Goal: Task Accomplishment & Management: Use online tool/utility

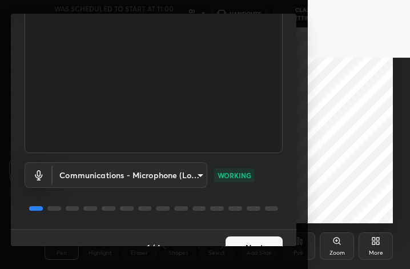
scroll to position [105, 0]
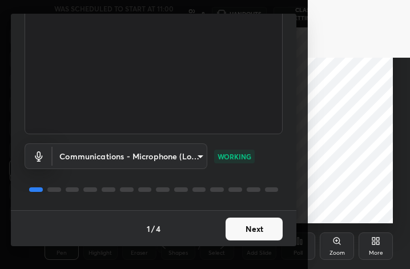
click at [266, 221] on button "Next" at bounding box center [253, 228] width 57 height 23
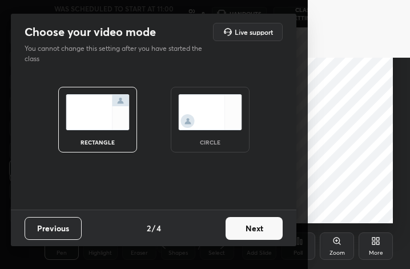
scroll to position [0, 0]
click at [240, 136] on div "circle" at bounding box center [210, 120] width 79 height 66
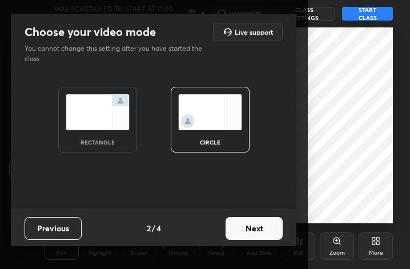
click at [266, 230] on button "Next" at bounding box center [253, 228] width 57 height 23
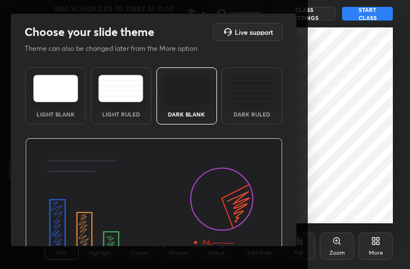
click at [250, 112] on div "Dark Ruled" at bounding box center [252, 114] width 46 height 6
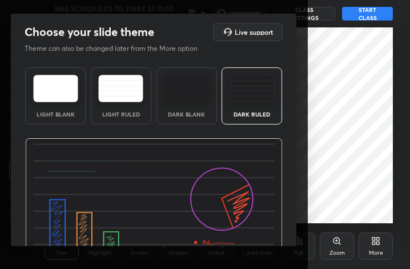
scroll to position [73, 0]
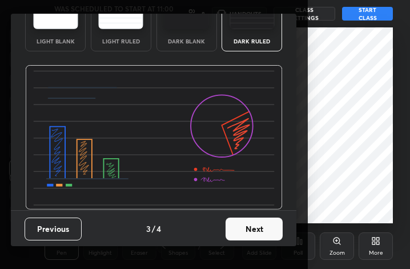
click at [265, 229] on button "Next" at bounding box center [253, 228] width 57 height 23
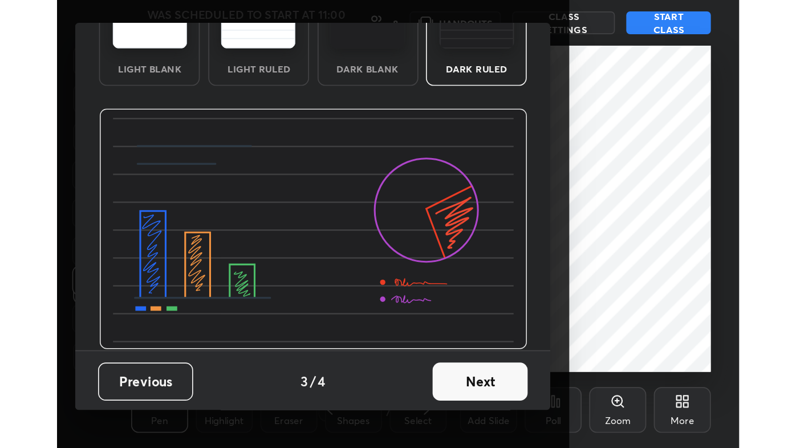
scroll to position [0, 0]
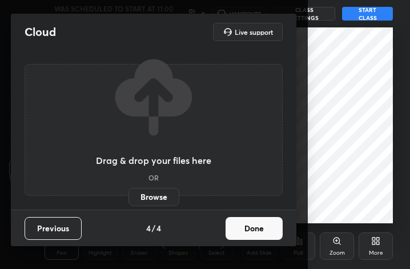
click at [266, 228] on button "Done" at bounding box center [253, 228] width 57 height 23
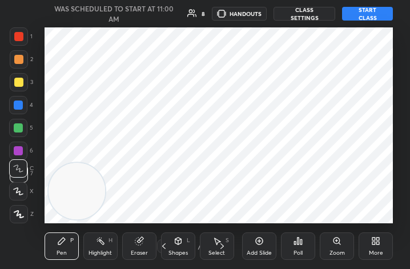
click at [379, 251] on div "More" at bounding box center [375, 253] width 14 height 6
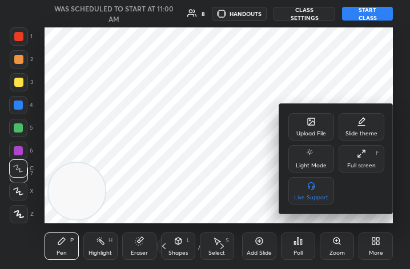
click at [368, 160] on div "Full screen F" at bounding box center [361, 158] width 46 height 27
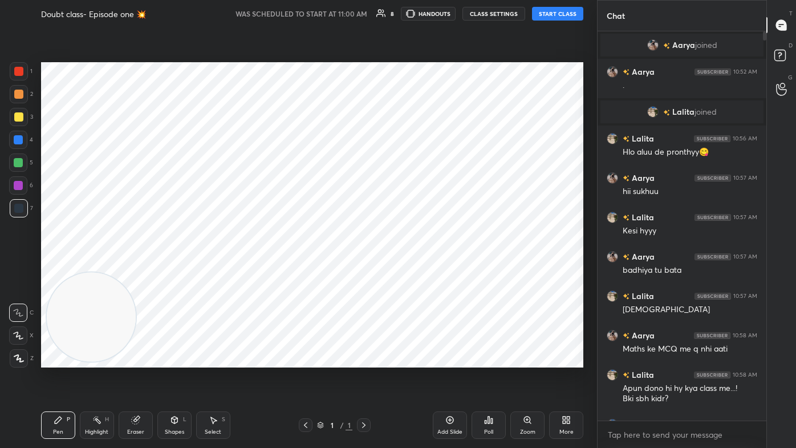
click at [409, 268] on div "Add Slide" at bounding box center [449, 432] width 25 height 6
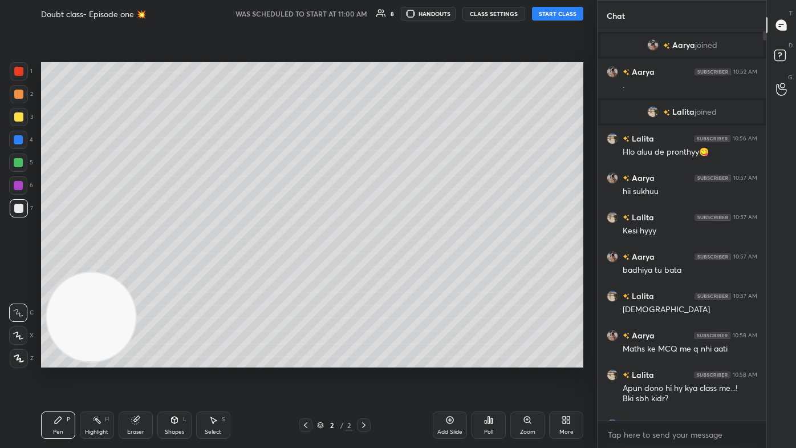
click at [409, 17] on button "START CLASS" at bounding box center [557, 14] width 51 height 14
click at [409, 59] on rect at bounding box center [780, 55] width 11 height 11
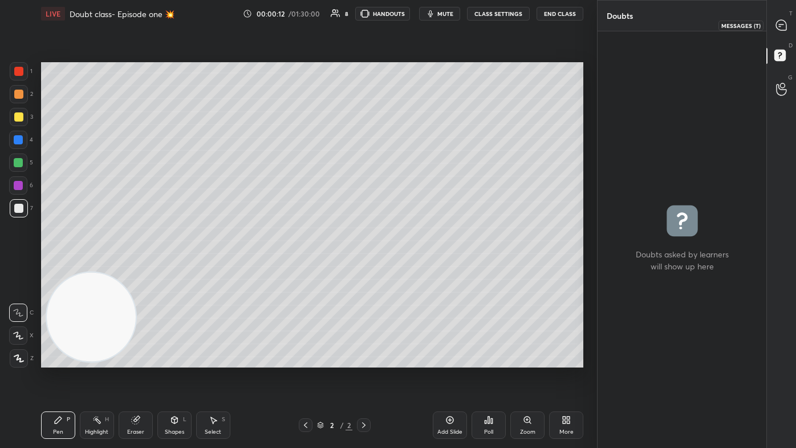
click at [409, 28] on icon at bounding box center [781, 25] width 10 height 10
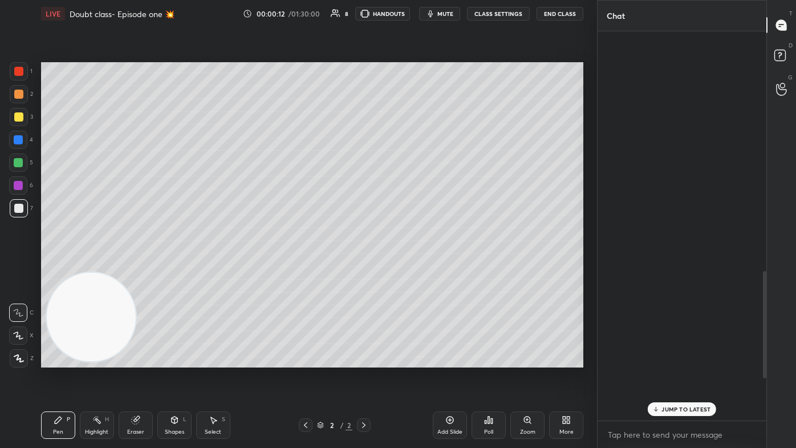
scroll to position [386, 165]
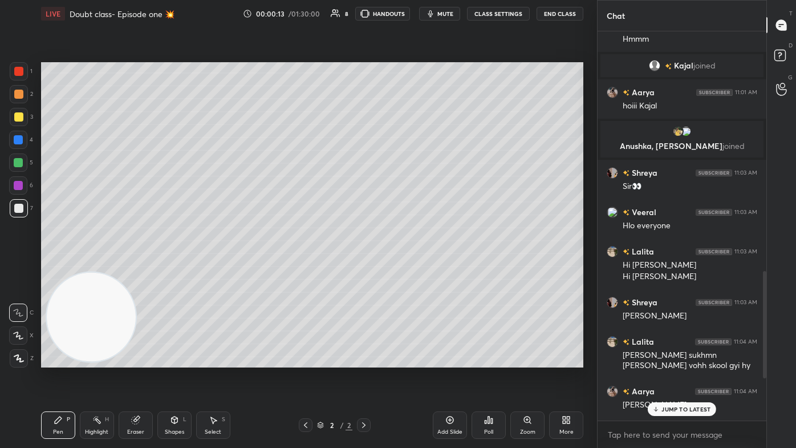
click at [409, 268] on div "JUMP TO LATEST" at bounding box center [682, 409] width 68 height 14
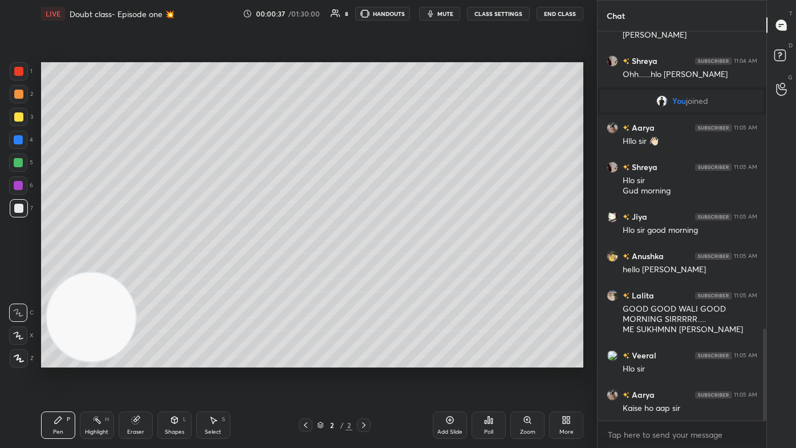
scroll to position [1264, 0]
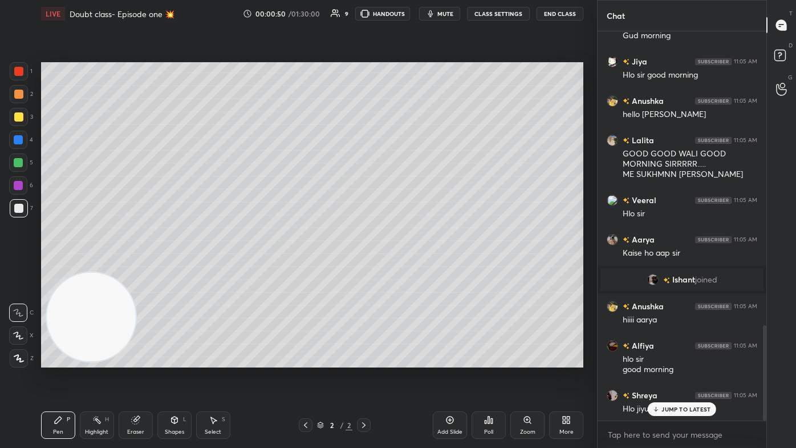
drag, startPoint x: 22, startPoint y: 121, endPoint x: 32, endPoint y: 120, distance: 10.4
click at [23, 120] on div at bounding box center [19, 117] width 18 height 18
click at [22, 268] on div at bounding box center [18, 335] width 18 height 18
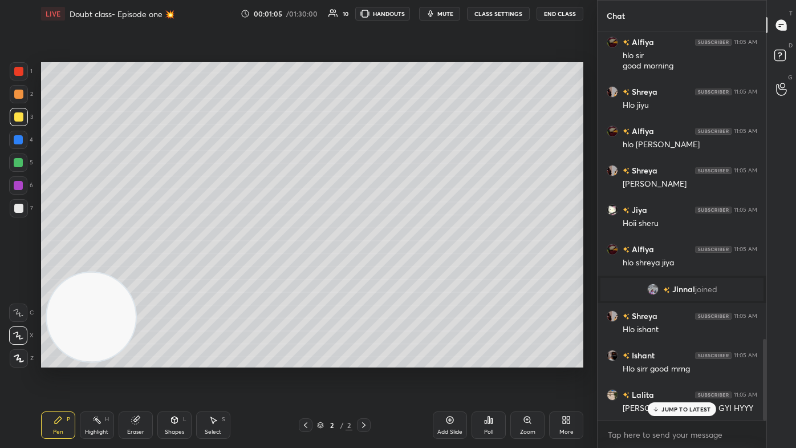
scroll to position [1469, 0]
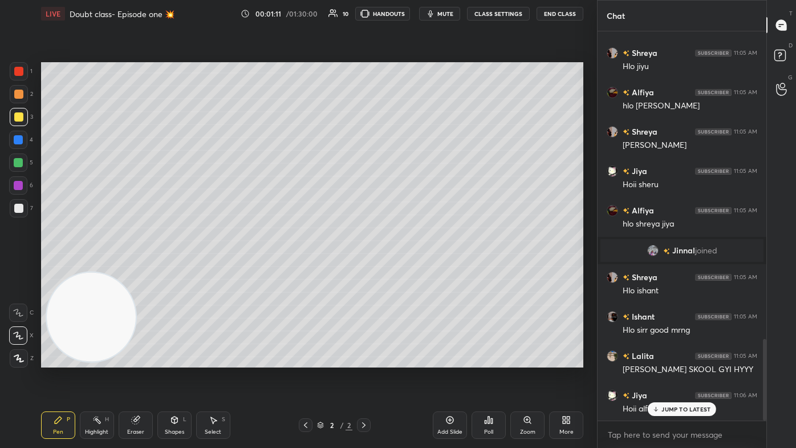
click at [145, 268] on div "Eraser" at bounding box center [136, 424] width 34 height 27
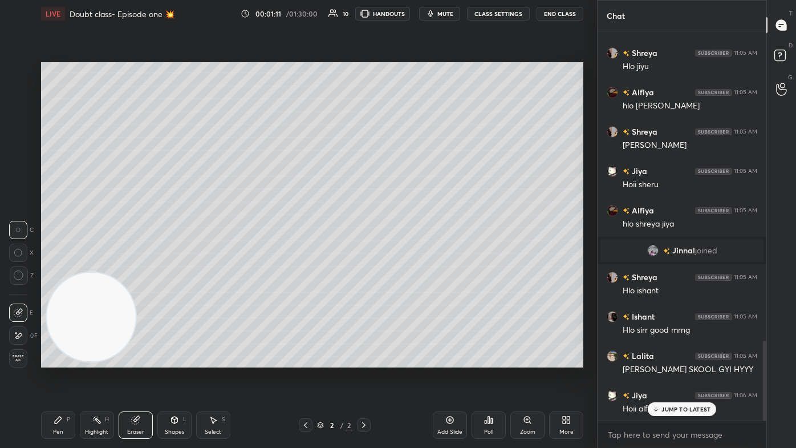
scroll to position [1509, 0]
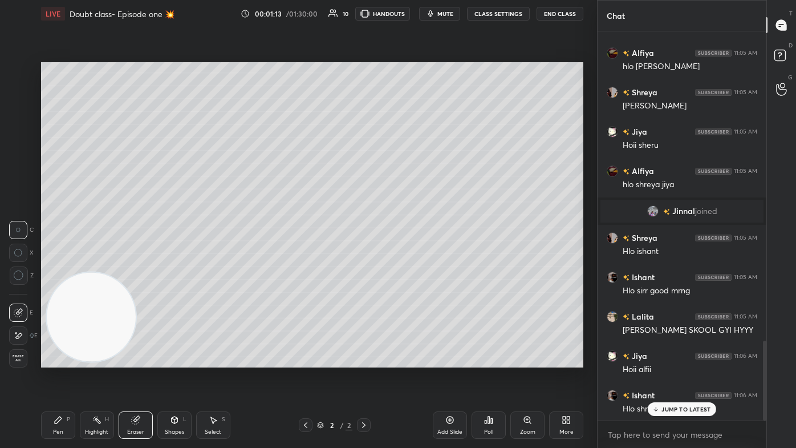
click at [25, 268] on div at bounding box center [19, 275] width 18 height 18
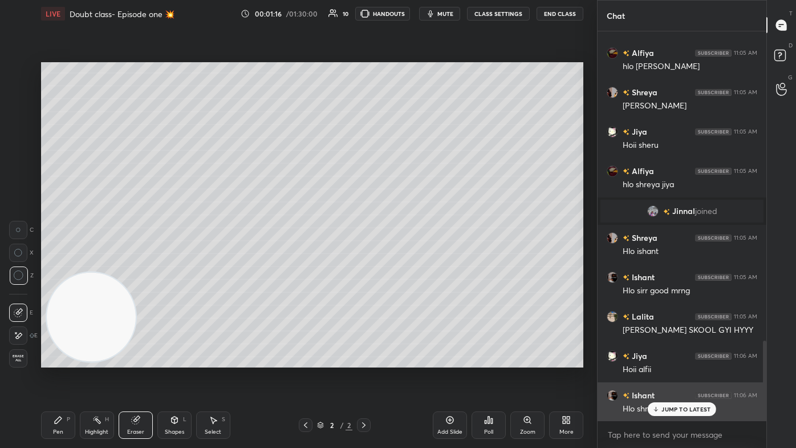
click at [409, 268] on p "JUMP TO LATEST" at bounding box center [686, 409] width 49 height 7
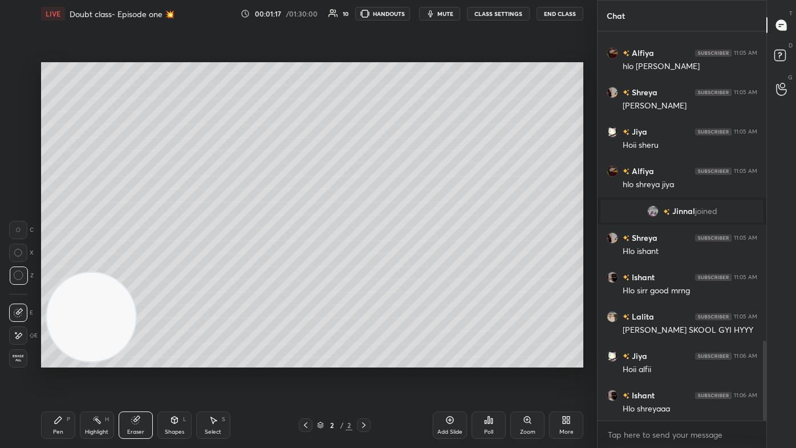
click at [63, 268] on div "Pen P" at bounding box center [58, 424] width 34 height 27
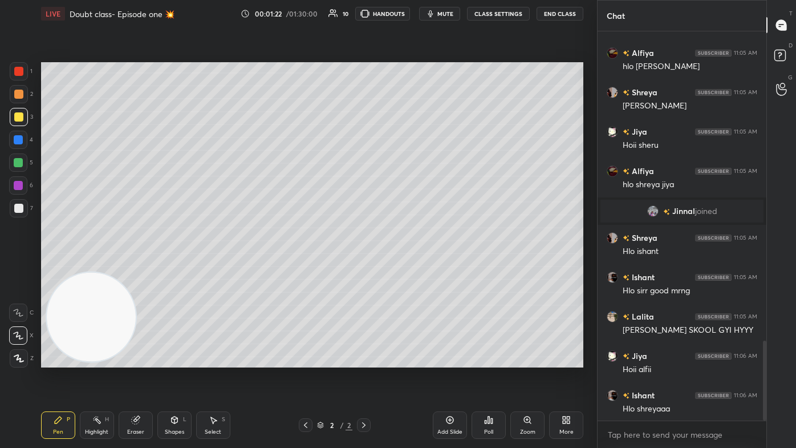
click at [137, 268] on div "Eraser" at bounding box center [136, 424] width 34 height 27
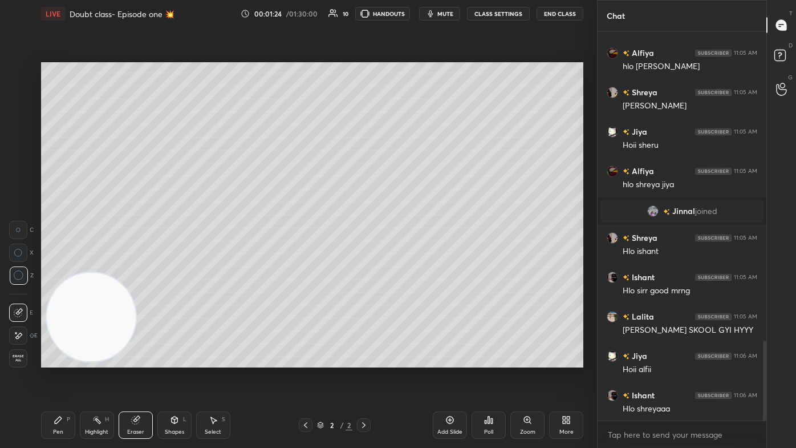
click at [68, 268] on div "Pen P" at bounding box center [58, 424] width 34 height 27
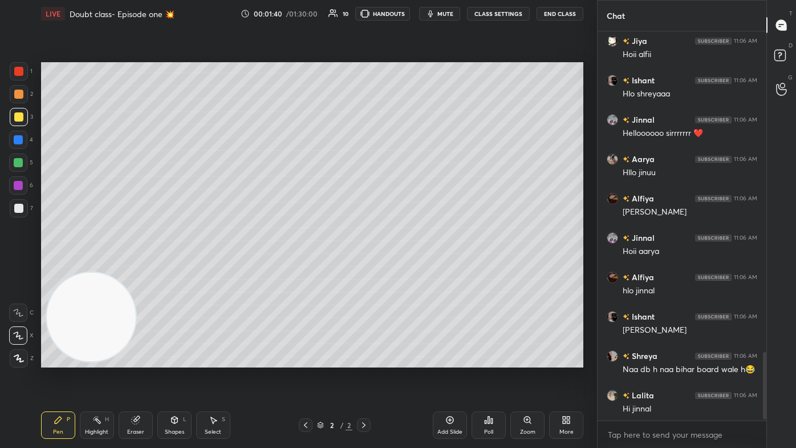
scroll to position [1863, 0]
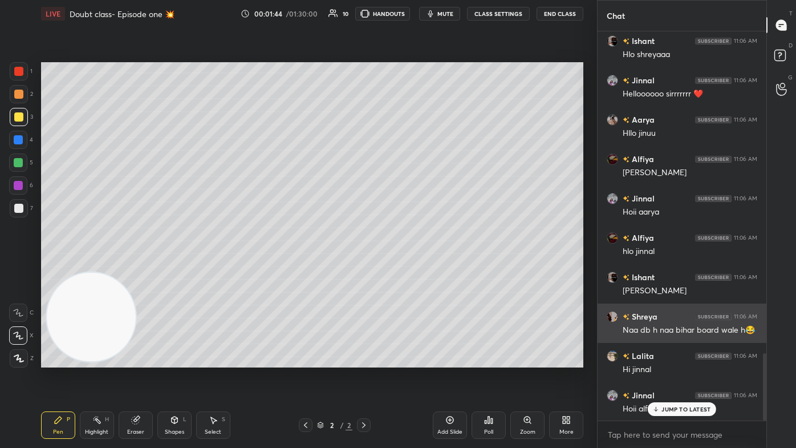
click at [409, 268] on img "grid" at bounding box center [612, 316] width 11 height 11
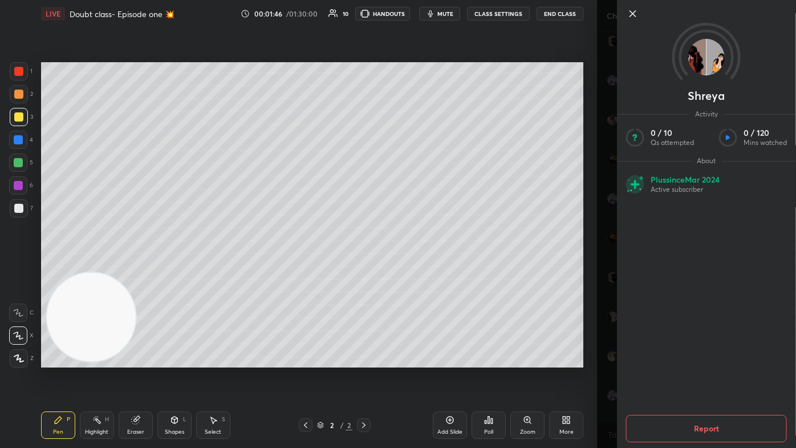
click at [409, 268] on div "1 2 3 4 5 6 7 C X Z C X Z E E Erase all H H LIVE Doubt class- Episode one 💥 00:…" at bounding box center [298, 224] width 597 height 448
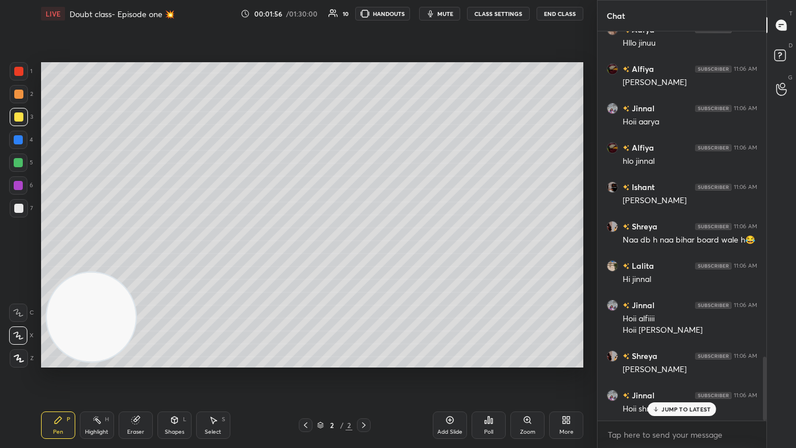
scroll to position [1992, 0]
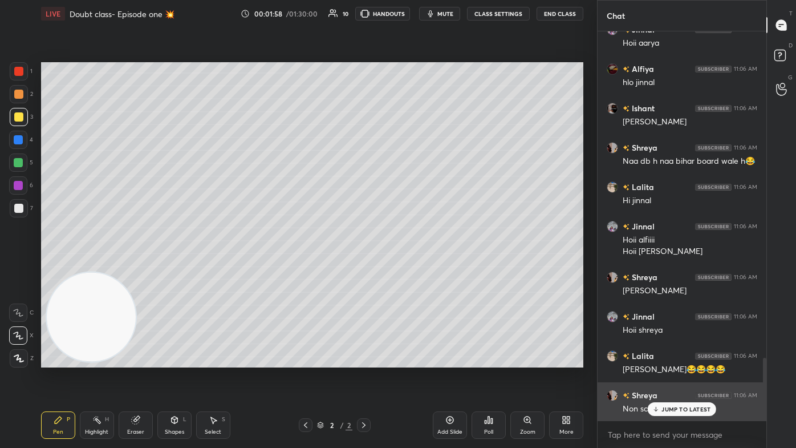
drag, startPoint x: 681, startPoint y: 412, endPoint x: 666, endPoint y: 420, distance: 16.8
click at [409, 268] on p "JUMP TO LATEST" at bounding box center [686, 409] width 49 height 7
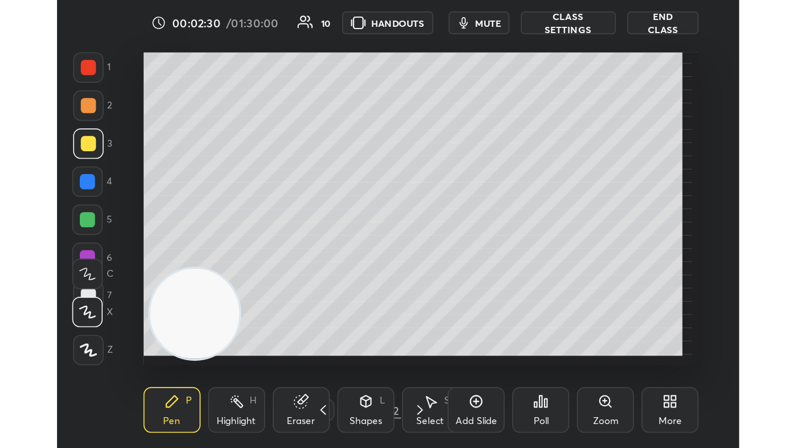
scroll to position [196, 364]
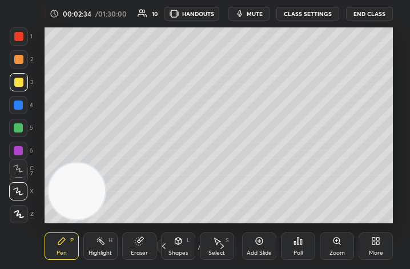
click at [380, 247] on div "More" at bounding box center [375, 245] width 34 height 27
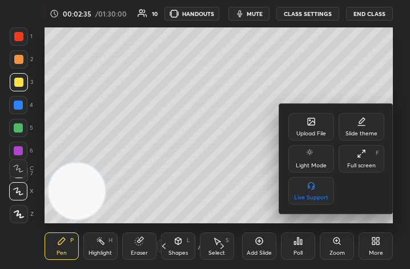
click at [371, 161] on div "Full screen F" at bounding box center [361, 158] width 46 height 27
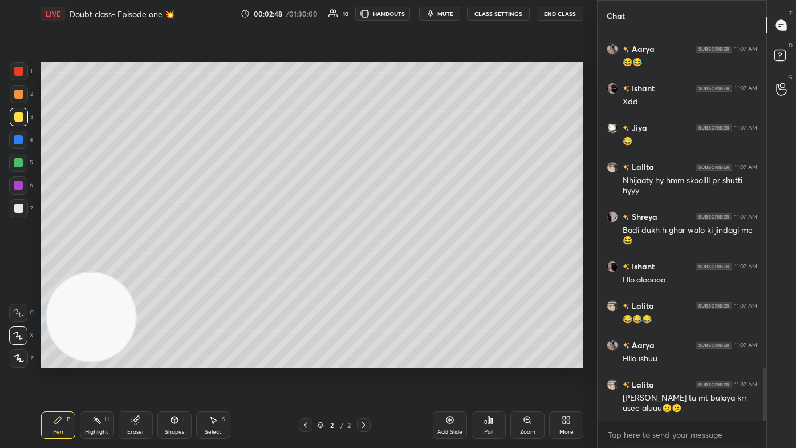
scroll to position [2535, 0]
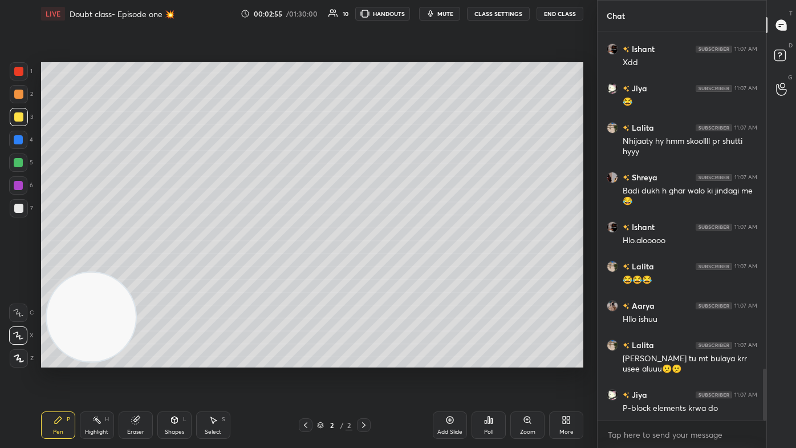
drag, startPoint x: 25, startPoint y: 210, endPoint x: 40, endPoint y: 190, distance: 24.9
click at [25, 210] on div at bounding box center [19, 208] width 18 height 18
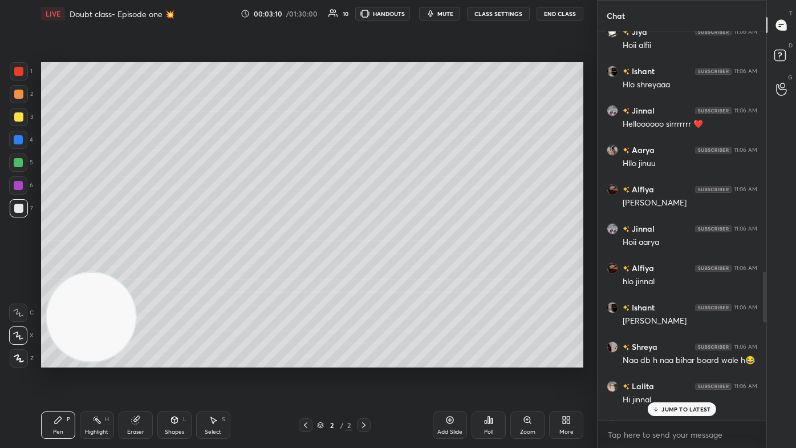
scroll to position [1899, 0]
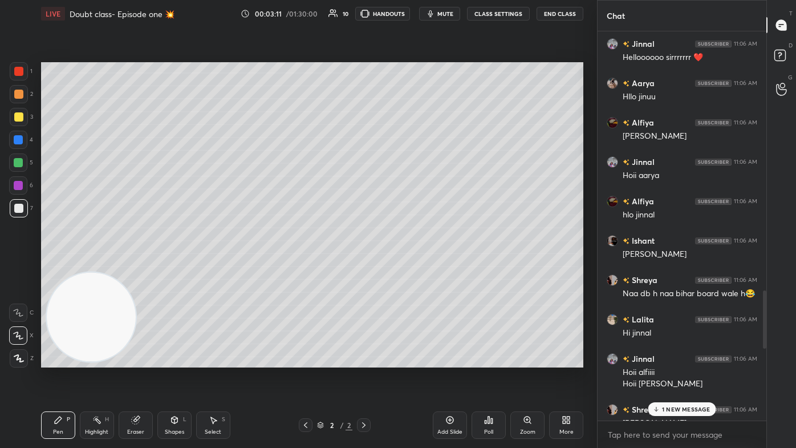
drag, startPoint x: 764, startPoint y: 388, endPoint x: 781, endPoint y: 286, distance: 103.1
click at [409, 268] on div "Chat [PERSON_NAME] 11:05 AM hlo [PERSON_NAME] [PERSON_NAME] 11:05 AM Hlo [PERSO…" at bounding box center [696, 224] width 199 height 448
click at [409, 268] on p "1 NEW MESSAGE" at bounding box center [686, 409] width 48 height 7
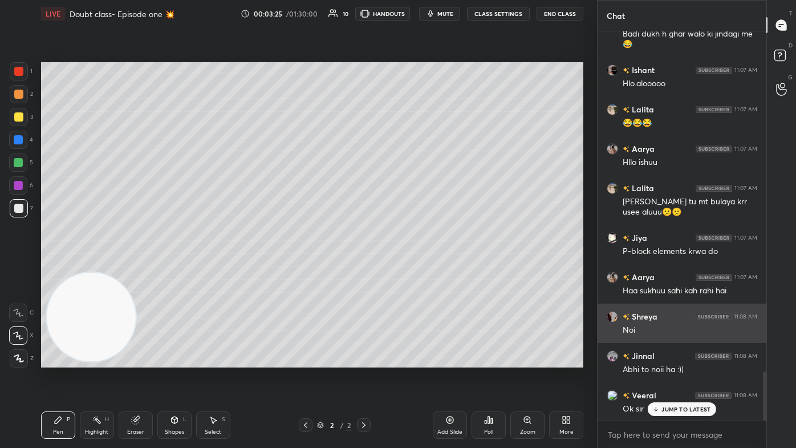
scroll to position [2732, 0]
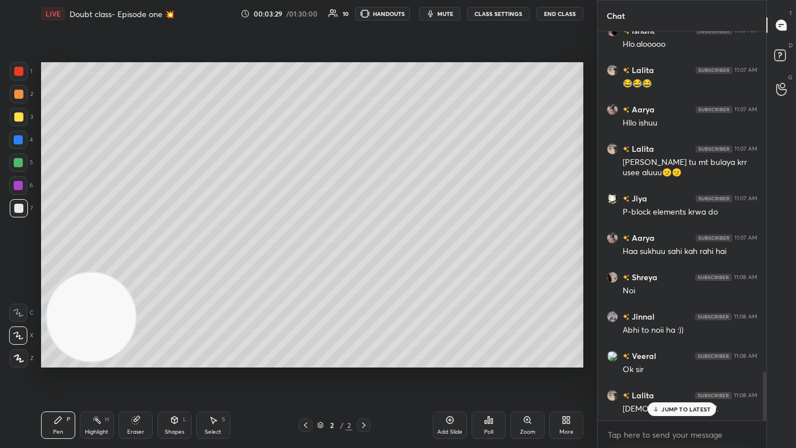
click at [21, 160] on div at bounding box center [18, 162] width 9 height 9
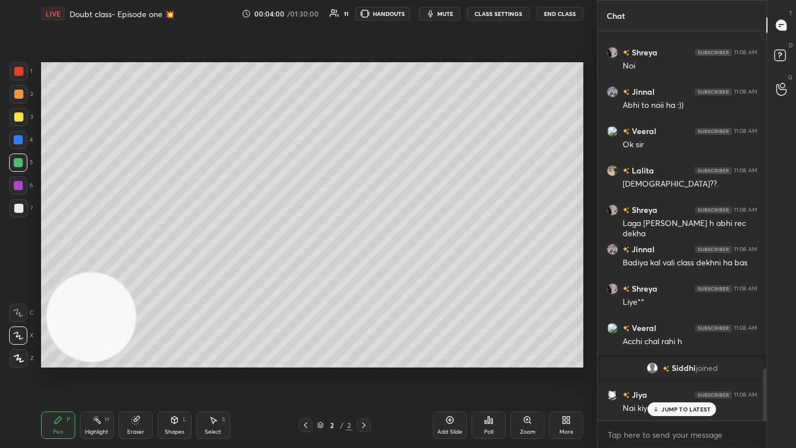
scroll to position [2534, 0]
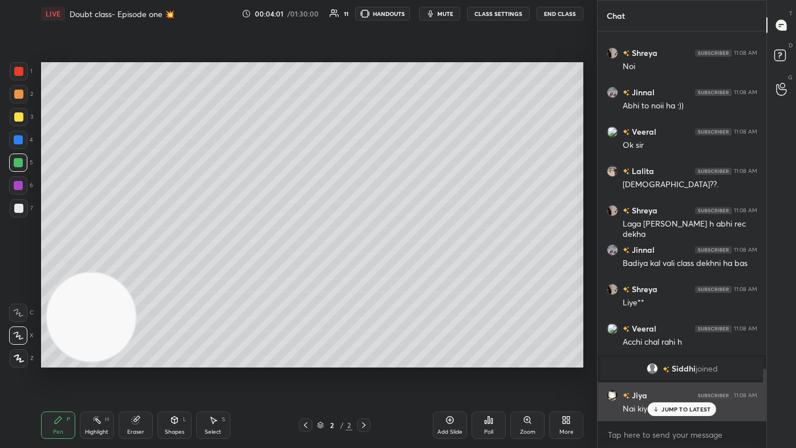
click at [409, 268] on div "JUMP TO LATEST" at bounding box center [682, 409] width 68 height 14
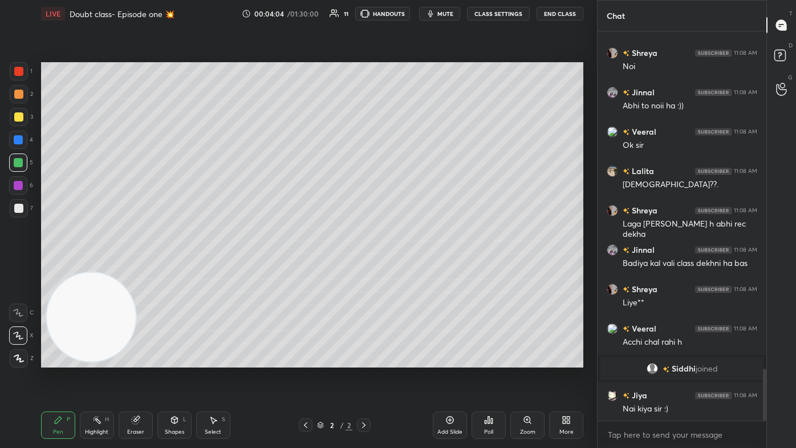
click at [409, 268] on div "Add Slide" at bounding box center [450, 424] width 34 height 27
click at [15, 111] on div at bounding box center [19, 117] width 18 height 18
click at [16, 268] on icon at bounding box center [18, 335] width 10 height 8
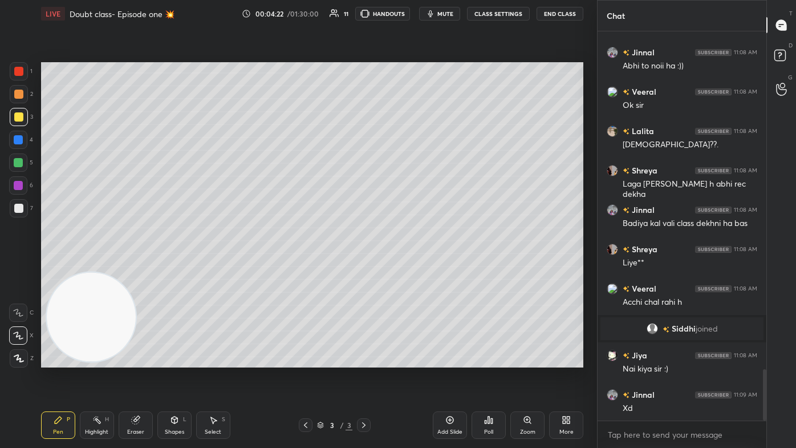
click at [183, 268] on div "Shapes" at bounding box center [174, 432] width 19 height 6
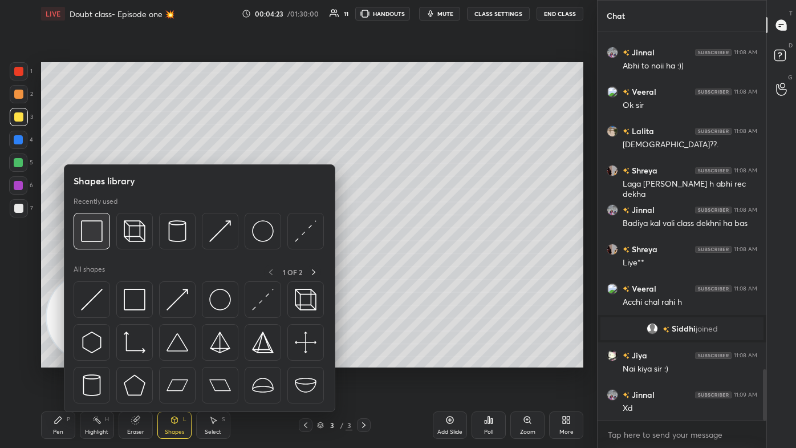
click at [96, 234] on img at bounding box center [92, 231] width 22 height 22
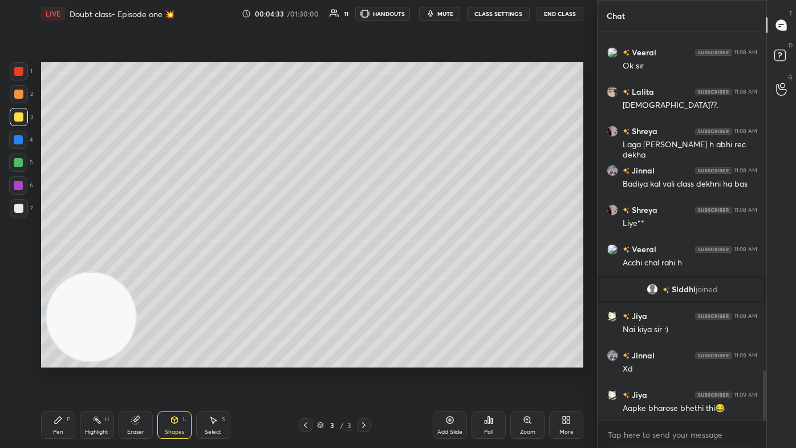
scroll to position [2652, 0]
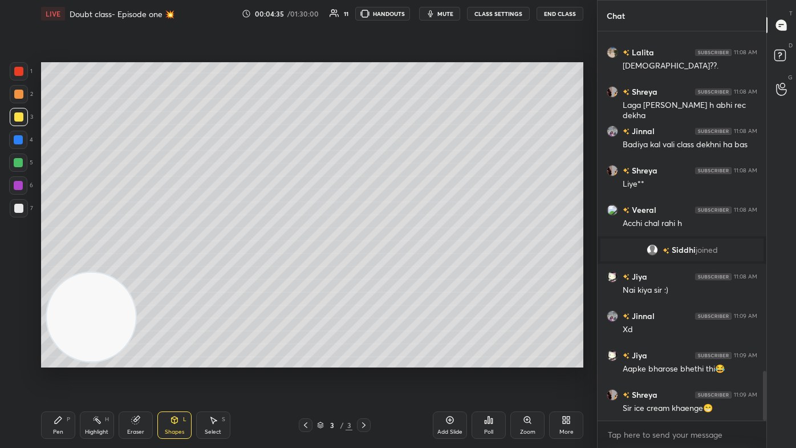
click at [216, 268] on div "Select S" at bounding box center [213, 424] width 34 height 27
drag, startPoint x: 424, startPoint y: 283, endPoint x: 390, endPoint y: 336, distance: 62.8
click at [386, 268] on div "0 ° Undo Copy Duplicate Duplicate to new slide Delete" at bounding box center [312, 214] width 542 height 305
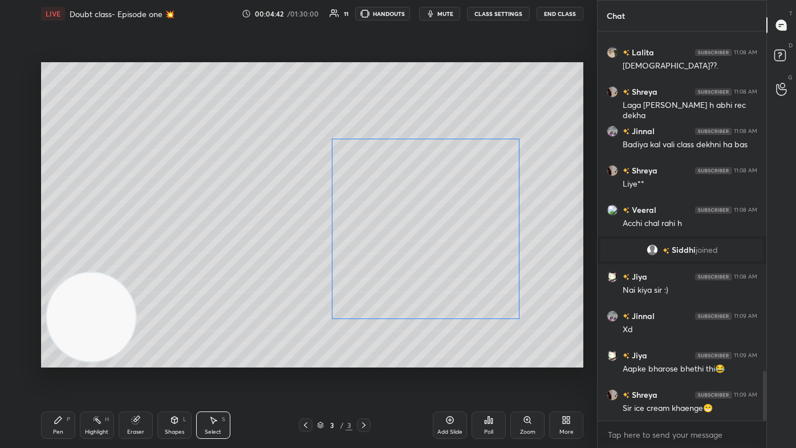
drag, startPoint x: 420, startPoint y: 282, endPoint x: 399, endPoint y: 281, distance: 21.1
click at [399, 268] on div "0 ° Undo Copy Duplicate Duplicate to new slide Delete" at bounding box center [312, 214] width 542 height 305
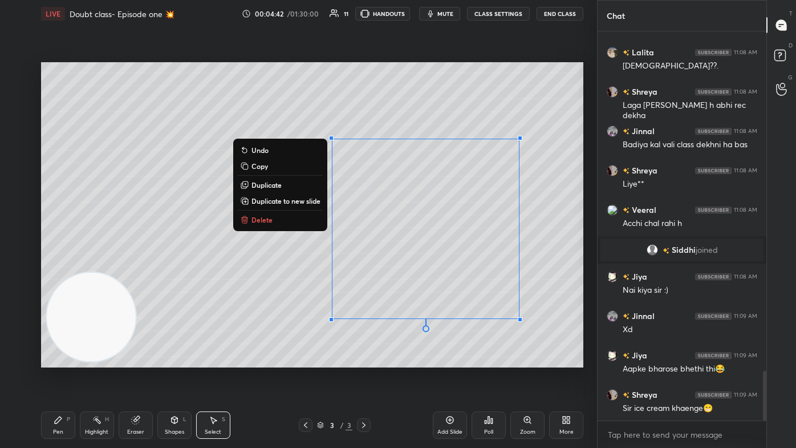
click at [358, 268] on div "0 ° Undo Copy Duplicate Duplicate to new slide Delete Setting up your live clas…" at bounding box center [313, 214] width 552 height 375
click at [168, 268] on div "Pen P Highlight H Eraser Shapes L Select S 3 / 3 Add Slide Poll Zoom More" at bounding box center [312, 425] width 542 height 46
click at [173, 268] on div "Shapes L" at bounding box center [174, 424] width 34 height 27
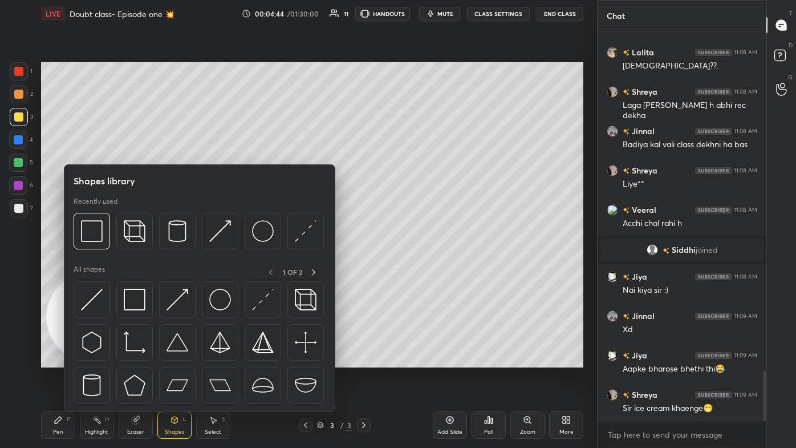
click at [173, 268] on div "Shapes" at bounding box center [174, 432] width 19 height 6
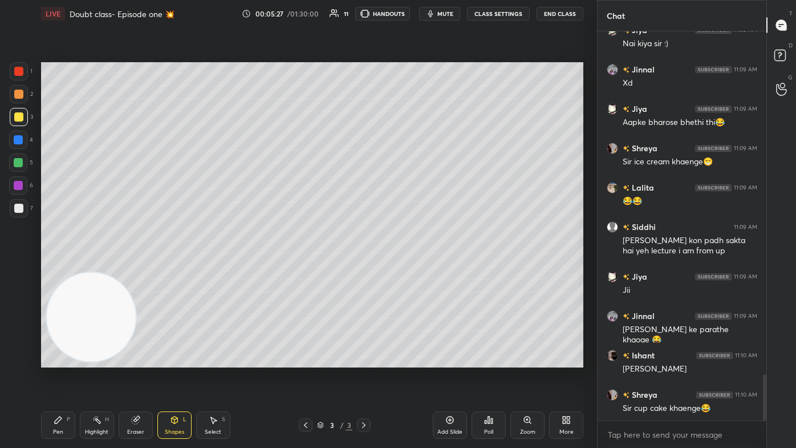
scroll to position [2977, 0]
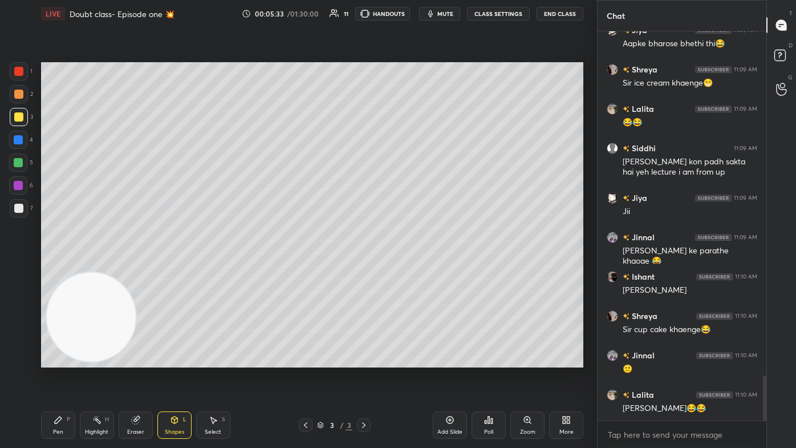
click at [25, 163] on div at bounding box center [18, 162] width 18 height 18
click at [59, 268] on icon at bounding box center [58, 419] width 9 height 9
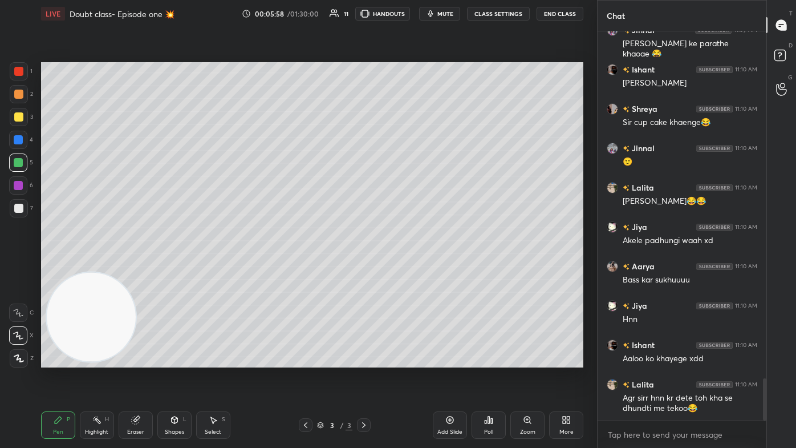
scroll to position [3212, 0]
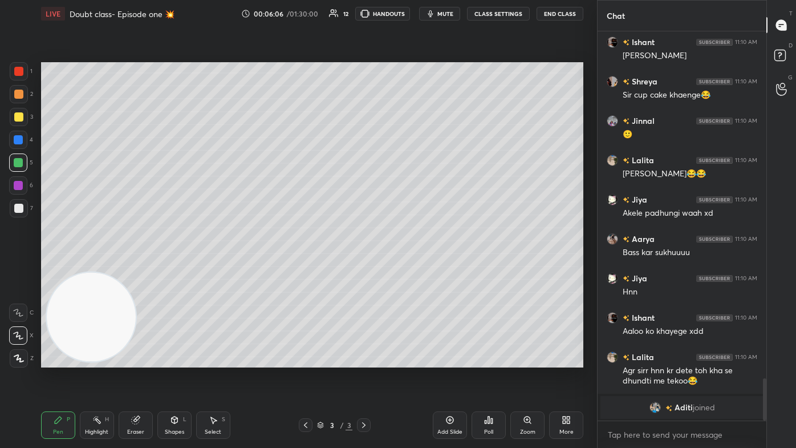
click at [17, 71] on div at bounding box center [18, 71] width 9 height 9
click at [13, 210] on div at bounding box center [19, 208] width 18 height 18
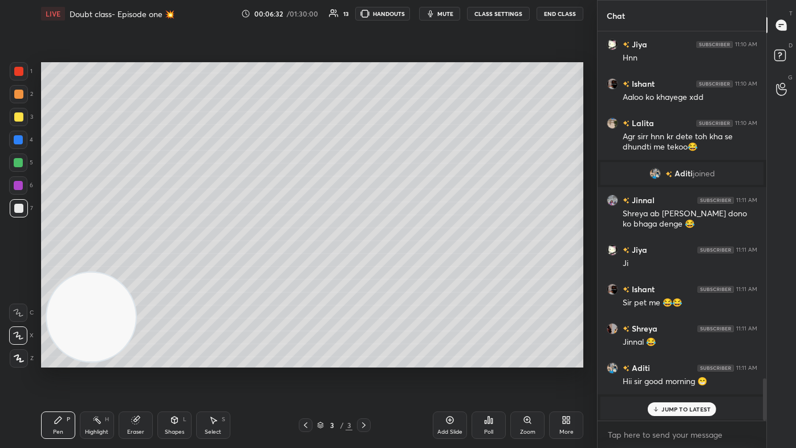
scroll to position [3227, 0]
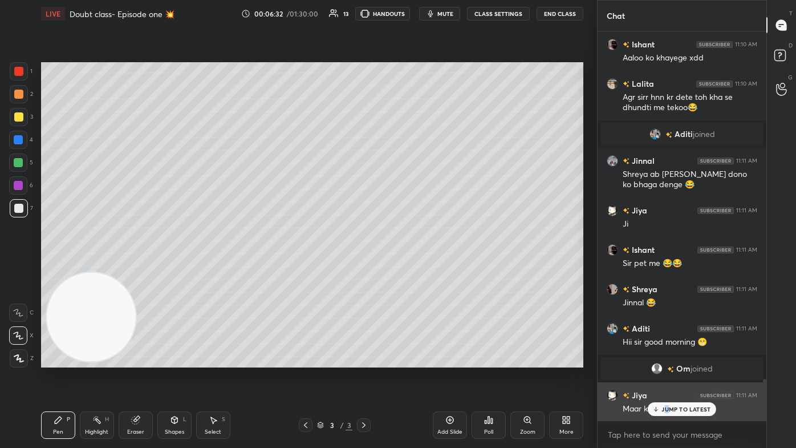
click at [409, 268] on p "JUMP TO LATEST" at bounding box center [686, 409] width 49 height 7
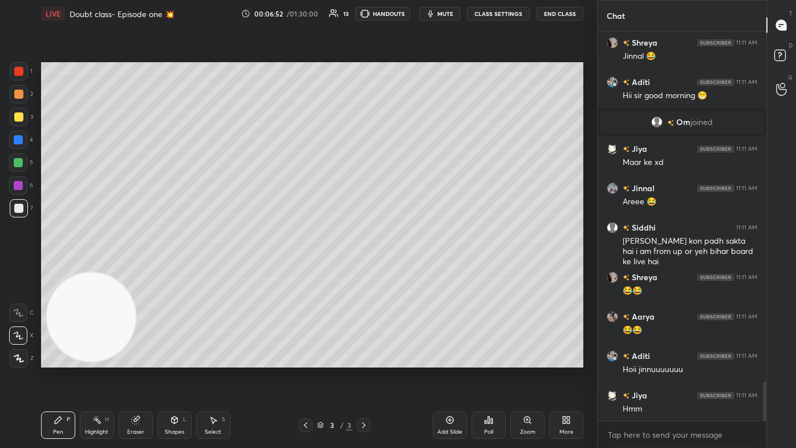
scroll to position [3514, 0]
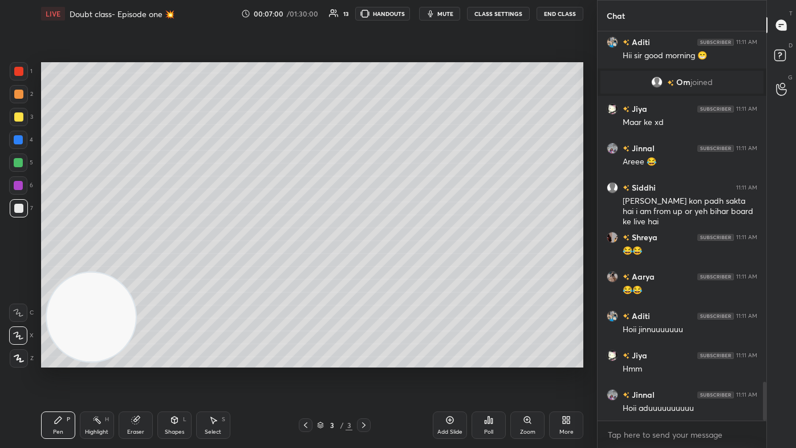
click at [214, 268] on div "Select S" at bounding box center [213, 424] width 34 height 27
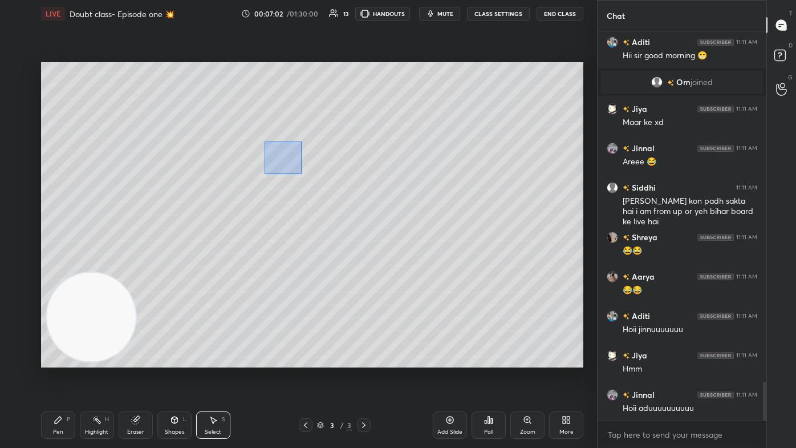
drag, startPoint x: 265, startPoint y: 142, endPoint x: 290, endPoint y: 160, distance: 31.5
click at [301, 172] on div "0 ° Undo Copy Duplicate Duplicate to new slide Delete" at bounding box center [312, 214] width 542 height 305
drag, startPoint x: 283, startPoint y: 158, endPoint x: 290, endPoint y: 156, distance: 7.8
click at [290, 156] on div "0 ° Undo Copy Duplicate Duplicate to new slide Delete" at bounding box center [312, 214] width 542 height 305
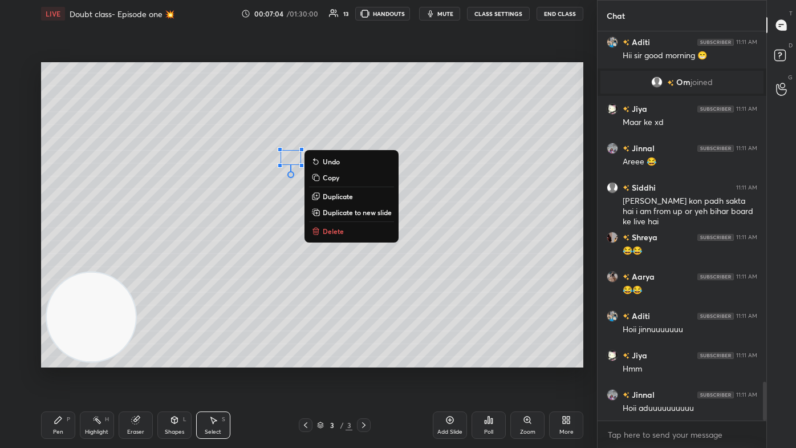
click at [226, 201] on div "0 ° Undo Copy Duplicate Duplicate to new slide Delete" at bounding box center [312, 214] width 542 height 305
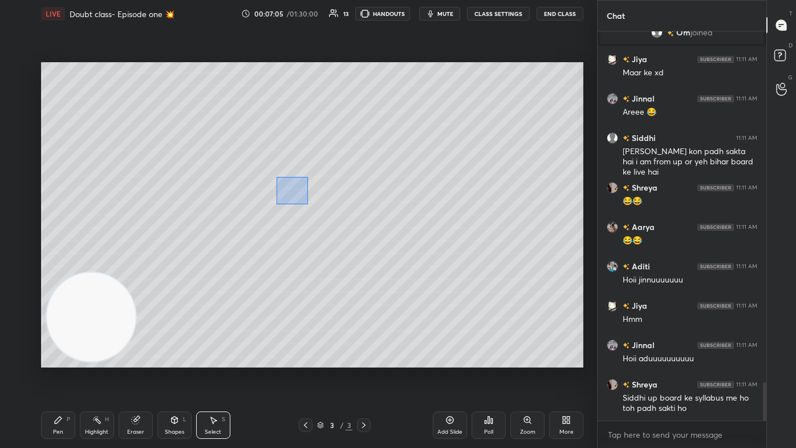
drag, startPoint x: 276, startPoint y: 176, endPoint x: 308, endPoint y: 204, distance: 42.9
click at [308, 204] on div "0 ° Undo Copy Duplicate Duplicate to new slide Delete" at bounding box center [312, 214] width 542 height 305
click at [296, 192] on div "0 ° Undo Copy Duplicate Duplicate to new slide Delete" at bounding box center [312, 214] width 542 height 305
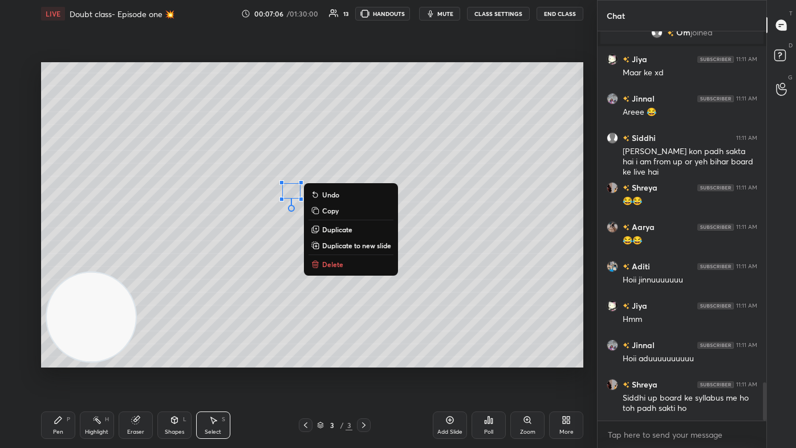
click at [204, 230] on div "0 ° Undo Copy Duplicate Duplicate to new slide Delete" at bounding box center [312, 214] width 542 height 305
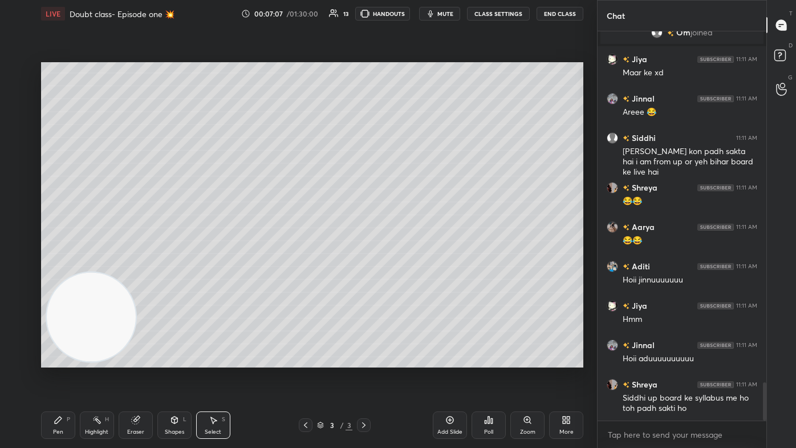
click at [59, 268] on div "Pen P" at bounding box center [58, 424] width 34 height 27
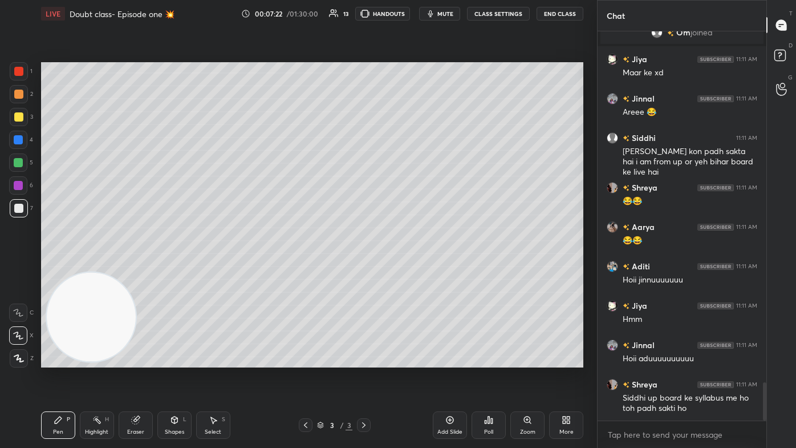
scroll to position [3603, 0]
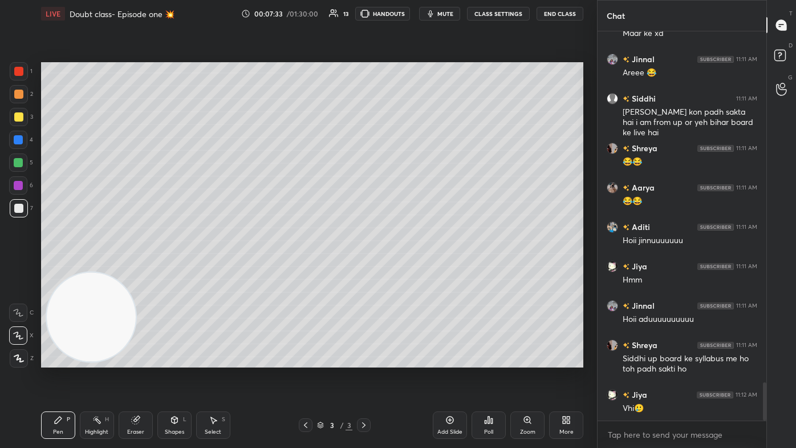
drag, startPoint x: 144, startPoint y: 423, endPoint x: 185, endPoint y: 392, distance: 51.3
click at [143, 268] on div "Eraser" at bounding box center [136, 424] width 34 height 27
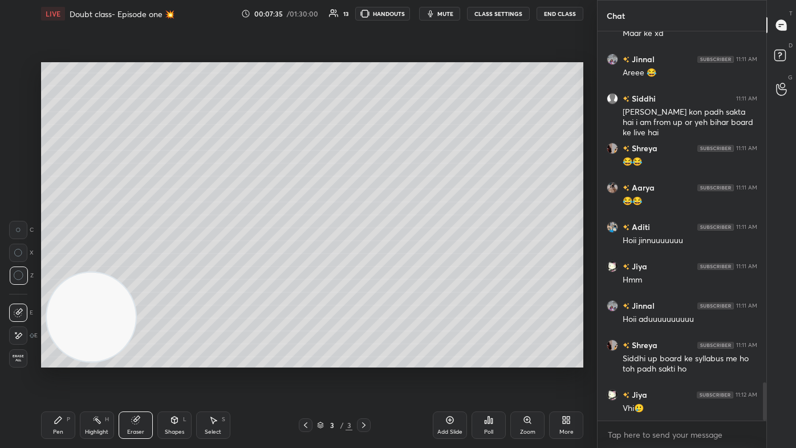
scroll to position [3652, 0]
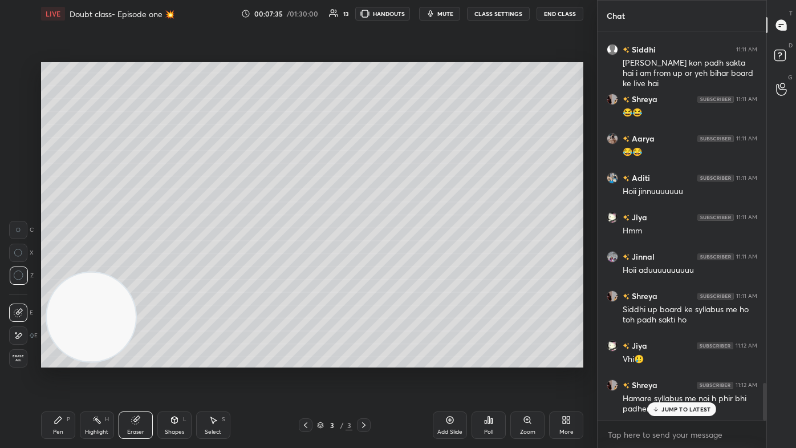
click at [67, 268] on div "Pen P" at bounding box center [58, 424] width 34 height 27
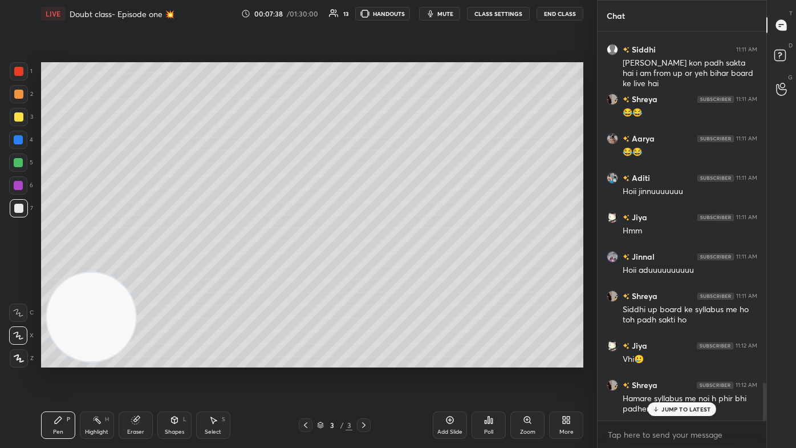
scroll to position [3692, 0]
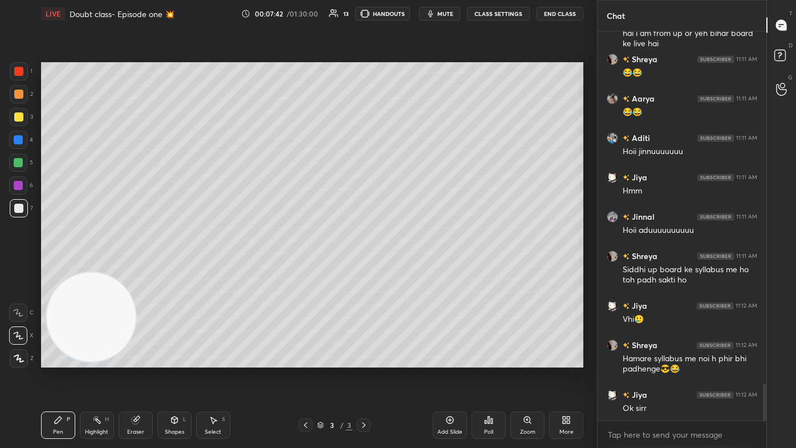
click at [21, 122] on div at bounding box center [19, 117] width 18 height 18
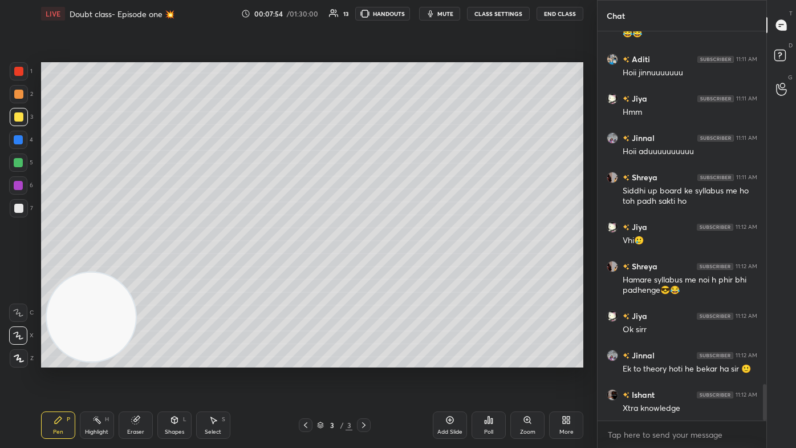
scroll to position [3810, 0]
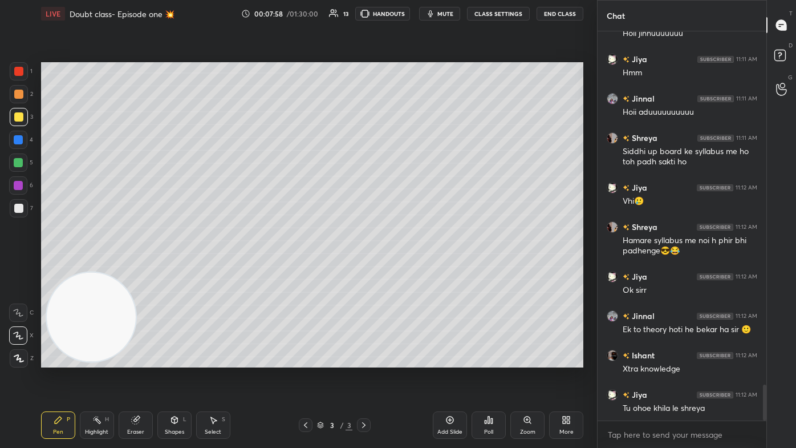
drag, startPoint x: 137, startPoint y: 426, endPoint x: 136, endPoint y: 403, distance: 22.8
click at [136, 268] on div "Eraser" at bounding box center [136, 424] width 34 height 27
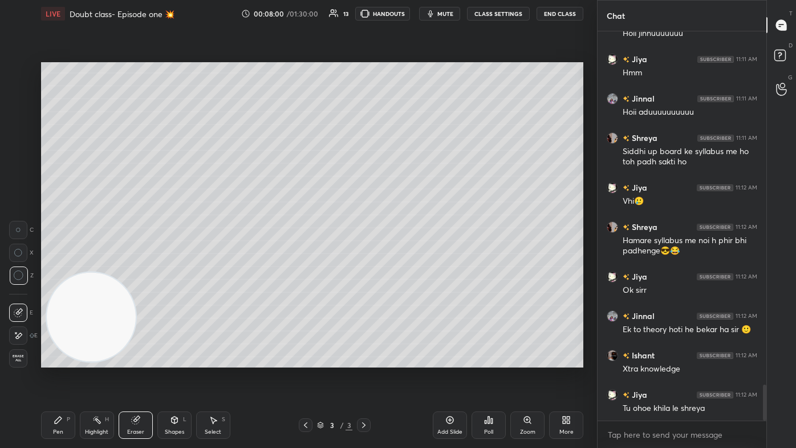
drag, startPoint x: 62, startPoint y: 429, endPoint x: 84, endPoint y: 402, distance: 34.8
click at [63, 268] on div "Pen" at bounding box center [58, 432] width 10 height 6
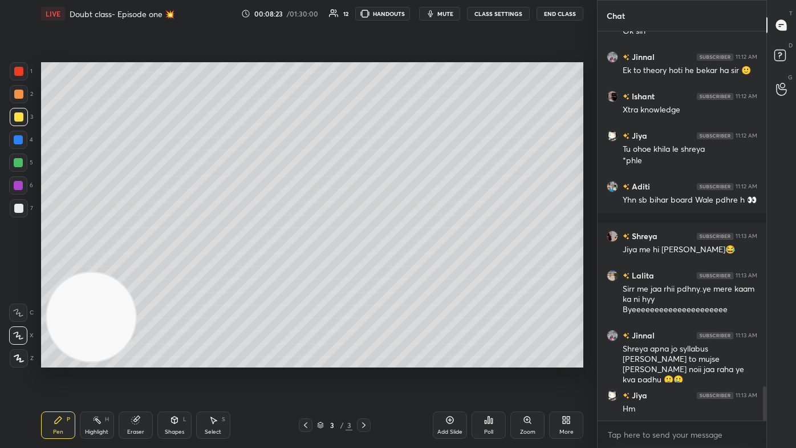
scroll to position [4108, 0]
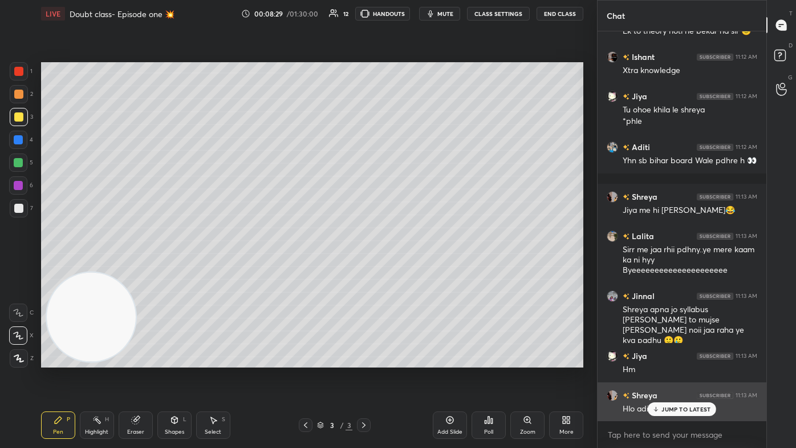
click at [409, 268] on p "JUMP TO LATEST" at bounding box center [686, 409] width 49 height 7
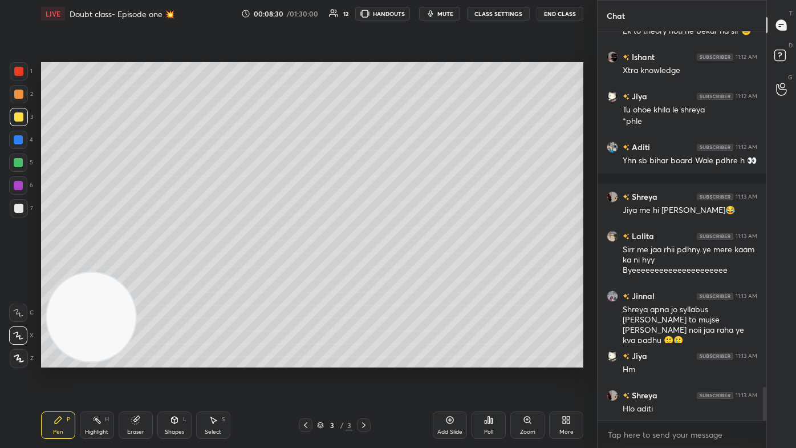
click at [15, 163] on div at bounding box center [18, 162] width 9 height 9
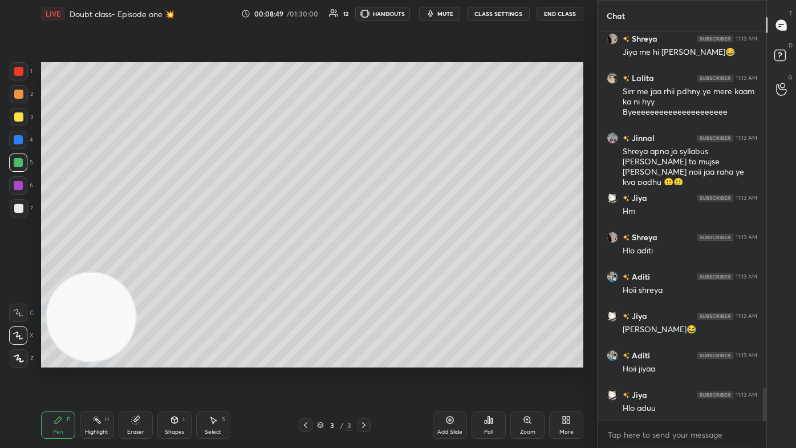
scroll to position [4277, 0]
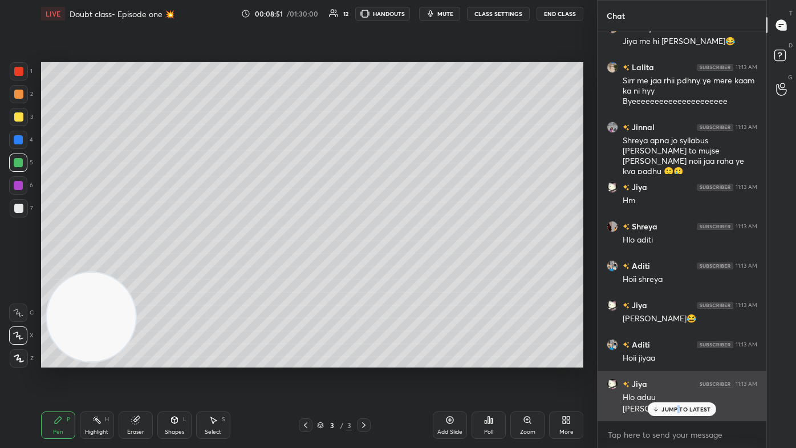
click at [409, 268] on p "JUMP TO LATEST" at bounding box center [686, 409] width 49 height 7
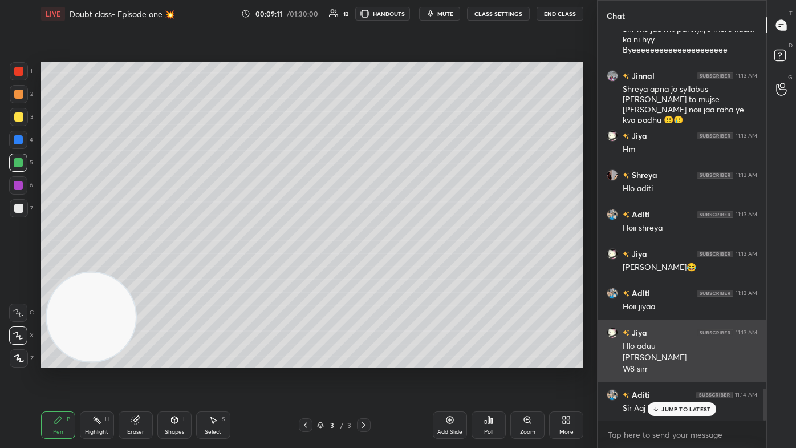
scroll to position [4377, 0]
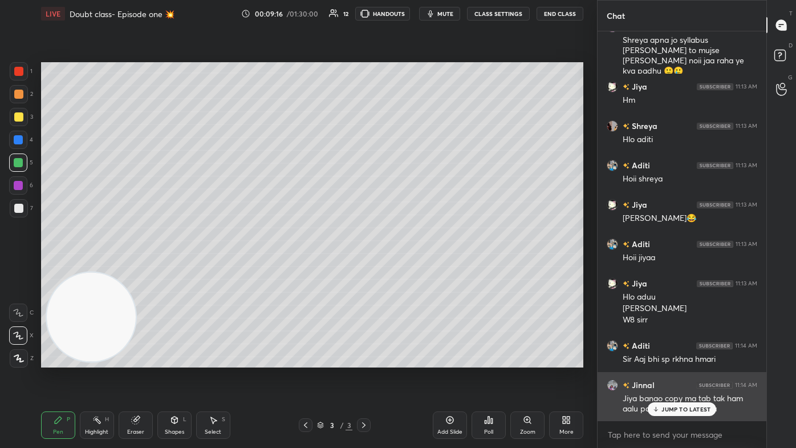
click at [409, 268] on p "JUMP TO LATEST" at bounding box center [686, 409] width 49 height 7
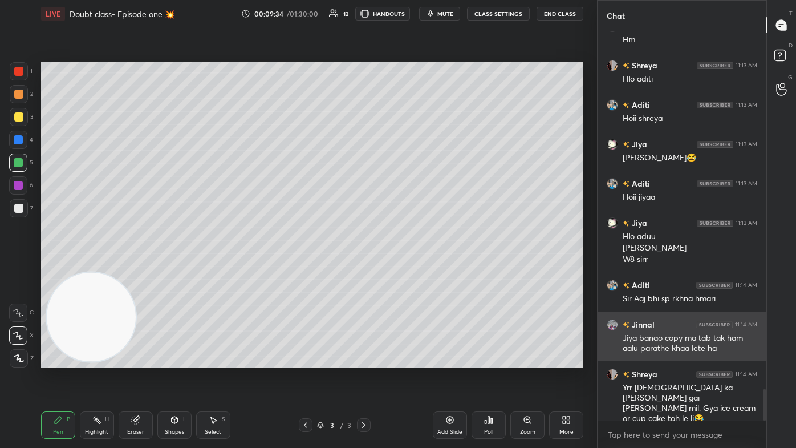
scroll to position [4476, 0]
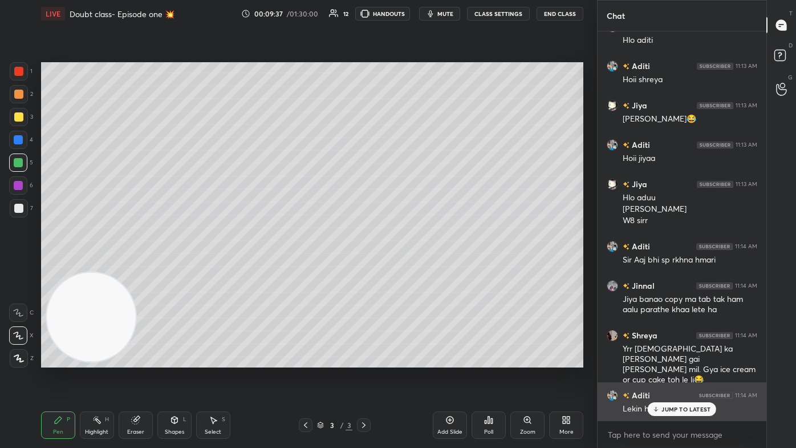
click at [409, 268] on p "JUMP TO LATEST" at bounding box center [686, 409] width 49 height 7
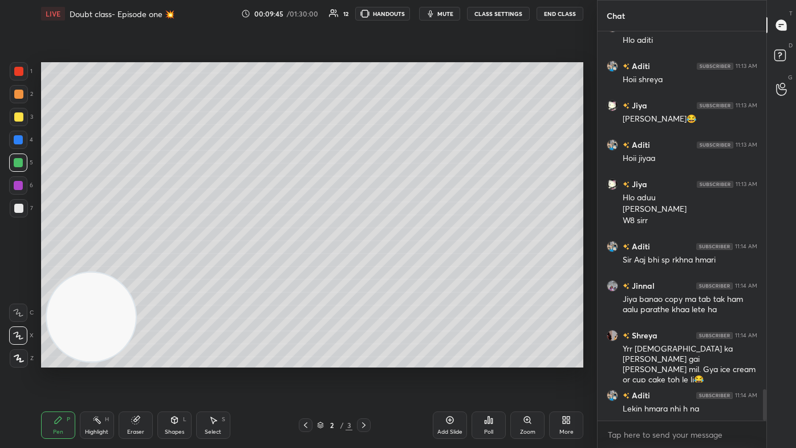
click at [21, 74] on div at bounding box center [18, 71] width 9 height 9
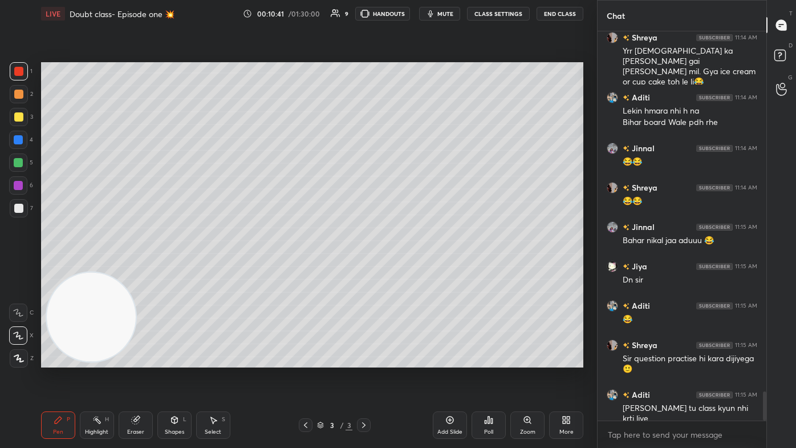
scroll to position [4814, 0]
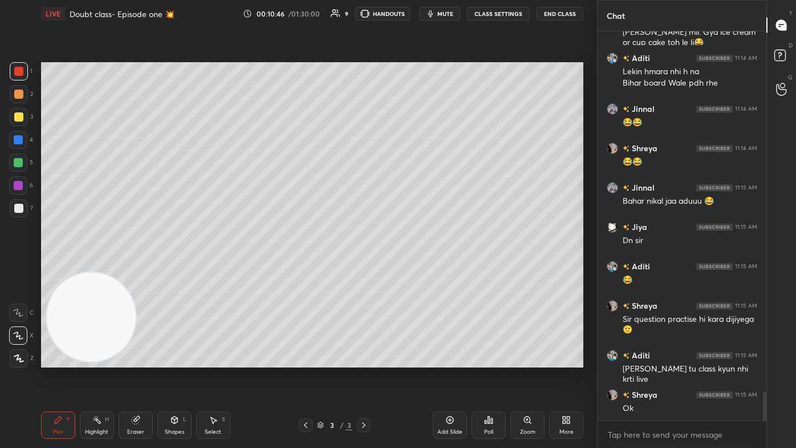
click at [409, 268] on div "Add Slide" at bounding box center [450, 424] width 34 height 27
drag, startPoint x: 16, startPoint y: 76, endPoint x: 24, endPoint y: 82, distance: 10.2
click at [16, 76] on div at bounding box center [19, 71] width 18 height 18
drag, startPoint x: 17, startPoint y: 363, endPoint x: 64, endPoint y: 316, distance: 66.1
click at [18, 268] on div at bounding box center [19, 358] width 18 height 18
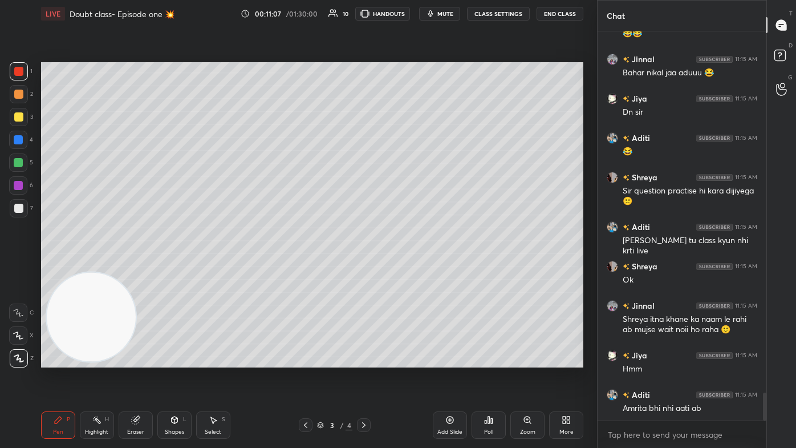
scroll to position [4981, 0]
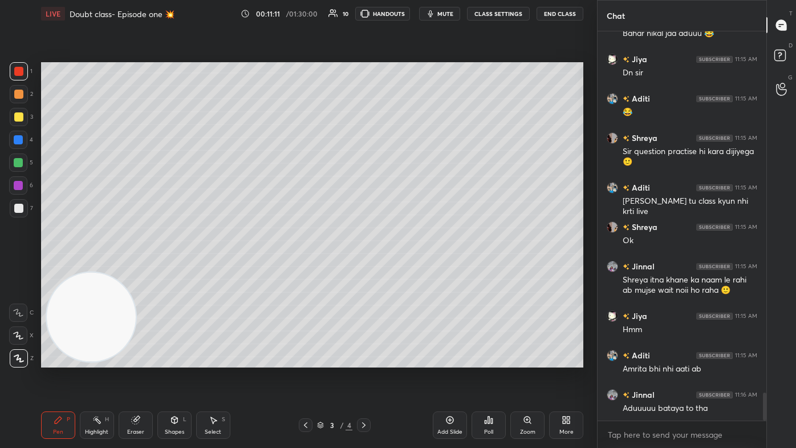
click at [15, 122] on div at bounding box center [19, 117] width 18 height 18
click at [17, 141] on div at bounding box center [18, 139] width 9 height 9
click at [19, 76] on div at bounding box center [18, 71] width 9 height 9
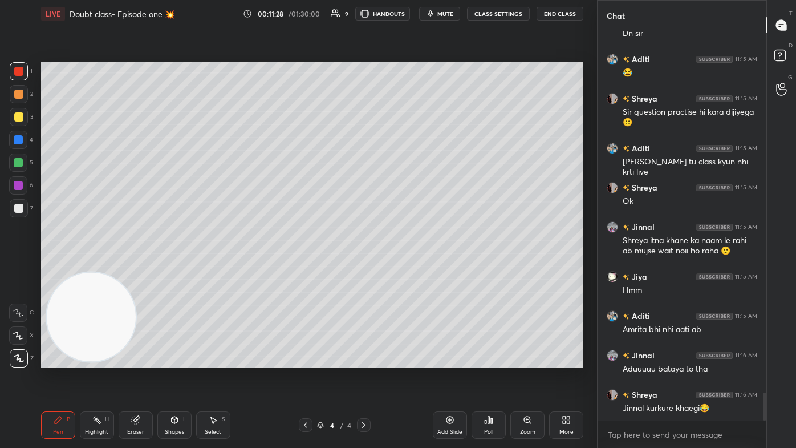
click at [21, 114] on div at bounding box center [18, 116] width 9 height 9
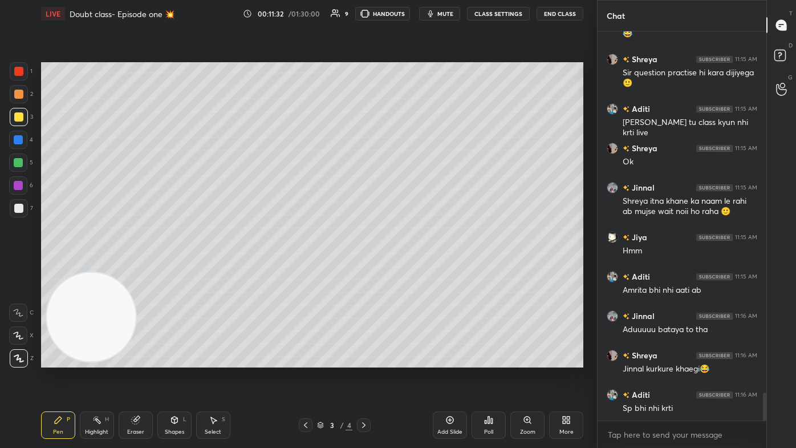
scroll to position [5109, 0]
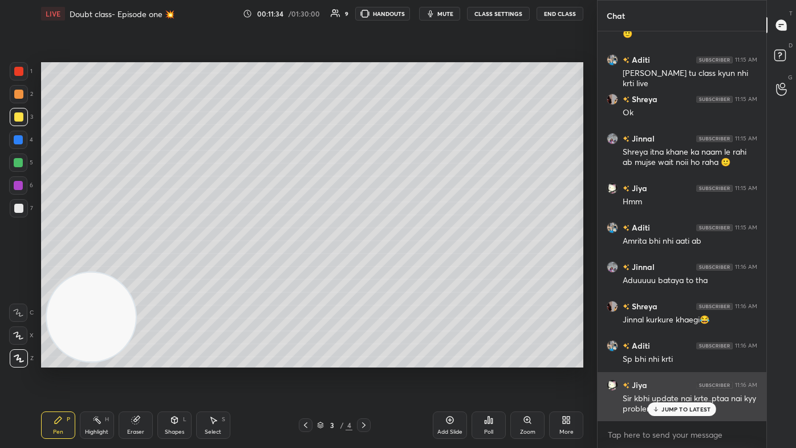
click at [409, 268] on p "JUMP TO LATEST" at bounding box center [686, 409] width 49 height 7
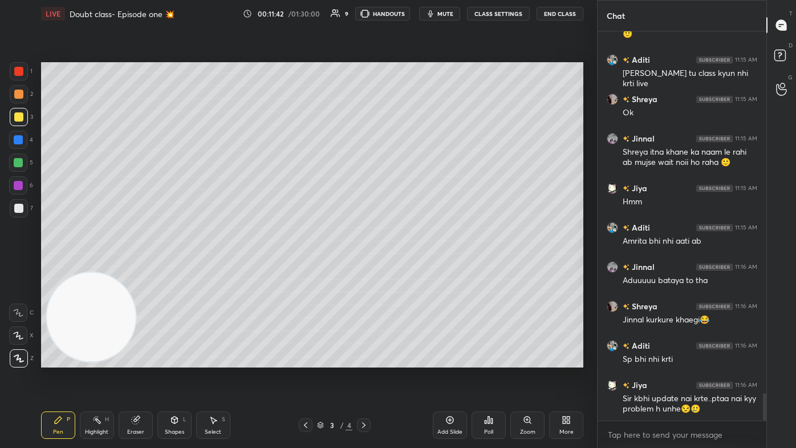
scroll to position [5159, 0]
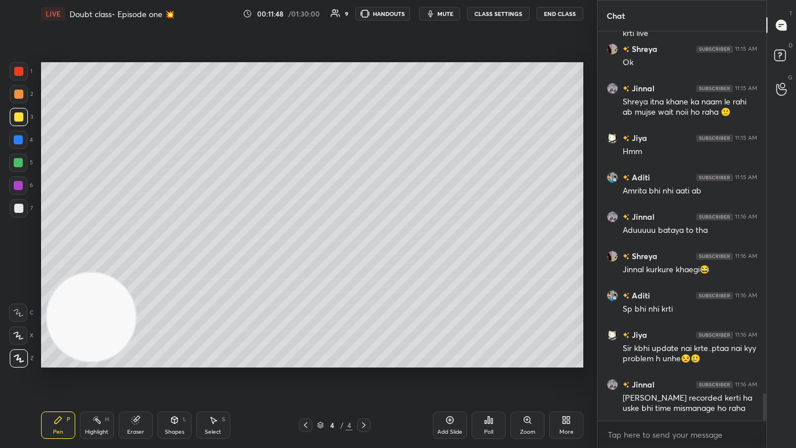
drag, startPoint x: 14, startPoint y: 114, endPoint x: 19, endPoint y: 146, distance: 32.4
click at [14, 113] on div at bounding box center [18, 116] width 9 height 9
click at [17, 268] on icon at bounding box center [18, 335] width 10 height 8
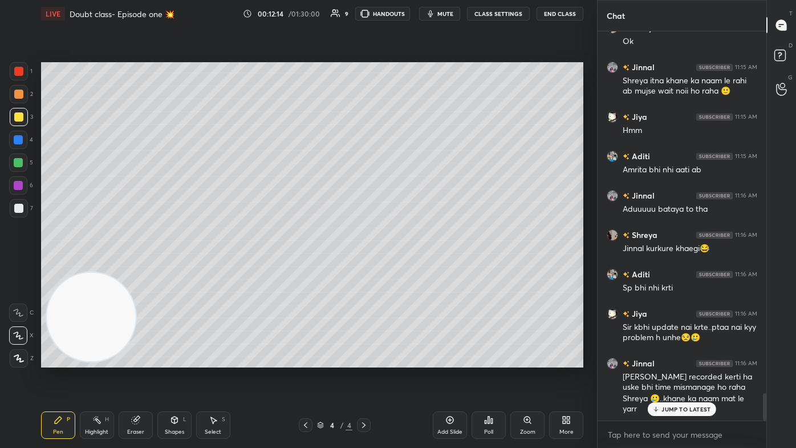
scroll to position [5220, 0]
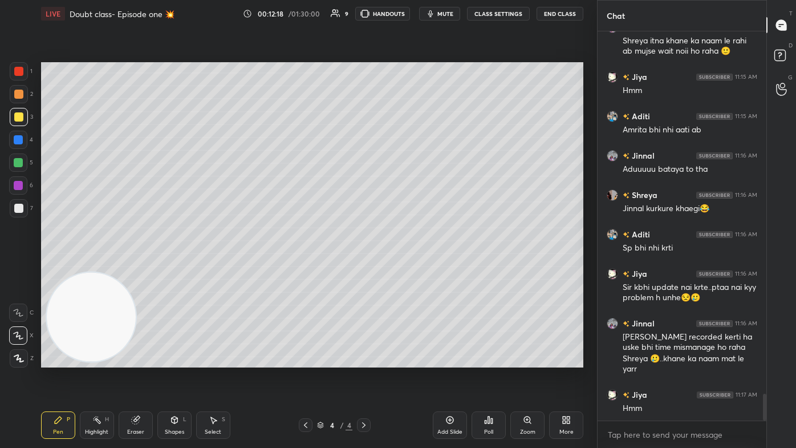
click at [16, 74] on div at bounding box center [18, 71] width 9 height 9
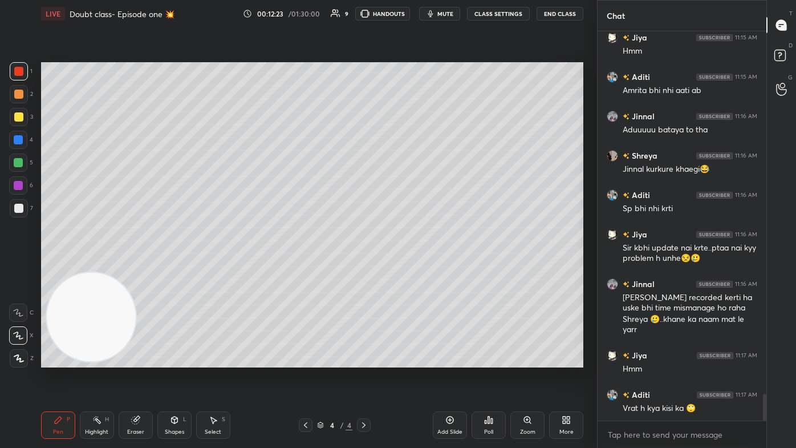
click at [409, 10] on button "CLASS SETTINGS" at bounding box center [498, 14] width 63 height 14
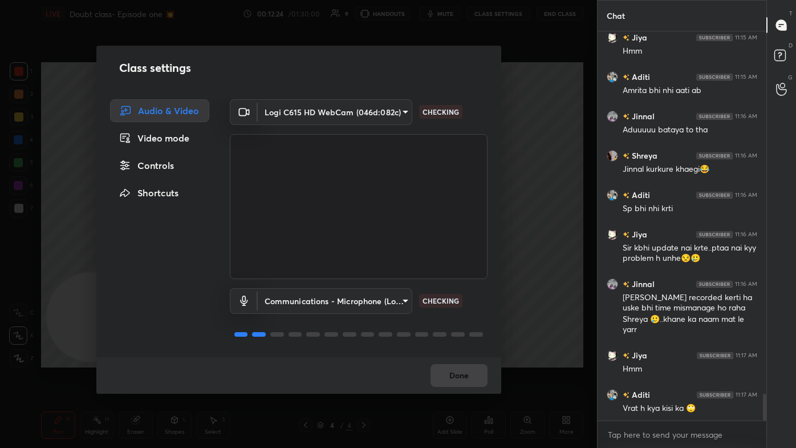
click at [167, 167] on div "Controls" at bounding box center [159, 165] width 99 height 23
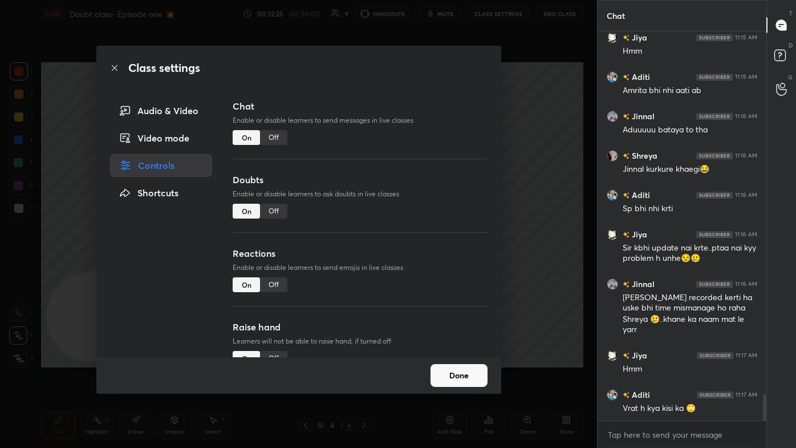
click at [270, 268] on div "Off" at bounding box center [273, 284] width 27 height 15
click at [275, 137] on div "Off" at bounding box center [273, 137] width 27 height 15
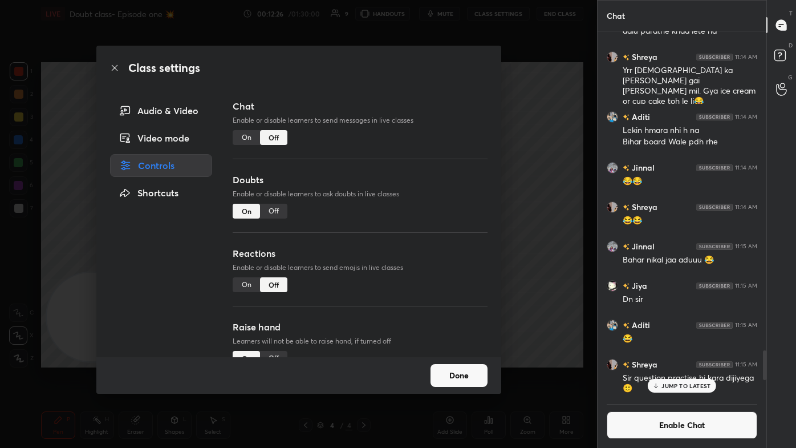
click at [409, 193] on div "Class settings Audio & Video Video mode Controls Shortcuts Chat Enable or disab…" at bounding box center [298, 224] width 597 height 448
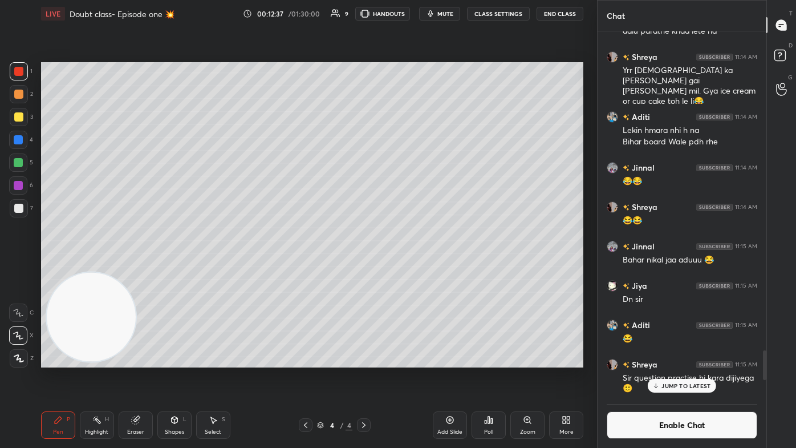
click at [409, 268] on div "JUMP TO LATEST" at bounding box center [682, 386] width 68 height 14
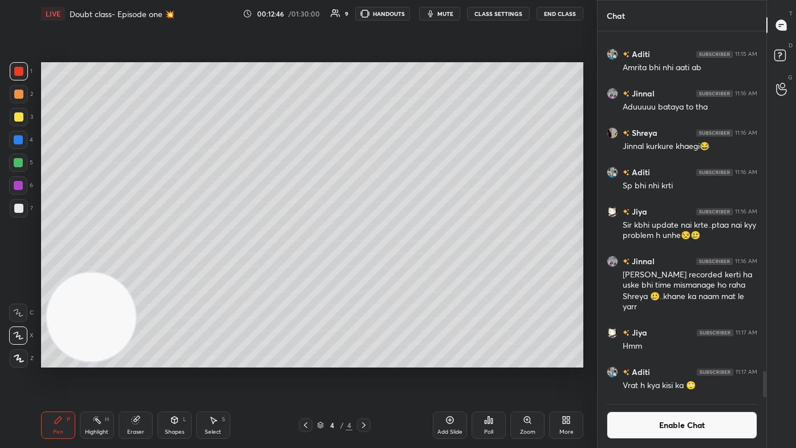
drag, startPoint x: 9, startPoint y: 208, endPoint x: 19, endPoint y: 206, distance: 11.0
click at [10, 209] on div "1 2 3 4 5 6 7 C X Z C X Z E E Erase all H H" at bounding box center [18, 214] width 37 height 305
click at [23, 205] on div at bounding box center [19, 208] width 18 height 18
click at [18, 115] on div at bounding box center [18, 116] width 9 height 9
click at [17, 75] on div at bounding box center [18, 71] width 9 height 9
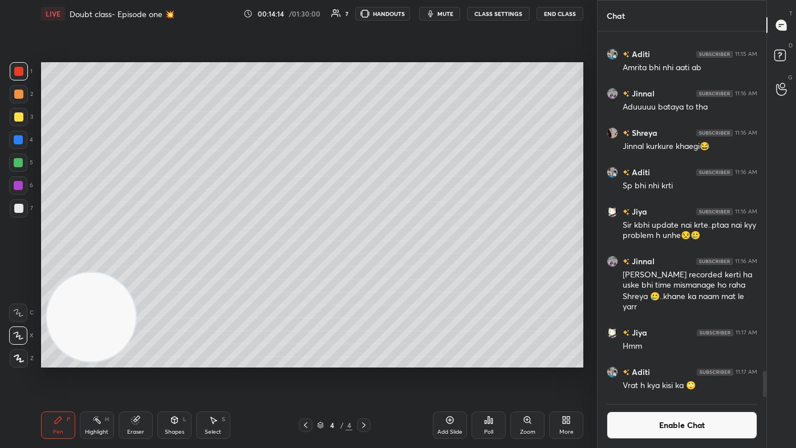
drag, startPoint x: 23, startPoint y: 118, endPoint x: 35, endPoint y: 118, distance: 11.4
click at [23, 121] on div at bounding box center [19, 117] width 18 height 18
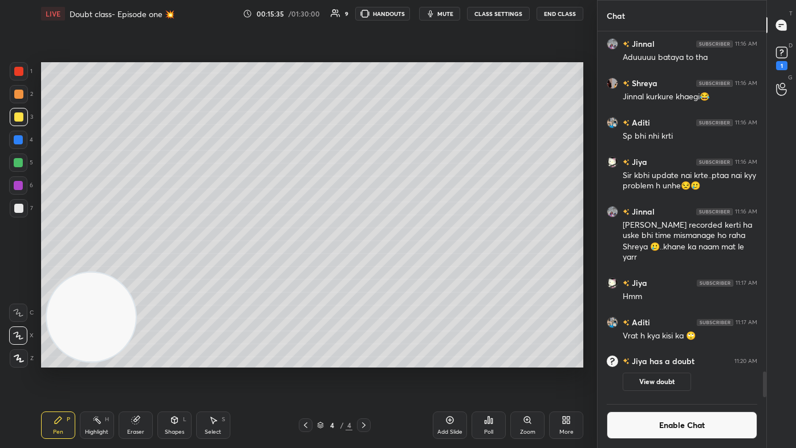
click at [409, 70] on div "D Doubts (D) 1" at bounding box center [781, 57] width 29 height 32
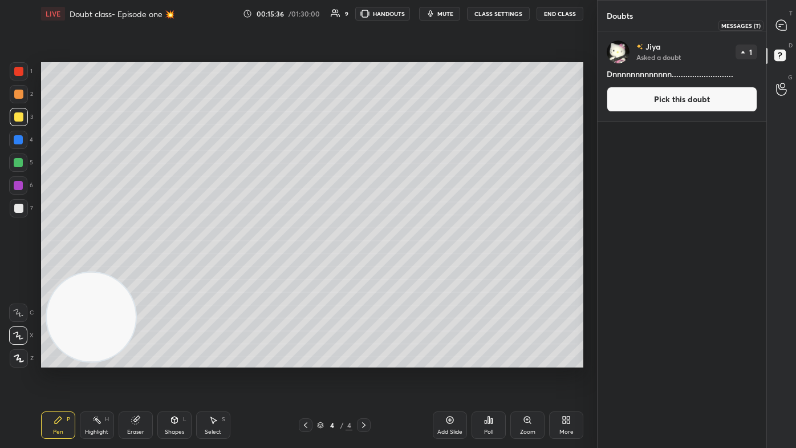
click at [409, 29] on icon at bounding box center [781, 25] width 10 height 10
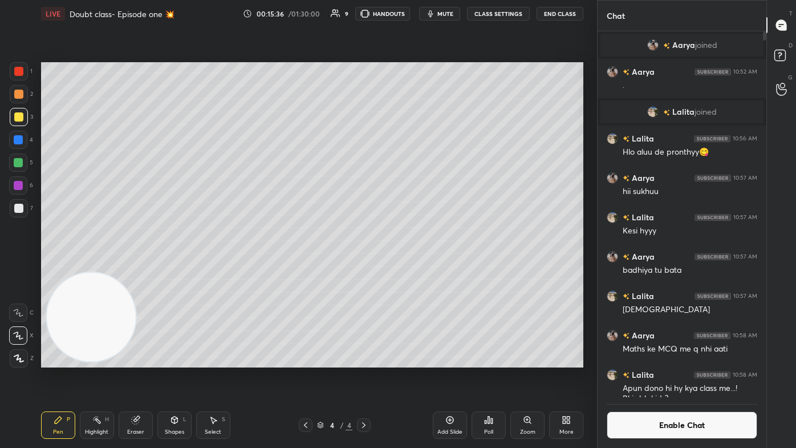
scroll to position [363, 165]
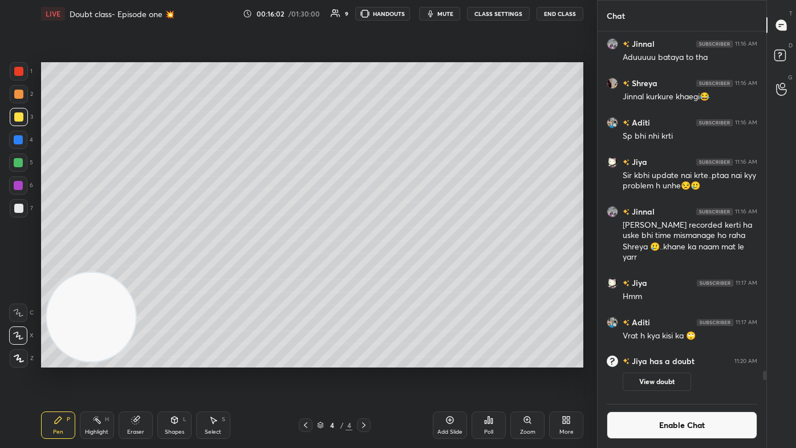
click at [131, 268] on div "Eraser" at bounding box center [136, 424] width 34 height 27
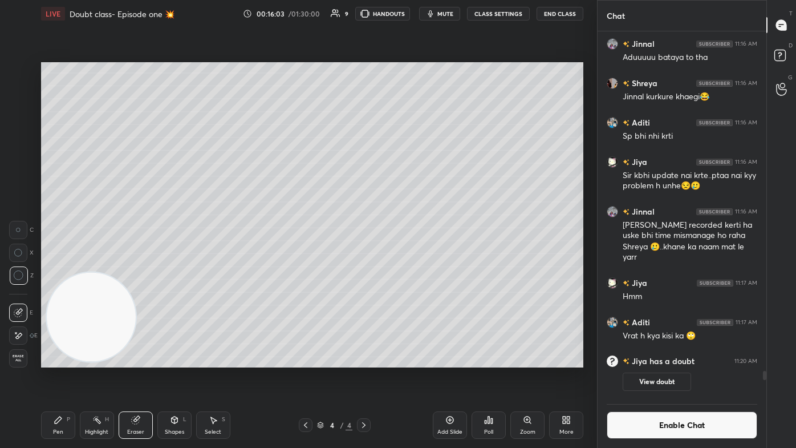
click at [56, 268] on icon at bounding box center [58, 419] width 9 height 9
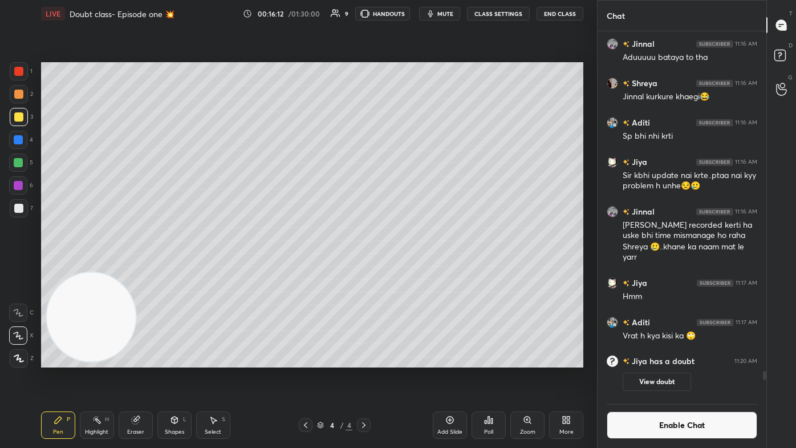
click at [409, 268] on div "Add Slide" at bounding box center [449, 432] width 25 height 6
click at [14, 94] on div at bounding box center [18, 94] width 9 height 9
drag, startPoint x: 17, startPoint y: 108, endPoint x: 23, endPoint y: 111, distance: 6.9
click at [18, 109] on div "1 2 3 4 5 6 7" at bounding box center [21, 142] width 24 height 160
click at [22, 119] on div at bounding box center [19, 117] width 18 height 18
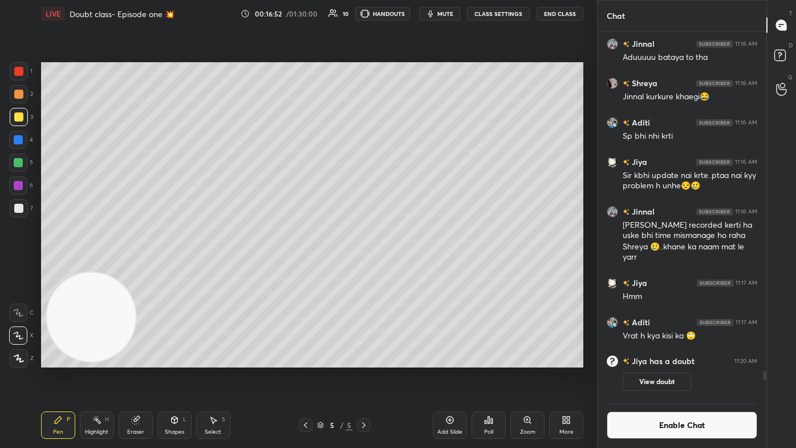
click at [22, 74] on div at bounding box center [18, 71] width 9 height 9
click at [409, 268] on button "Enable Chat" at bounding box center [682, 424] width 151 height 27
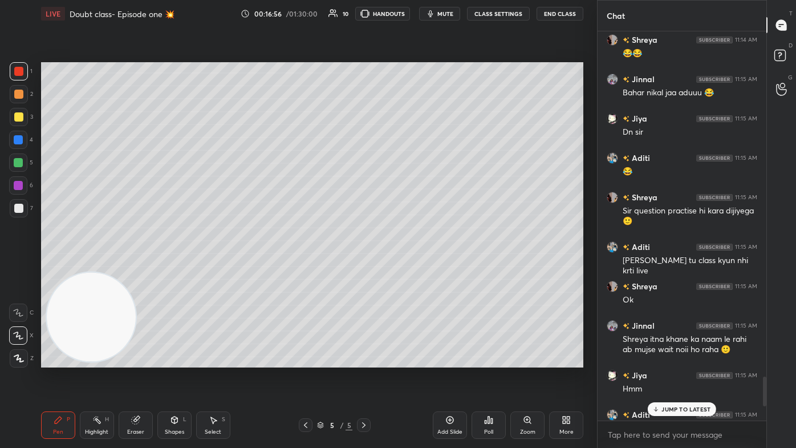
click at [409, 268] on p "JUMP TO LATEST" at bounding box center [686, 409] width 49 height 7
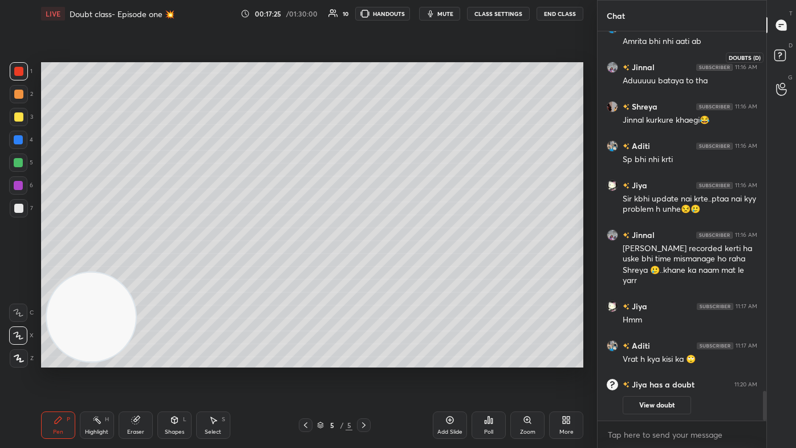
drag, startPoint x: 783, startPoint y: 55, endPoint x: 787, endPoint y: 48, distance: 7.1
click at [409, 54] on rect at bounding box center [780, 55] width 11 height 11
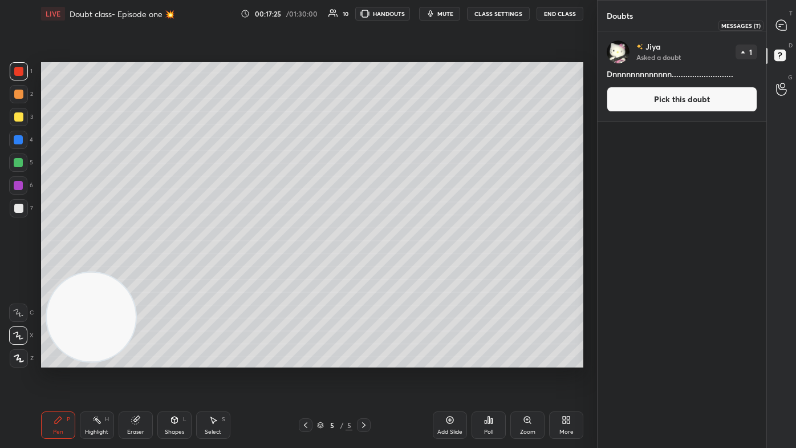
click at [409, 25] on icon at bounding box center [781, 25] width 10 height 10
type textarea "x"
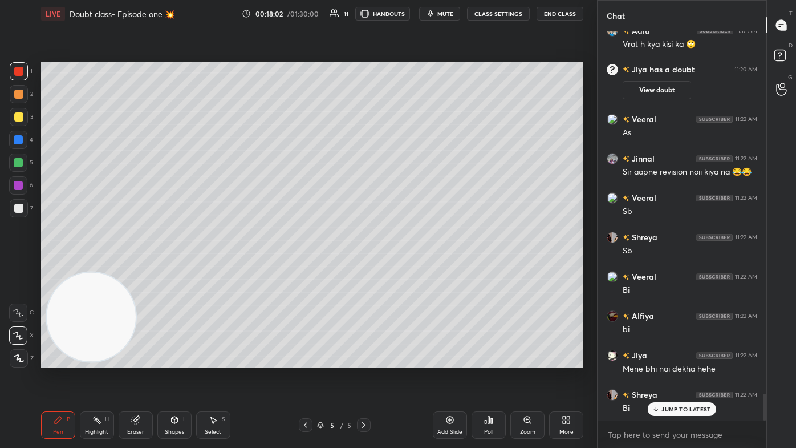
scroll to position [5284, 0]
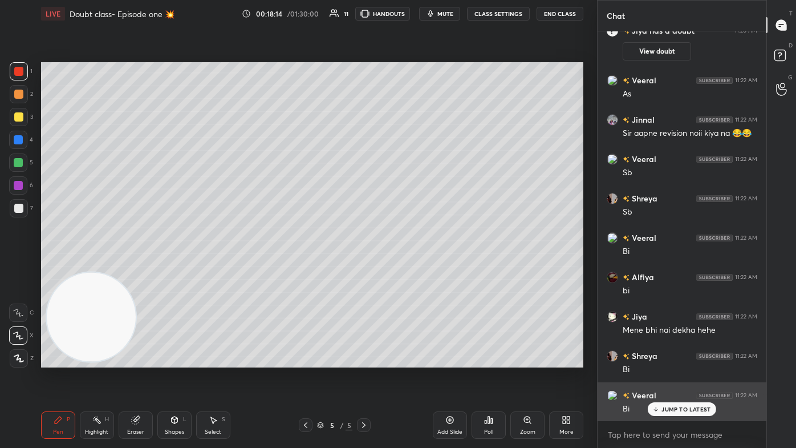
click at [409, 268] on p "JUMP TO LATEST" at bounding box center [686, 409] width 49 height 7
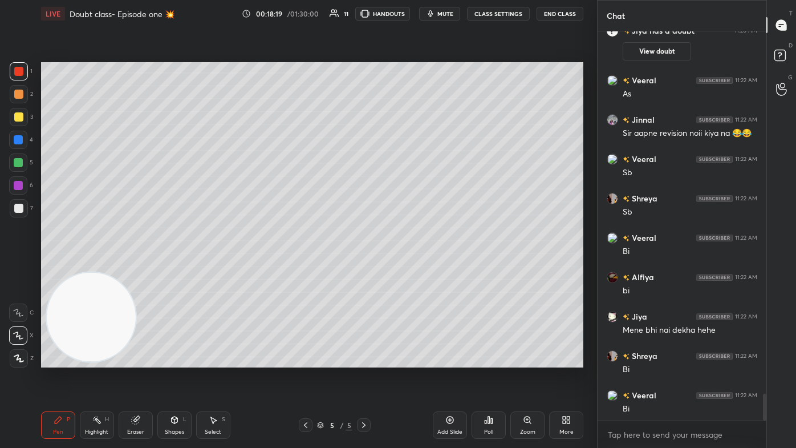
click at [17, 140] on div at bounding box center [18, 139] width 9 height 9
click at [21, 99] on div at bounding box center [19, 94] width 18 height 18
click at [17, 120] on div at bounding box center [18, 116] width 9 height 9
click at [144, 268] on div "Eraser" at bounding box center [136, 424] width 34 height 27
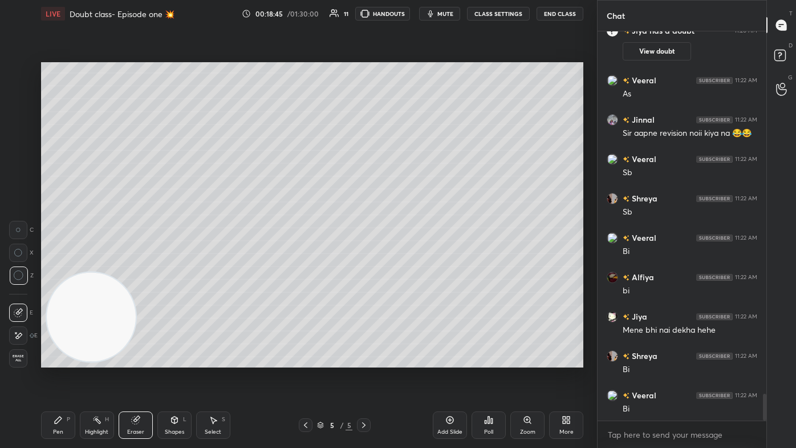
click at [59, 268] on div "Pen" at bounding box center [58, 432] width 10 height 6
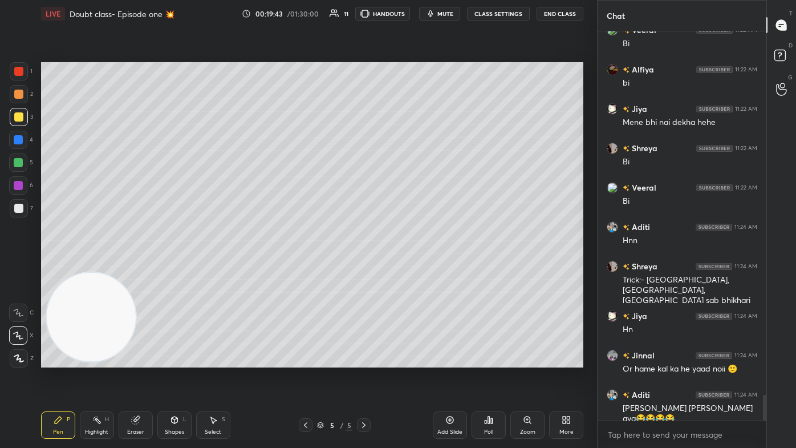
scroll to position [5531, 0]
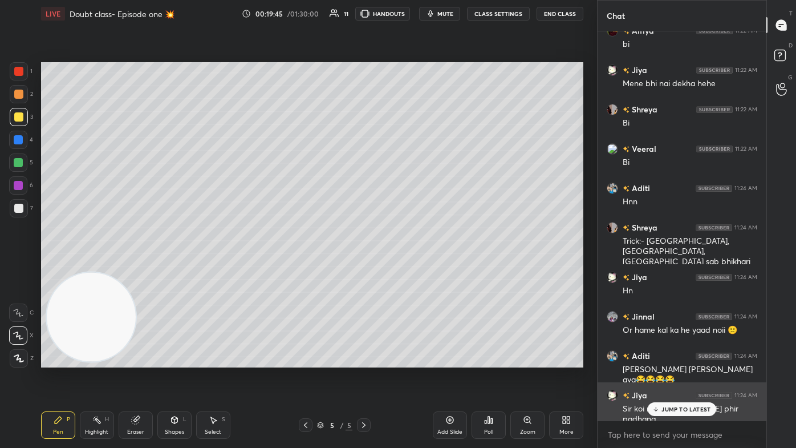
drag, startPoint x: 682, startPoint y: 411, endPoint x: 669, endPoint y: 410, distance: 13.1
click at [409, 268] on p "JUMP TO LATEST" at bounding box center [686, 409] width 49 height 7
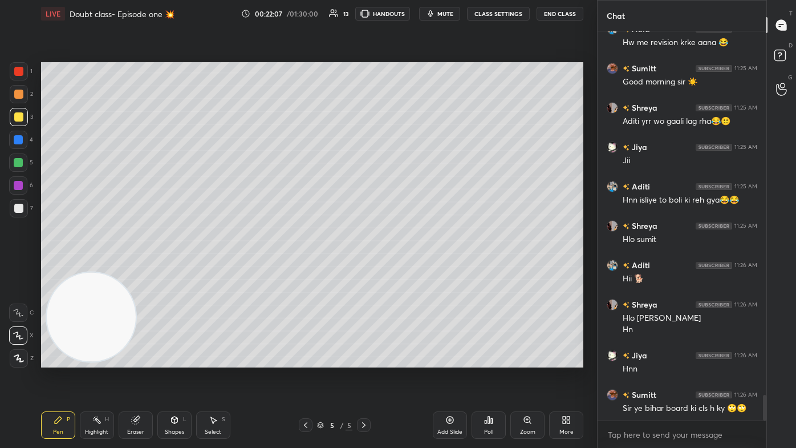
scroll to position [5497, 0]
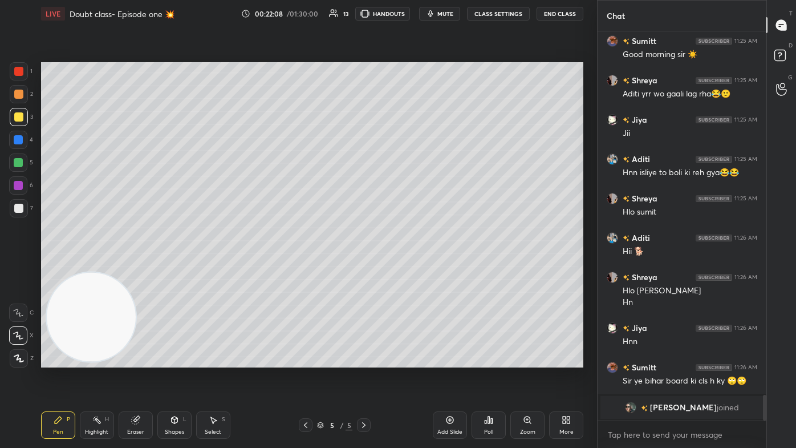
click at [24, 161] on div at bounding box center [18, 162] width 18 height 18
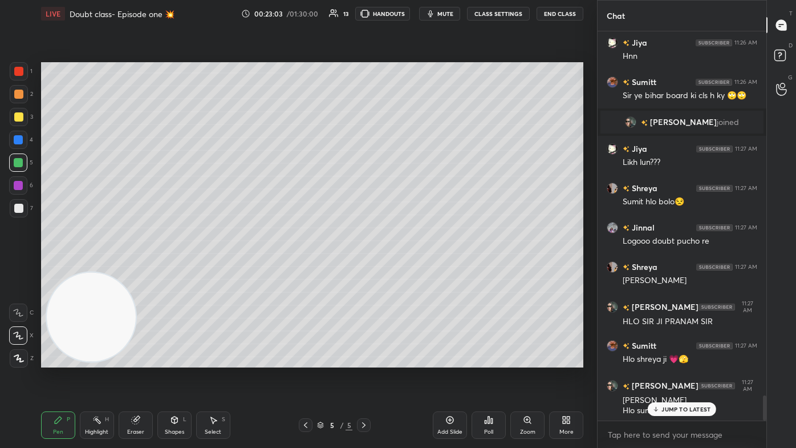
scroll to position [5714, 0]
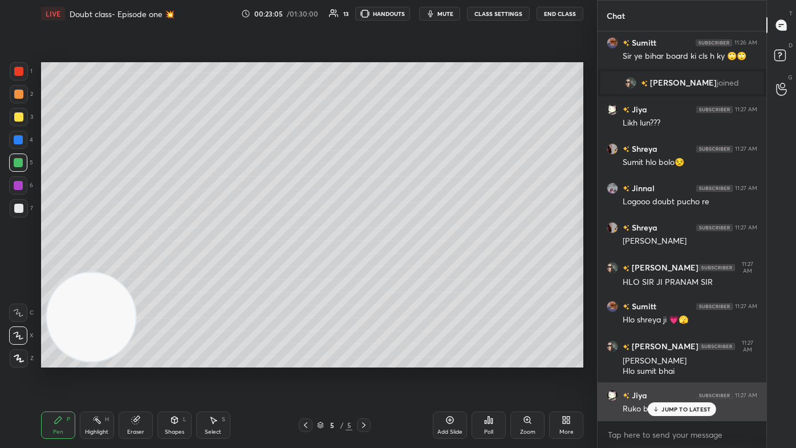
drag, startPoint x: 668, startPoint y: 410, endPoint x: 662, endPoint y: 413, distance: 7.1
click at [409, 268] on p "JUMP TO LATEST" at bounding box center [686, 409] width 49 height 7
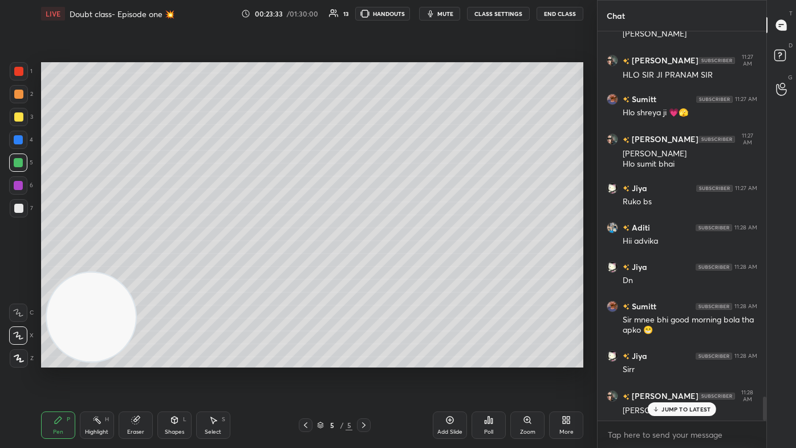
scroll to position [5961, 0]
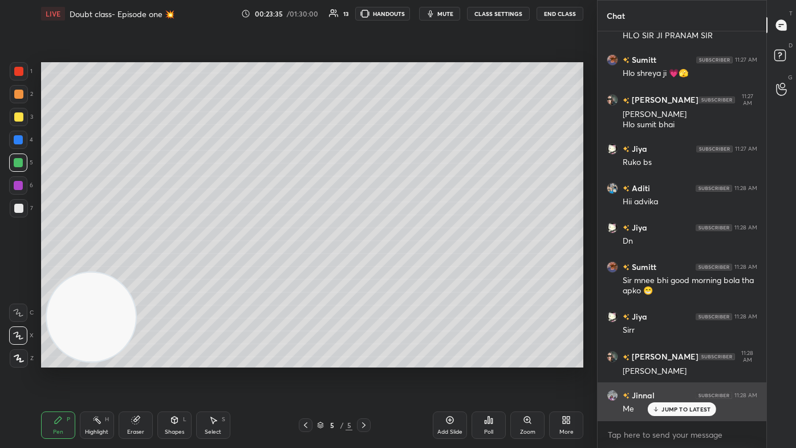
click at [409, 268] on p "JUMP TO LATEST" at bounding box center [686, 409] width 49 height 7
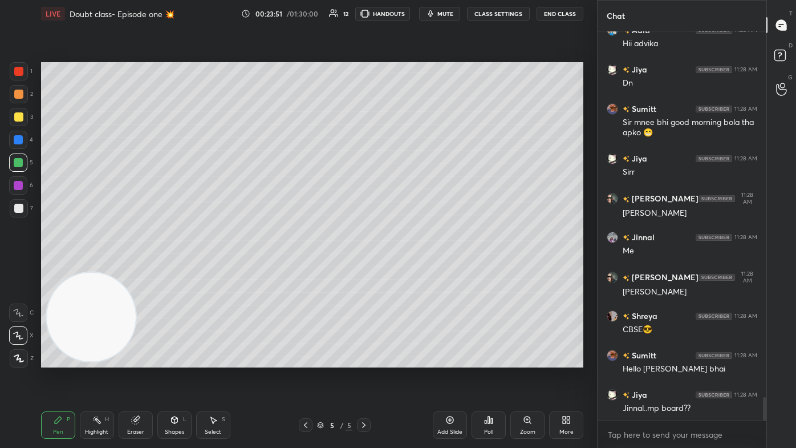
scroll to position [6168, 0]
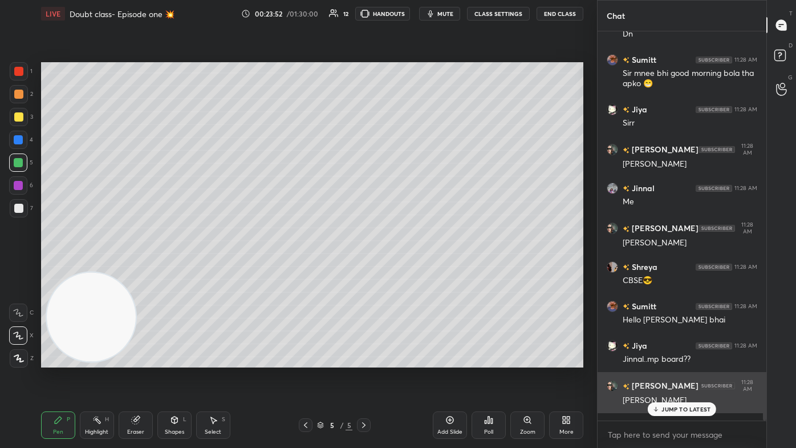
click at [409, 268] on div "JUMP TO LATEST" at bounding box center [682, 409] width 68 height 14
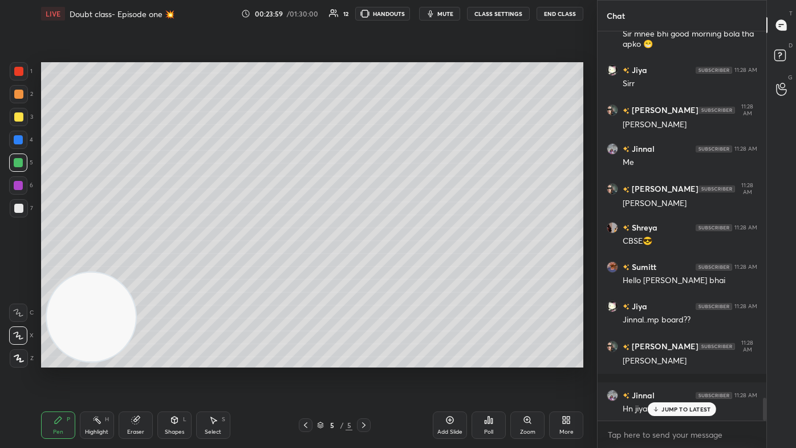
scroll to position [6247, 0]
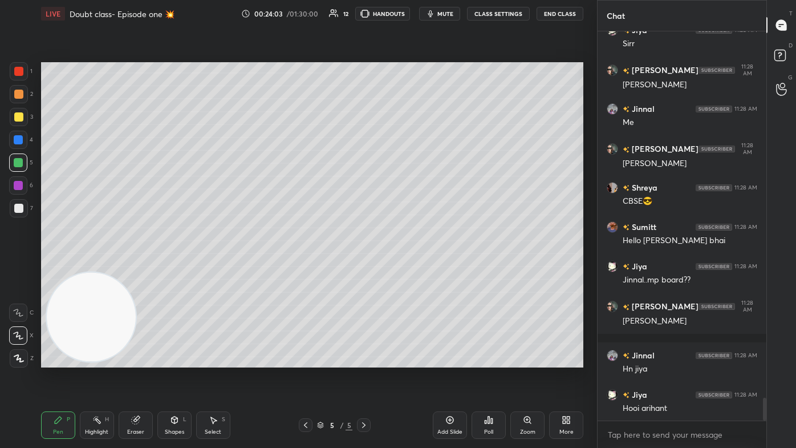
click at [409, 268] on div "Add Slide" at bounding box center [450, 424] width 34 height 27
click at [7, 118] on div "1 2 3 4 5 6 7 C X Z C X Z E E Erase all H H" at bounding box center [18, 214] width 37 height 305
click at [15, 115] on div at bounding box center [18, 116] width 9 height 9
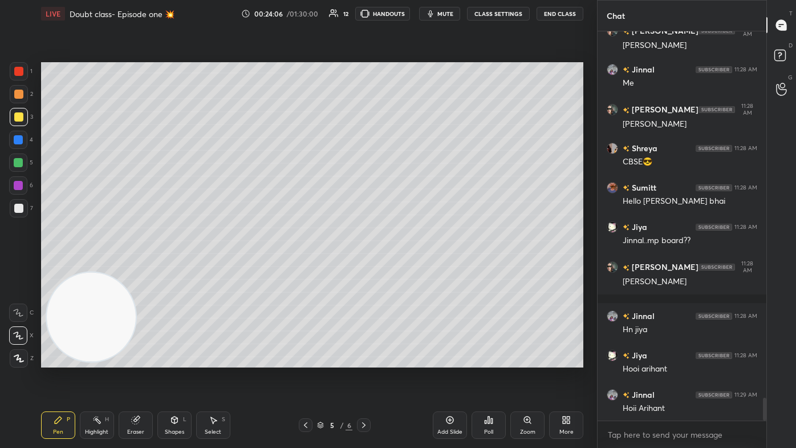
scroll to position [6326, 0]
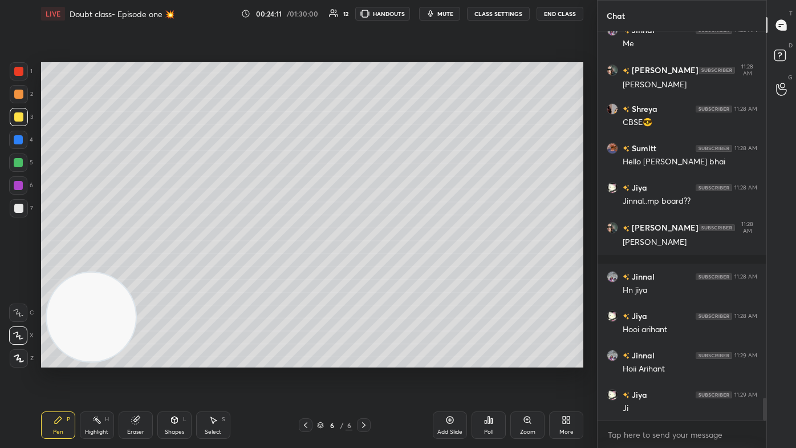
click at [18, 120] on div at bounding box center [18, 116] width 9 height 9
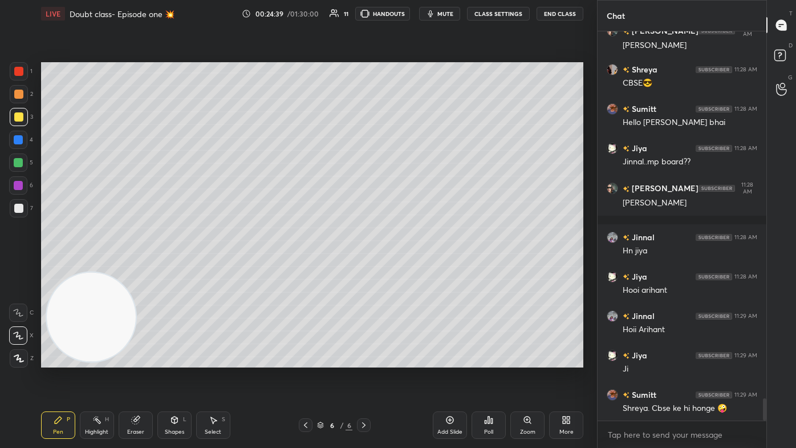
drag, startPoint x: 135, startPoint y: 410, endPoint x: 143, endPoint y: 401, distance: 11.7
click at [133, 268] on div "Pen P Highlight H Eraser Shapes L Select S 6 / 6 Add Slide Poll Zoom More" at bounding box center [312, 425] width 542 height 46
drag, startPoint x: 139, startPoint y: 416, endPoint x: 148, endPoint y: 403, distance: 15.7
click at [138, 268] on icon at bounding box center [135, 419] width 9 height 9
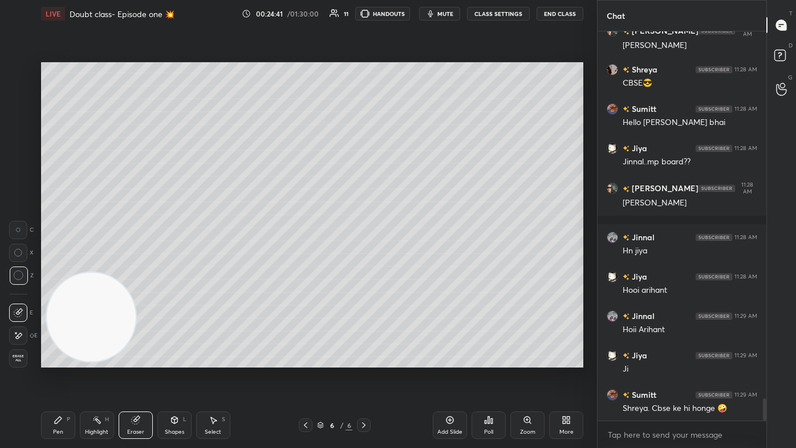
click at [64, 268] on div "Pen P" at bounding box center [58, 424] width 34 height 27
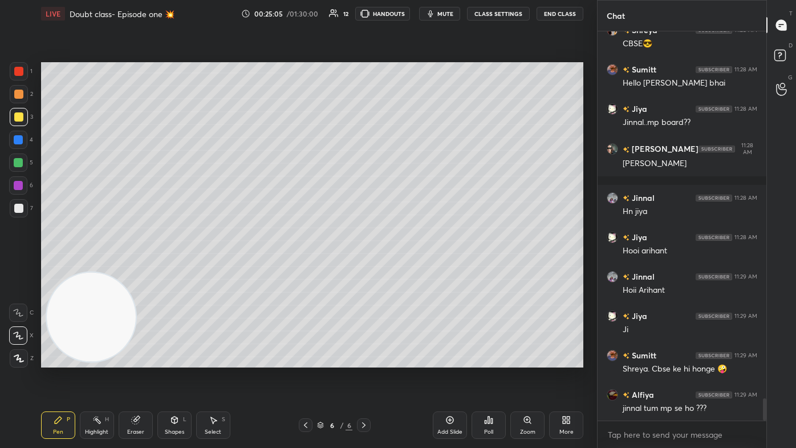
scroll to position [6464, 0]
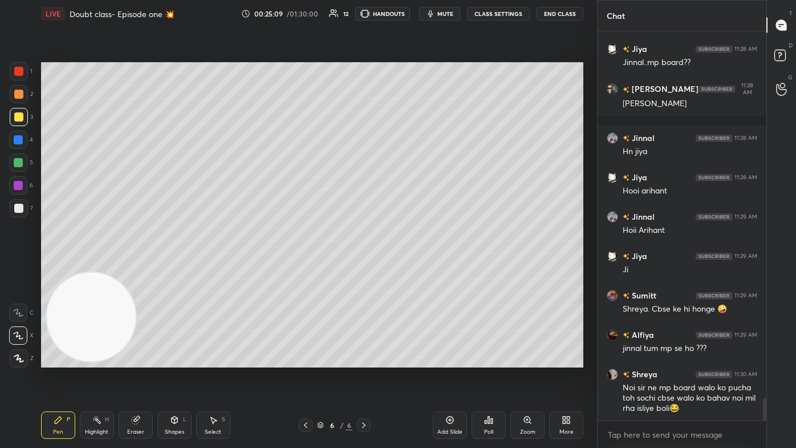
click at [22, 207] on div at bounding box center [19, 208] width 18 height 18
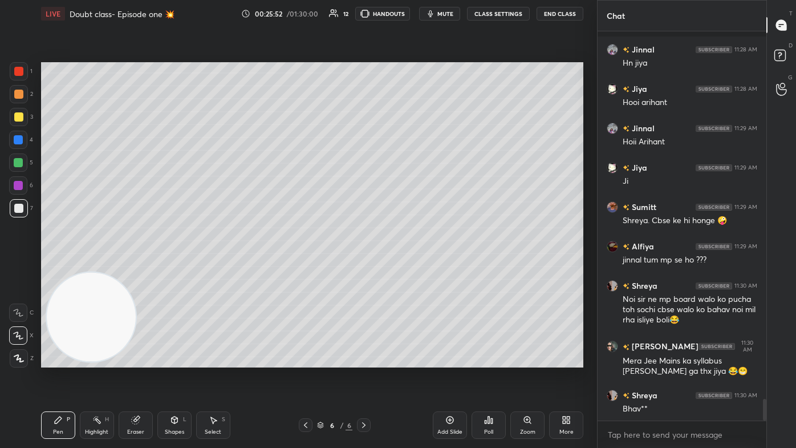
scroll to position [6592, 0]
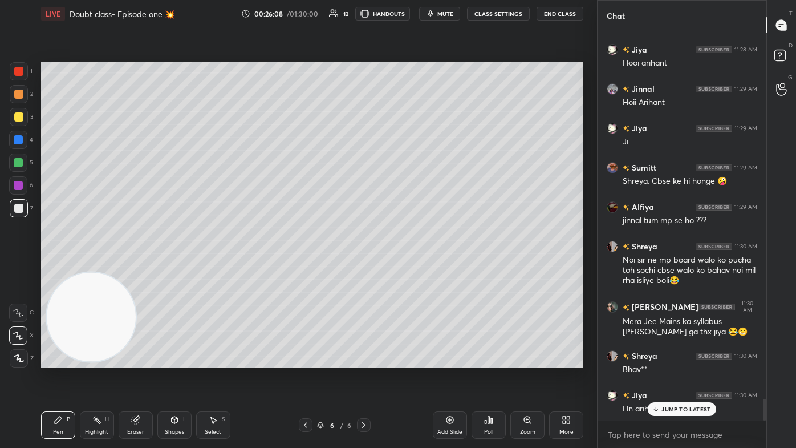
click at [118, 268] on div "Pen P Highlight H Eraser Shapes L Select S" at bounding box center [139, 424] width 196 height 27
click at [136, 268] on icon at bounding box center [135, 419] width 9 height 9
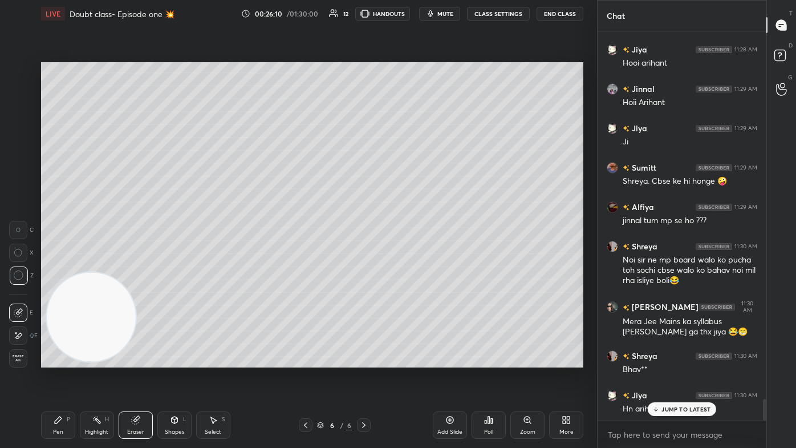
click at [55, 268] on div "Pen" at bounding box center [58, 432] width 10 height 6
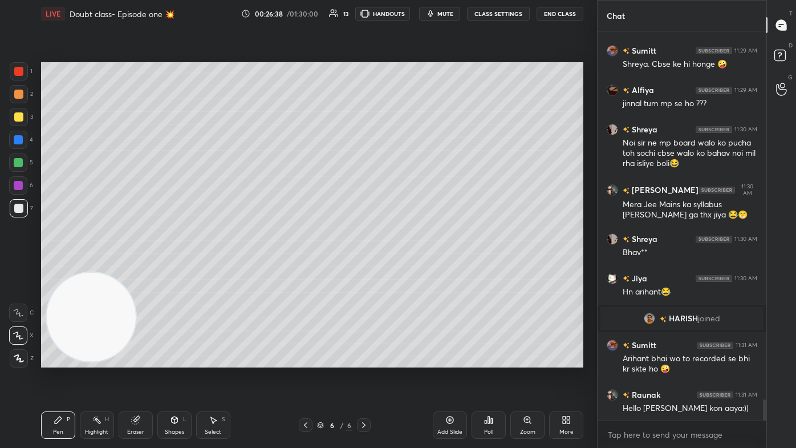
scroll to position [6748, 0]
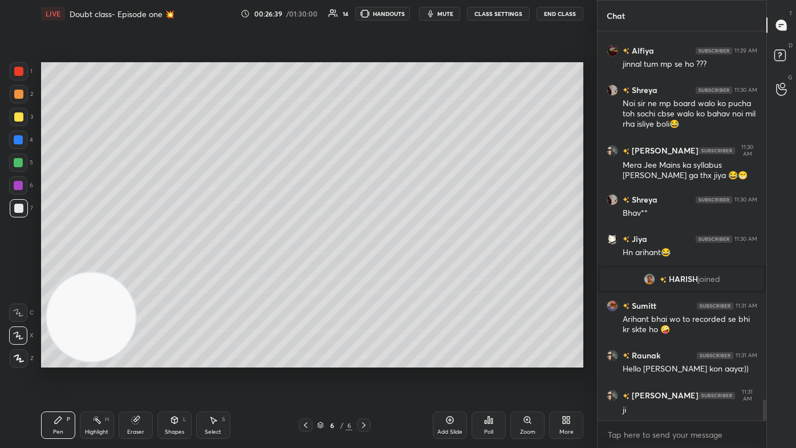
click at [27, 72] on div at bounding box center [19, 71] width 18 height 18
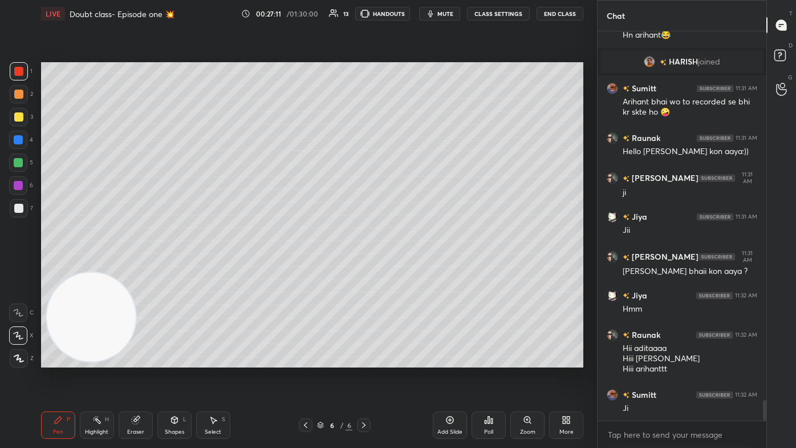
scroll to position [7004, 0]
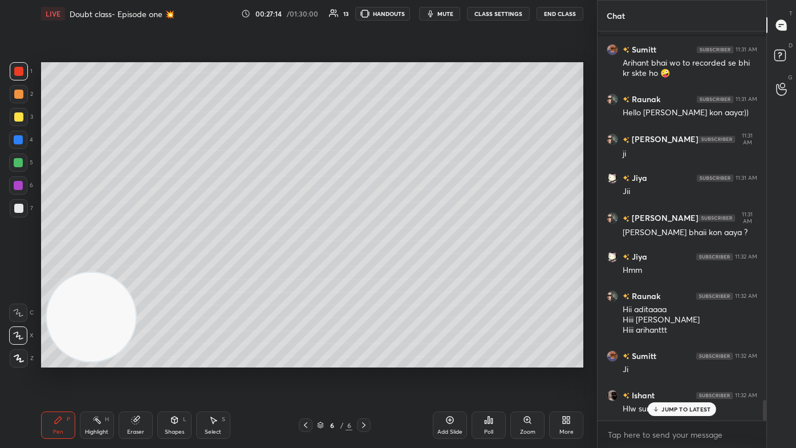
drag, startPoint x: 127, startPoint y: 432, endPoint x: 146, endPoint y: 416, distance: 24.7
click at [127, 268] on div "Eraser" at bounding box center [136, 424] width 34 height 27
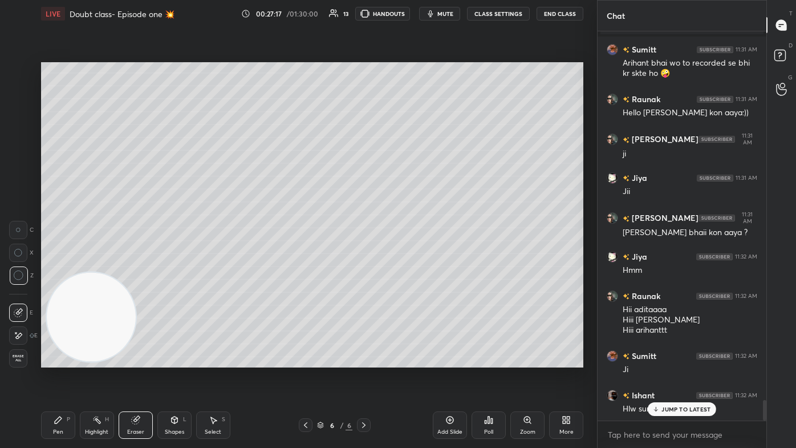
click at [55, 268] on div "Pen P" at bounding box center [58, 424] width 34 height 27
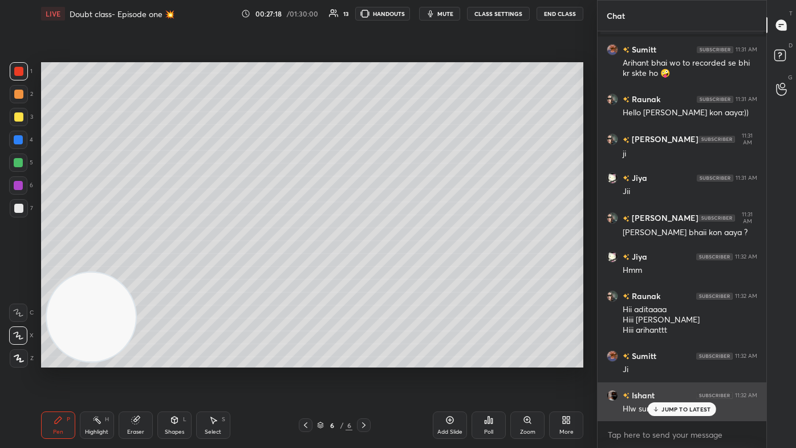
click at [409, 268] on div "Hlw sumit bhaii 🤗 🫶" at bounding box center [690, 408] width 135 height 14
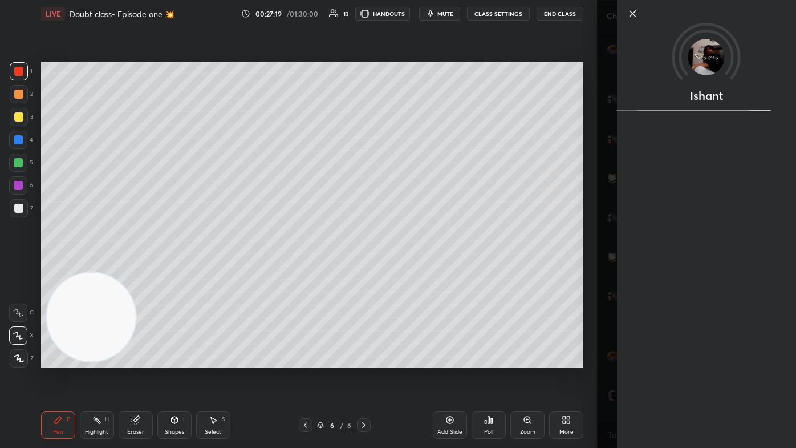
click at [409, 268] on div "Ishant" at bounding box center [696, 224] width 199 height 448
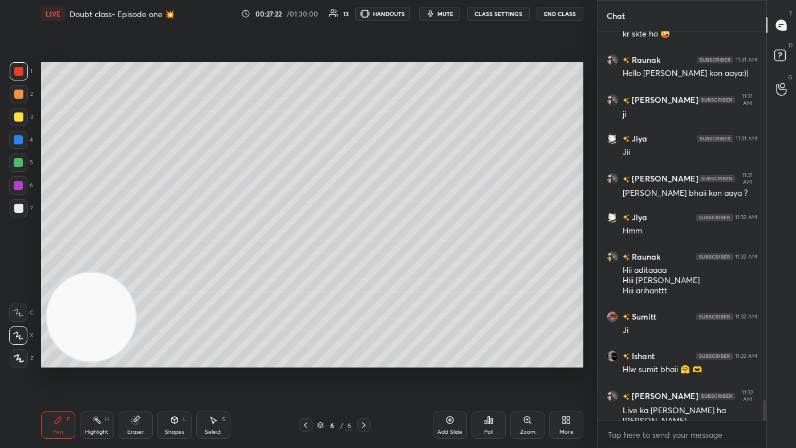
scroll to position [7056, 0]
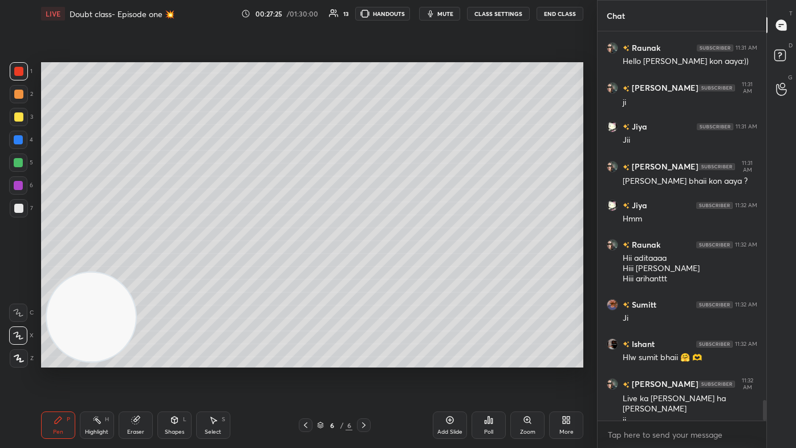
click at [55, 268] on div "Pen" at bounding box center [58, 432] width 10 height 6
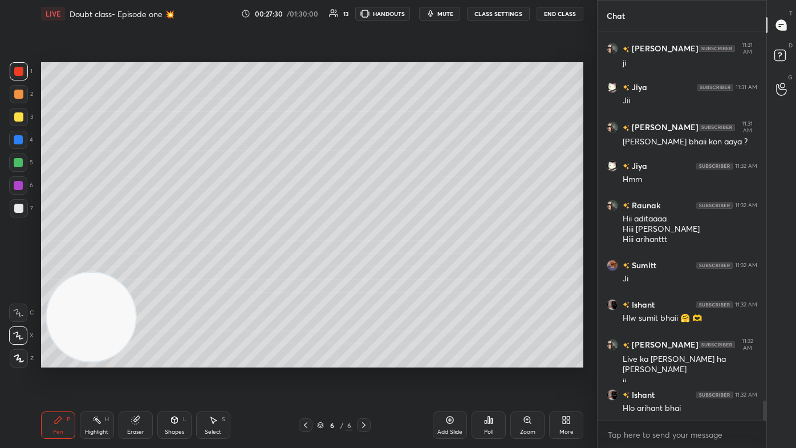
scroll to position [7134, 0]
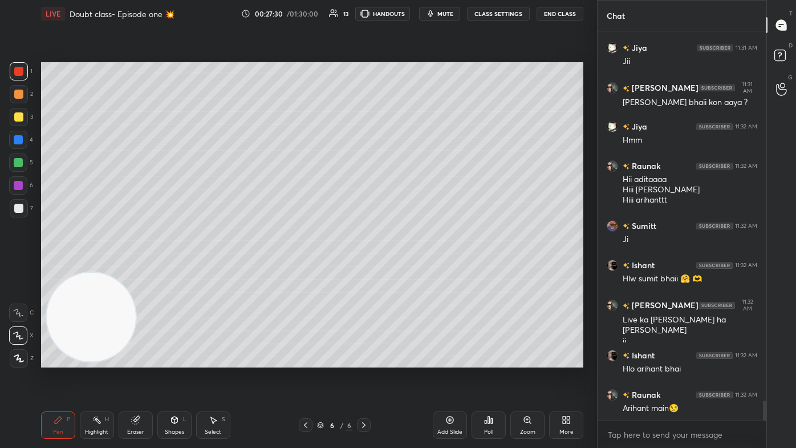
click at [409, 19] on div "LIVE Doubt class- Episode one 💥 00:27:30 / 01:30:00 13 HANDOUTS mute CLASS SETT…" at bounding box center [312, 13] width 542 height 27
click at [409, 11] on button "CLASS SETTINGS" at bounding box center [498, 14] width 63 height 14
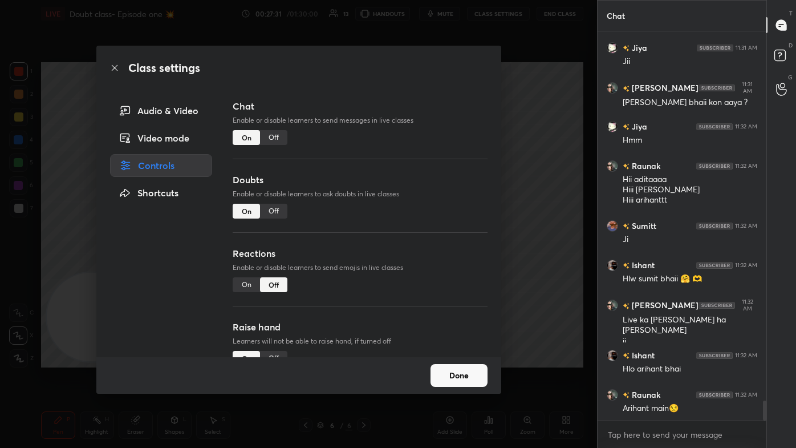
click at [278, 135] on div "Off" at bounding box center [273, 137] width 27 height 15
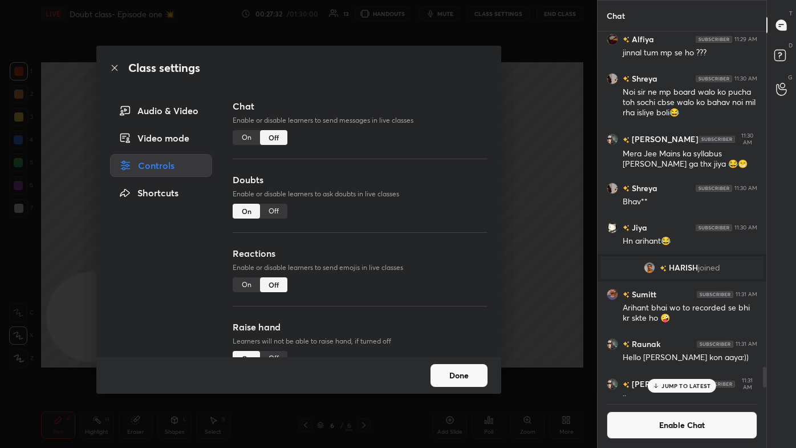
click at [409, 153] on div "Class settings Audio & Video Video mode Controls Shortcuts Chat Enable or disab…" at bounding box center [298, 224] width 597 height 448
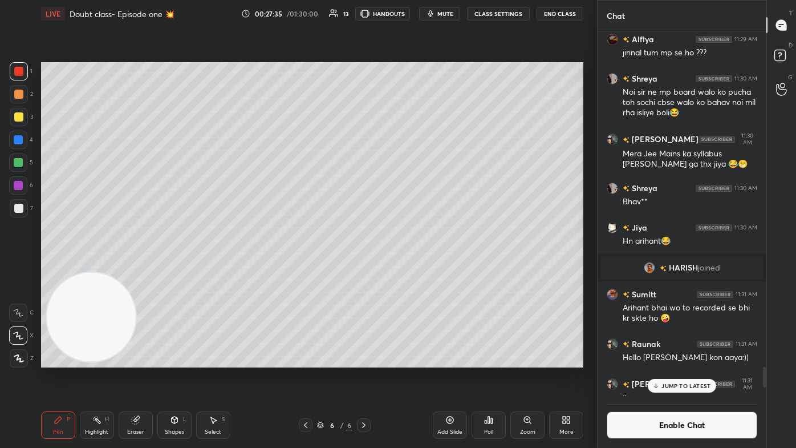
click at [409, 268] on div "Add Slide" at bounding box center [450, 424] width 34 height 27
click at [19, 116] on div at bounding box center [18, 116] width 9 height 9
click at [23, 164] on div at bounding box center [18, 162] width 18 height 18
click at [409, 268] on div "Add Slide" at bounding box center [449, 432] width 25 height 6
click at [14, 167] on div at bounding box center [18, 162] width 18 height 18
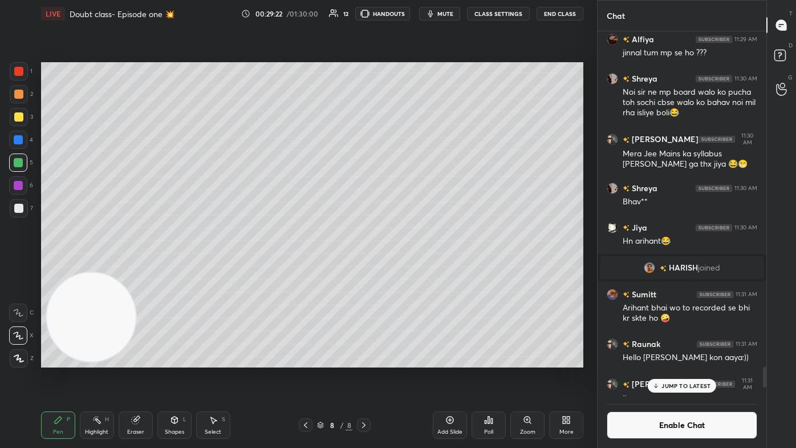
click at [144, 268] on div "Eraser" at bounding box center [136, 424] width 34 height 27
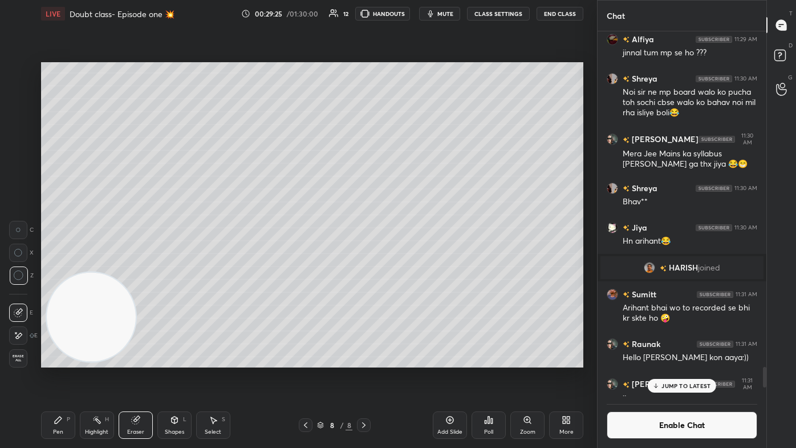
click at [53, 268] on div "Pen" at bounding box center [58, 432] width 10 height 6
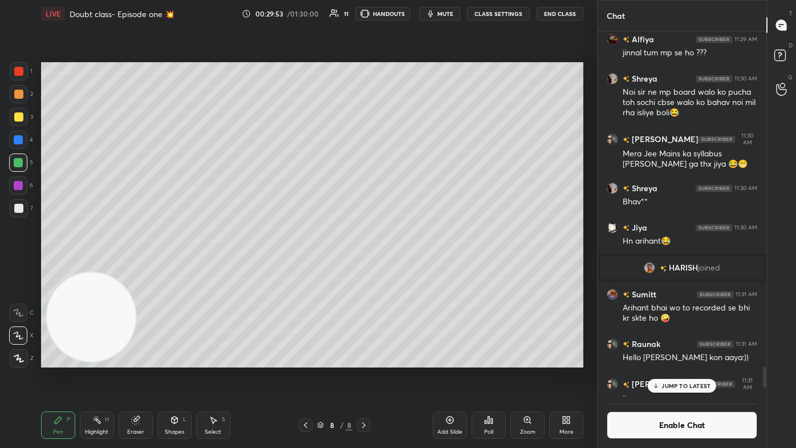
click at [21, 210] on div at bounding box center [18, 208] width 9 height 9
click at [409, 268] on div "JUMP TO LATEST" at bounding box center [682, 386] width 68 height 14
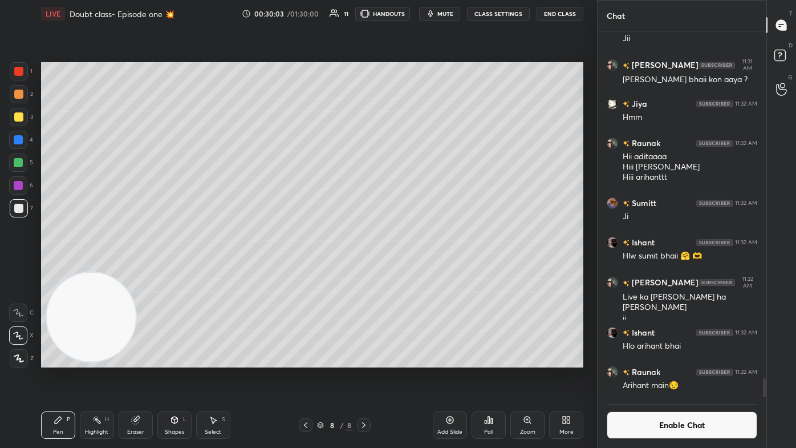
click at [409, 268] on button "Enable Chat" at bounding box center [682, 424] width 151 height 27
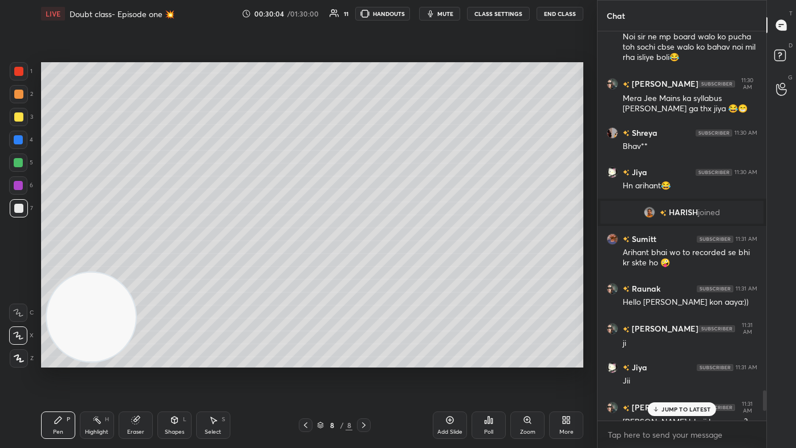
click at [409, 268] on p "JUMP TO LATEST" at bounding box center [686, 409] width 49 height 7
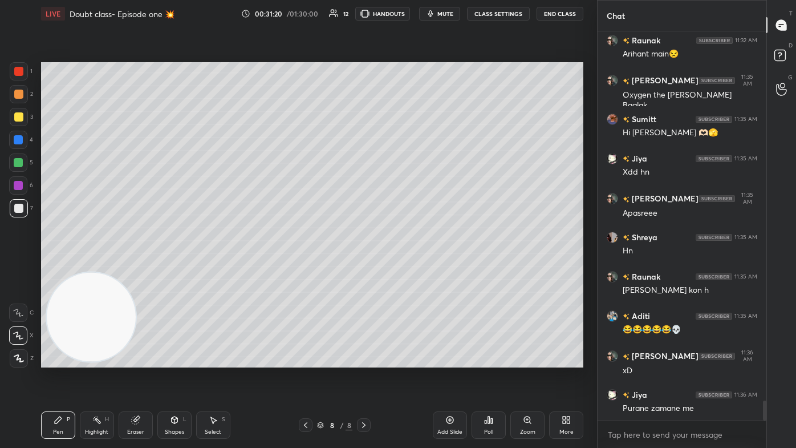
scroll to position [7099, 0]
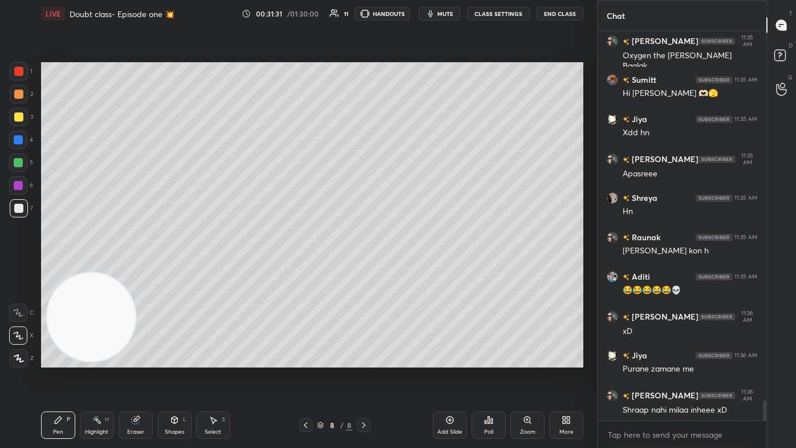
click at [133, 268] on div "Eraser" at bounding box center [135, 432] width 17 height 6
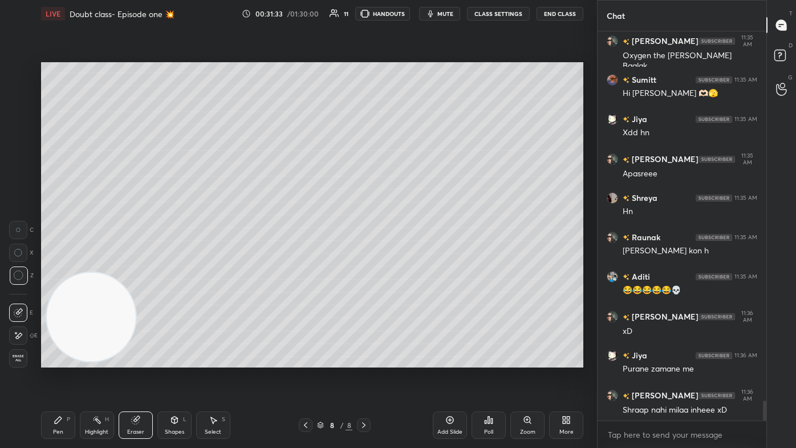
click at [50, 268] on div "Pen P" at bounding box center [58, 424] width 34 height 27
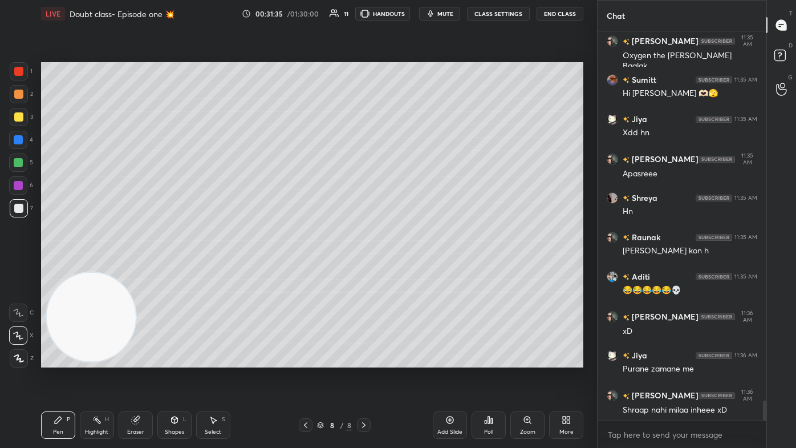
scroll to position [7148, 0]
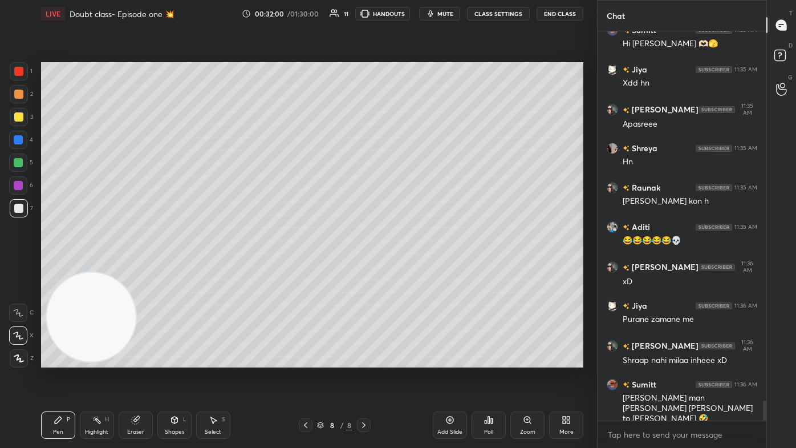
click at [18, 114] on div at bounding box center [18, 116] width 9 height 9
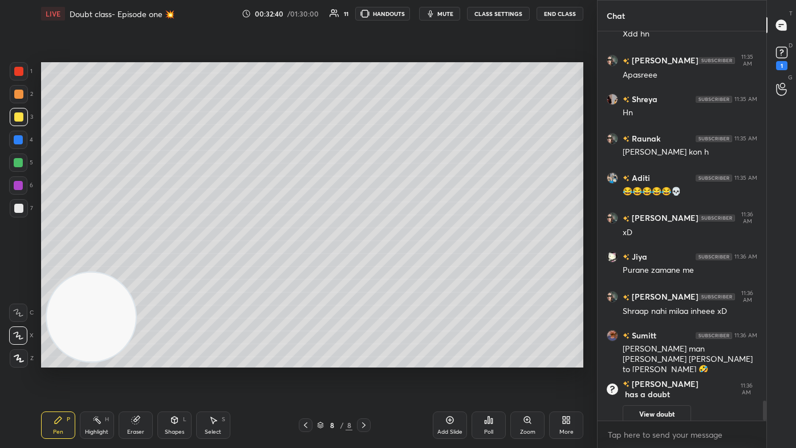
scroll to position [7012, 0]
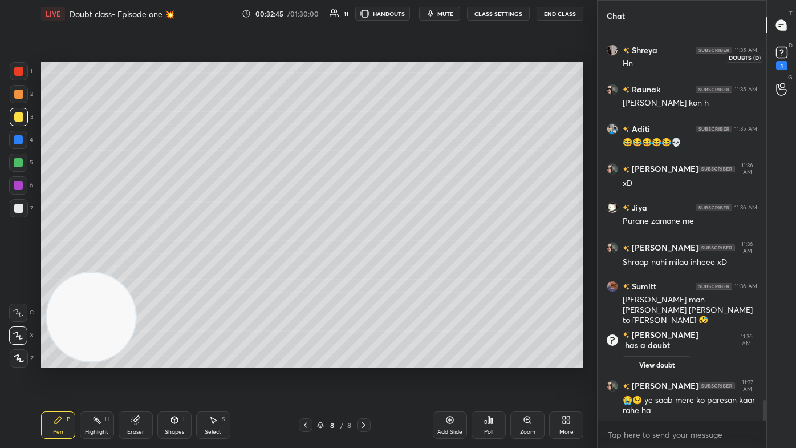
click at [409, 55] on rect at bounding box center [781, 52] width 11 height 11
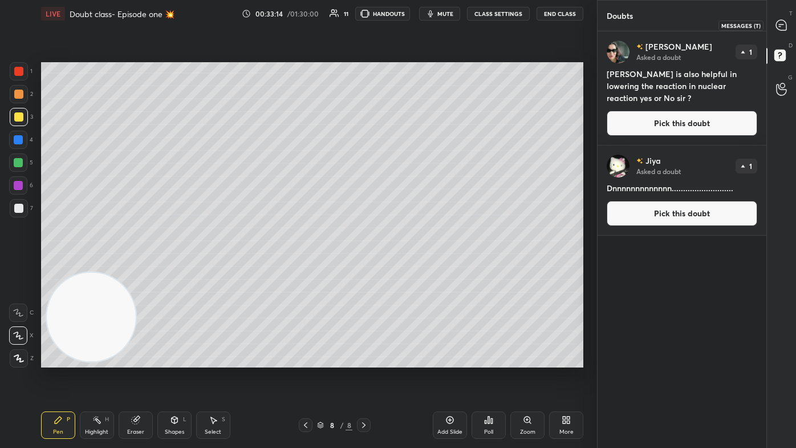
click at [409, 23] on icon at bounding box center [781, 25] width 10 height 10
type textarea "x"
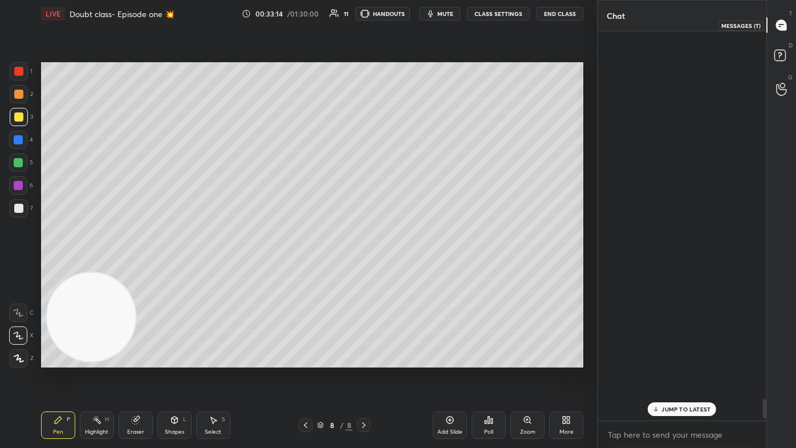
scroll to position [386, 165]
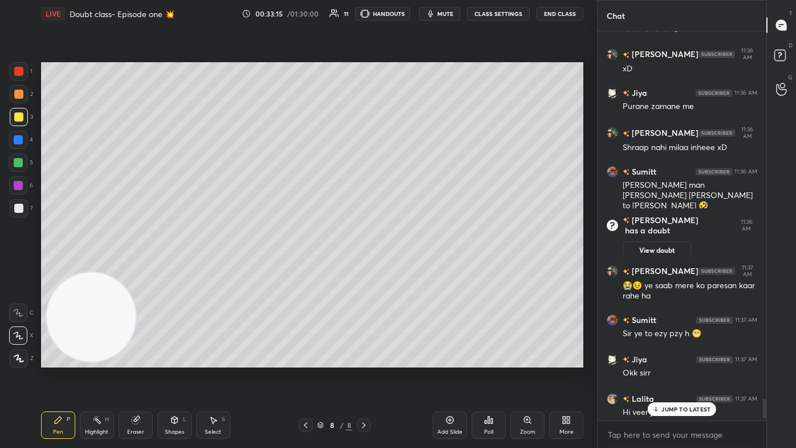
click at [409, 268] on div "JUMP TO LATEST" at bounding box center [682, 409] width 68 height 14
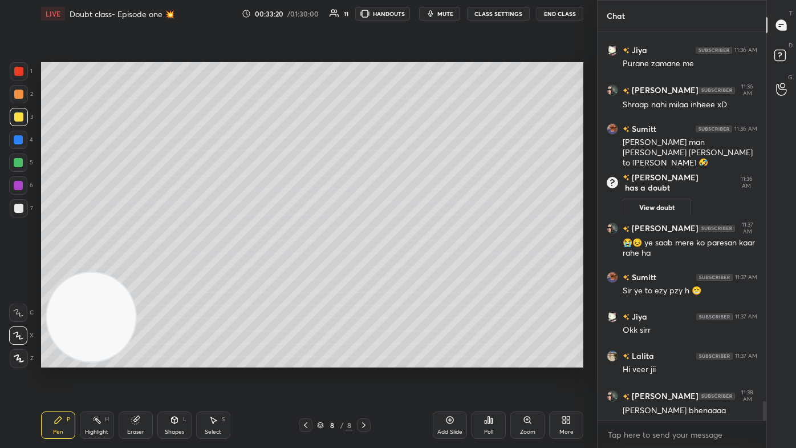
scroll to position [7412, 0]
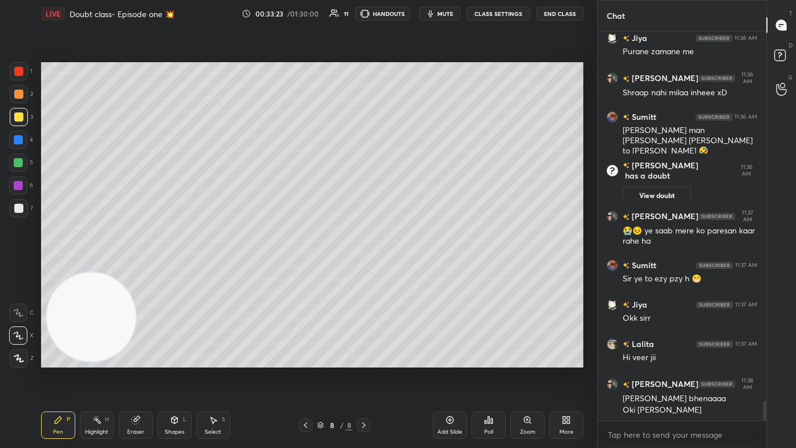
click at [12, 74] on div at bounding box center [19, 71] width 18 height 18
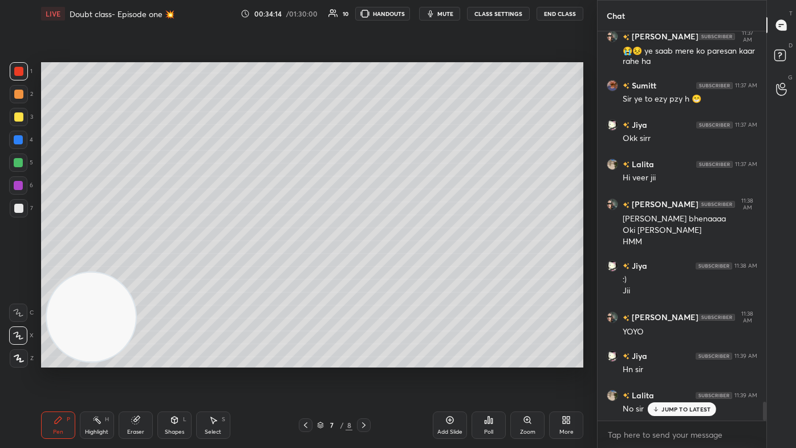
scroll to position [7631, 0]
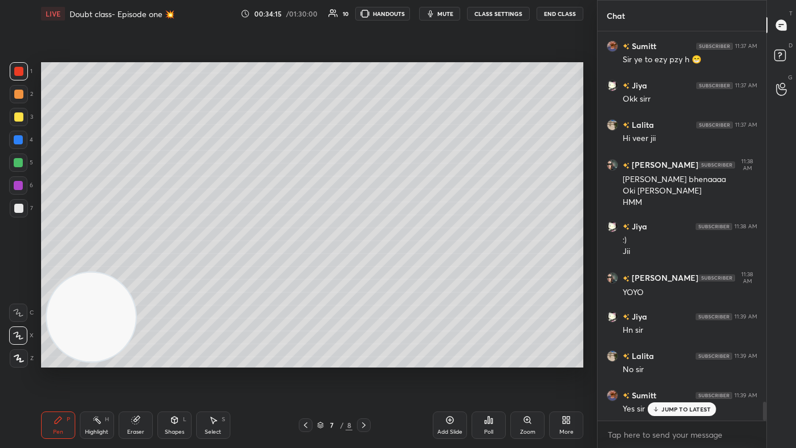
click at [21, 141] on div at bounding box center [18, 139] width 9 height 9
click at [18, 268] on icon at bounding box center [19, 358] width 10 height 8
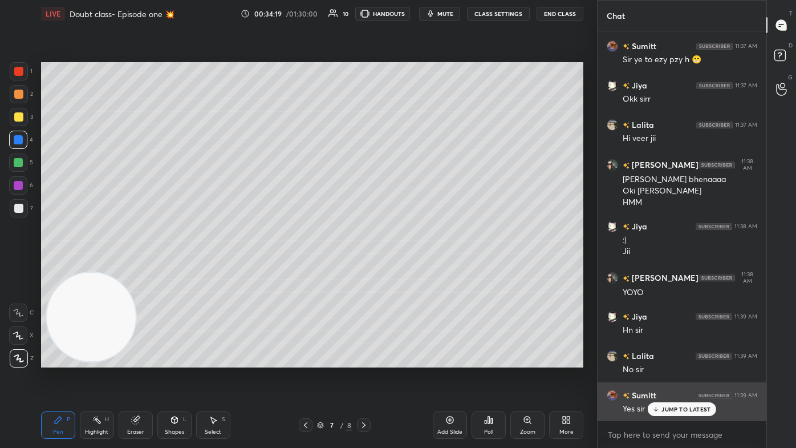
scroll to position [7671, 0]
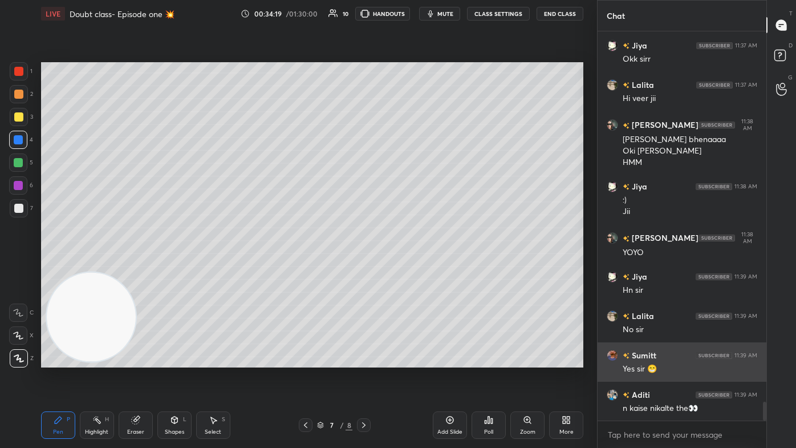
click at [409, 268] on div "n kaise nikalte the👀" at bounding box center [690, 408] width 135 height 11
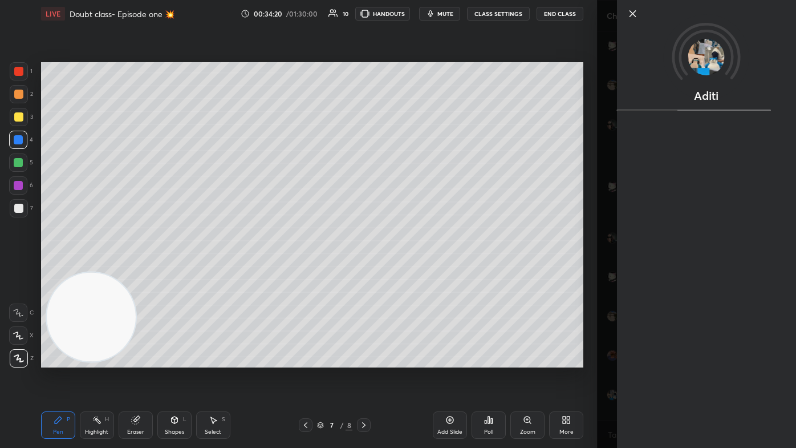
click at [409, 268] on div "Aditi" at bounding box center [696, 224] width 199 height 448
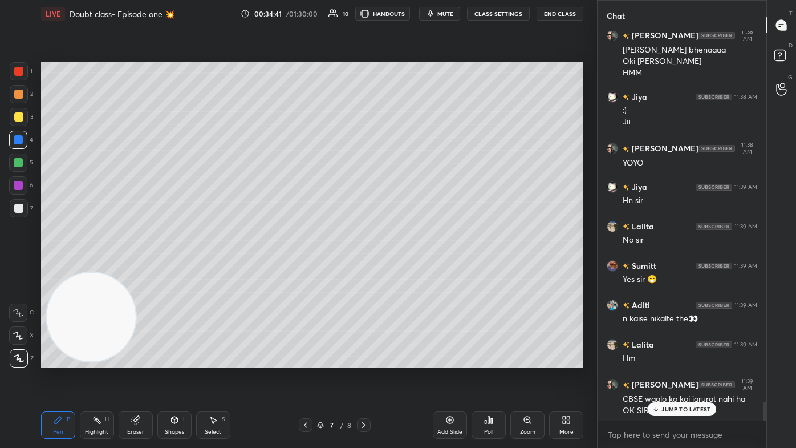
scroll to position [7800, 0]
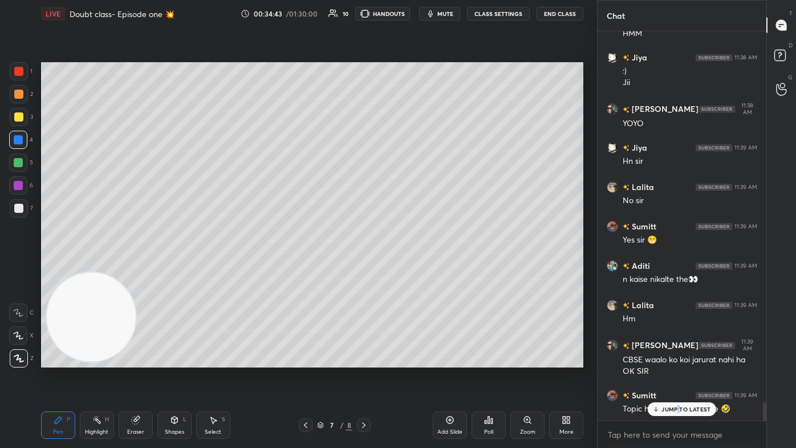
click at [409, 268] on p "JUMP TO LATEST" at bounding box center [686, 409] width 49 height 7
click at [409, 10] on button "CLASS SETTINGS" at bounding box center [498, 14] width 63 height 14
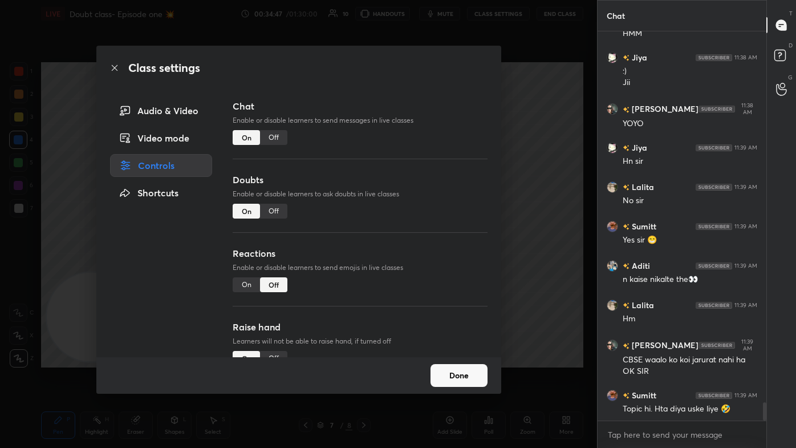
click at [270, 142] on div "Off" at bounding box center [273, 137] width 27 height 15
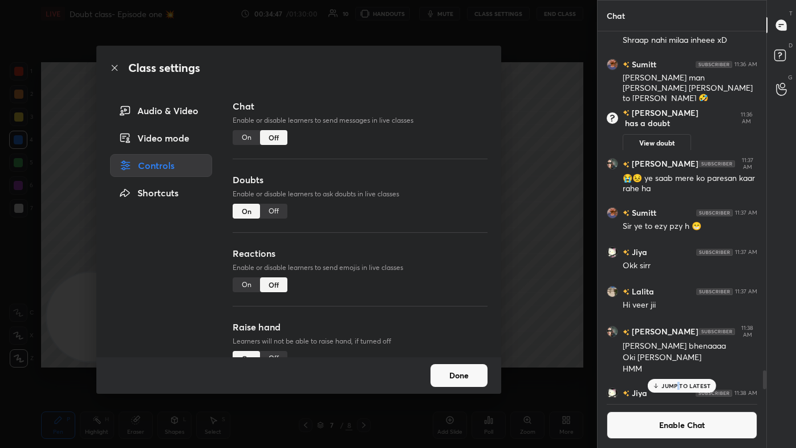
drag, startPoint x: 578, startPoint y: 137, endPoint x: 548, endPoint y: 163, distance: 39.7
click at [409, 137] on div "Class settings Audio & Video Video mode Controls Shortcuts Chat Enable or disab…" at bounding box center [298, 224] width 597 height 448
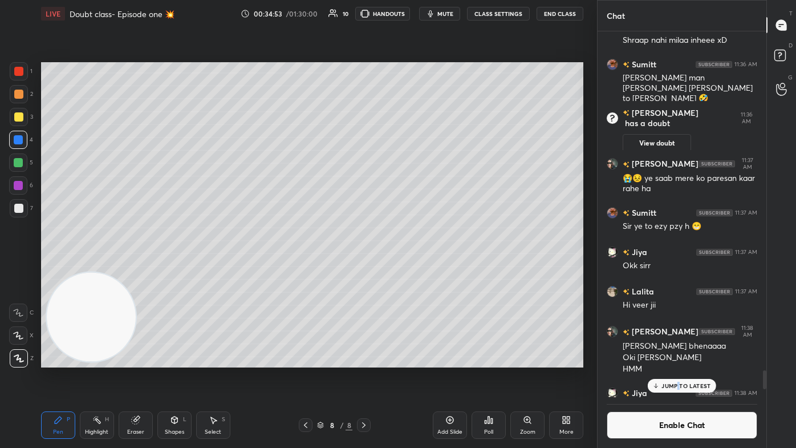
click at [409, 268] on div "Add Slide" at bounding box center [450, 424] width 34 height 27
click at [21, 118] on div at bounding box center [18, 116] width 9 height 9
click at [19, 268] on icon at bounding box center [18, 335] width 10 height 8
click at [144, 268] on div "Eraser" at bounding box center [136, 424] width 34 height 27
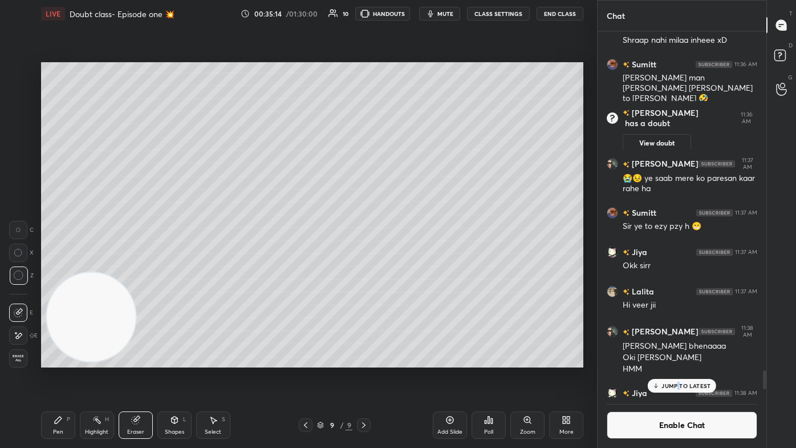
click at [47, 268] on div "Pen P" at bounding box center [58, 424] width 34 height 27
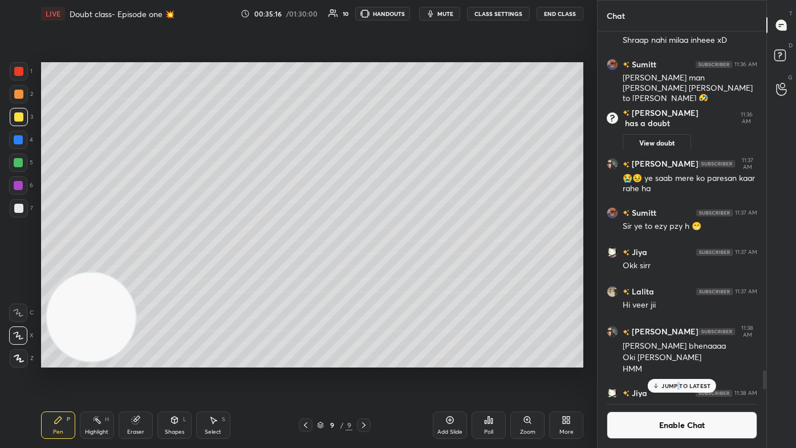
click at [178, 268] on div "Shapes L" at bounding box center [174, 424] width 34 height 27
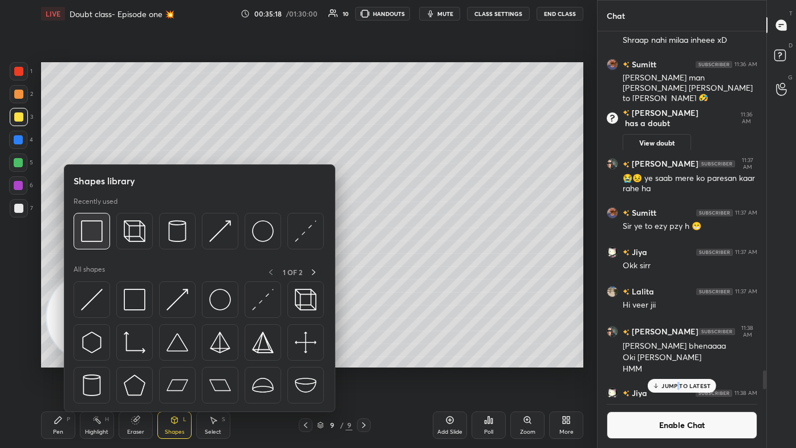
click at [94, 223] on img at bounding box center [92, 231] width 22 height 22
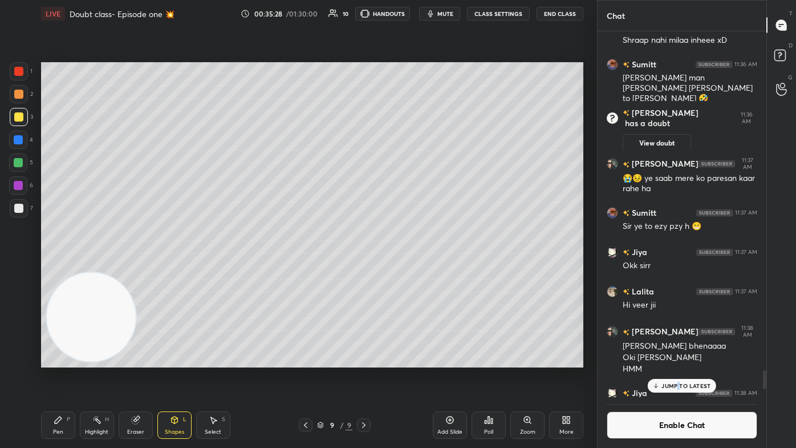
drag, startPoint x: 57, startPoint y: 422, endPoint x: 80, endPoint y: 396, distance: 35.1
click at [58, 268] on icon at bounding box center [58, 419] width 7 height 7
click at [178, 268] on div "Shapes" at bounding box center [174, 432] width 19 height 6
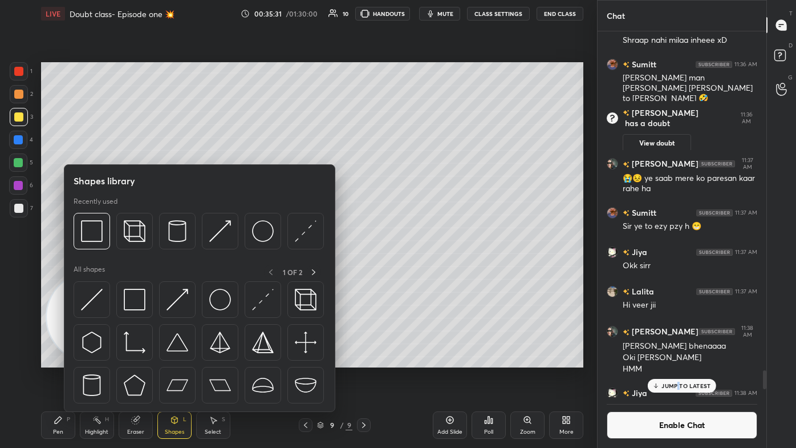
click at [178, 268] on div "Shapes" at bounding box center [174, 432] width 19 height 6
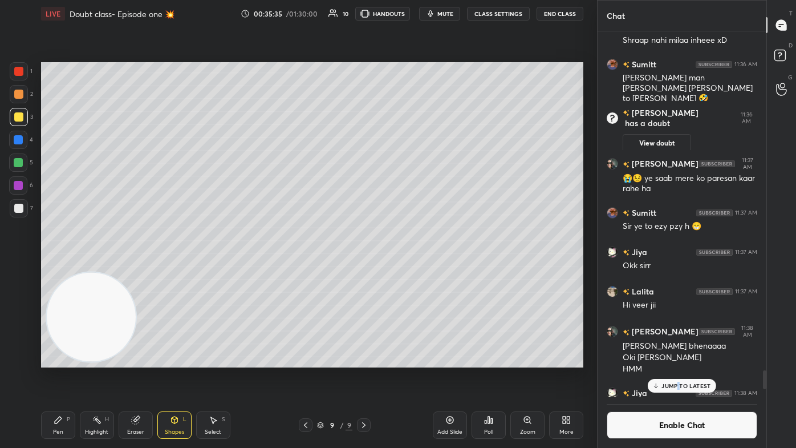
click at [62, 268] on div "Pen P" at bounding box center [58, 424] width 34 height 27
drag, startPoint x: 219, startPoint y: 428, endPoint x: 224, endPoint y: 423, distance: 6.5
click at [217, 268] on div "Select S" at bounding box center [213, 424] width 34 height 27
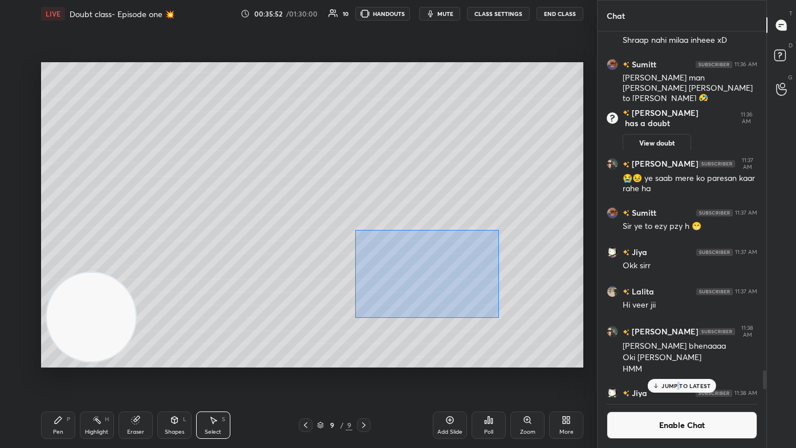
drag, startPoint x: 355, startPoint y: 229, endPoint x: 526, endPoint y: 323, distance: 194.5
click at [409, 268] on div "0 ° Undo Copy Duplicate Duplicate to new slide Delete" at bounding box center [312, 214] width 542 height 305
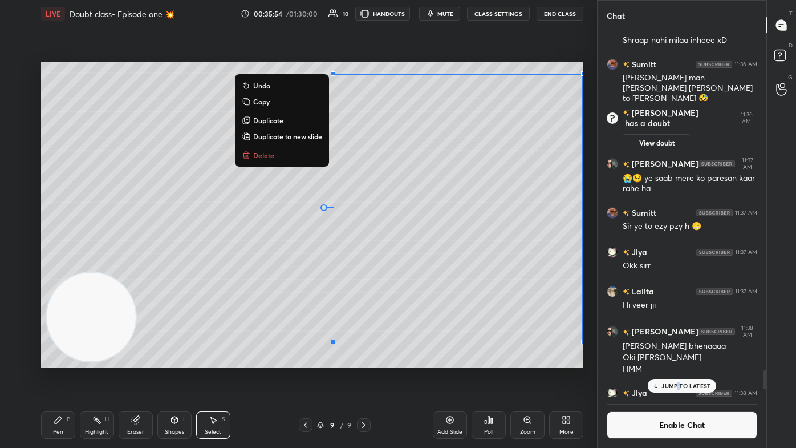
drag, startPoint x: 578, startPoint y: 257, endPoint x: 574, endPoint y: 342, distance: 85.1
click at [409, 268] on div "0 ° Undo Copy Duplicate Duplicate to new slide Delete" at bounding box center [312, 214] width 542 height 305
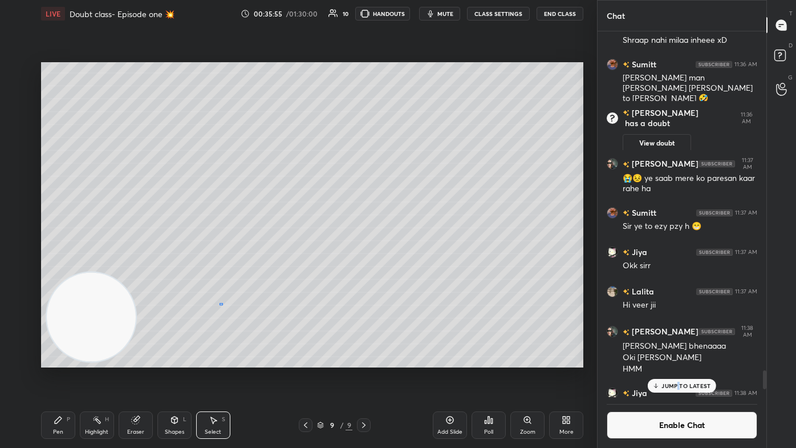
click at [224, 268] on div "0 ° Undo Copy Duplicate Duplicate to new slide Delete" at bounding box center [312, 214] width 542 height 305
drag, startPoint x: 64, startPoint y: 431, endPoint x: 77, endPoint y: 419, distance: 17.8
click at [64, 268] on div "Pen P" at bounding box center [58, 424] width 34 height 27
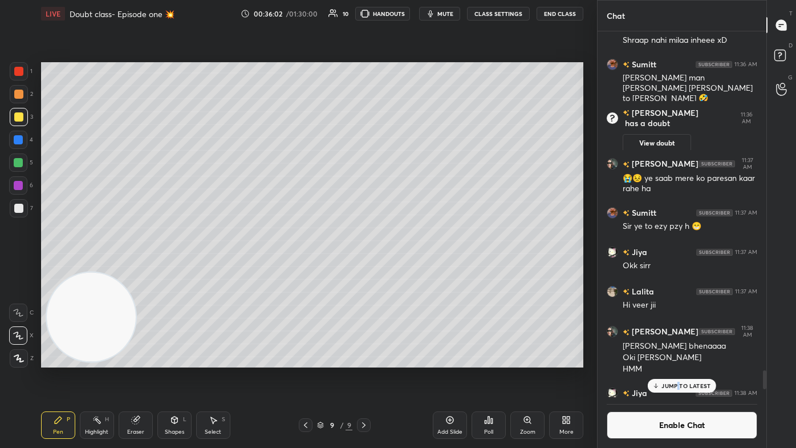
click at [10, 214] on div "1 2 3 4 5 6 7 C X Z C X Z E E Erase all H H" at bounding box center [18, 214] width 37 height 305
click at [22, 211] on div at bounding box center [18, 208] width 9 height 9
click at [409, 268] on p "JUMP TO LATEST" at bounding box center [686, 385] width 49 height 7
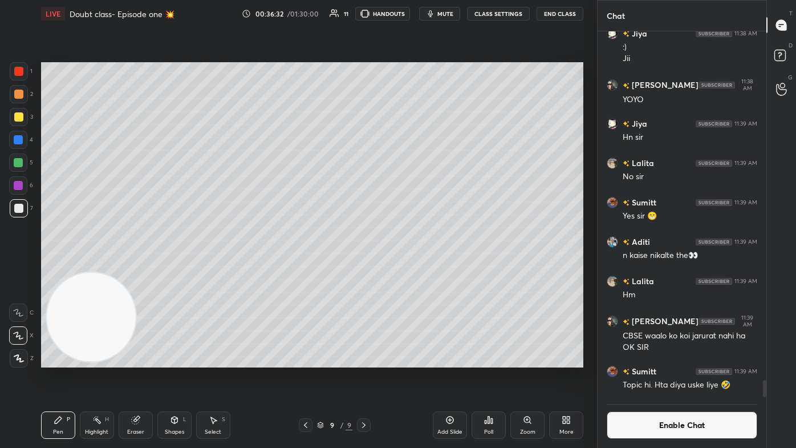
click at [409, 268] on button "Enable Chat" at bounding box center [682, 424] width 151 height 27
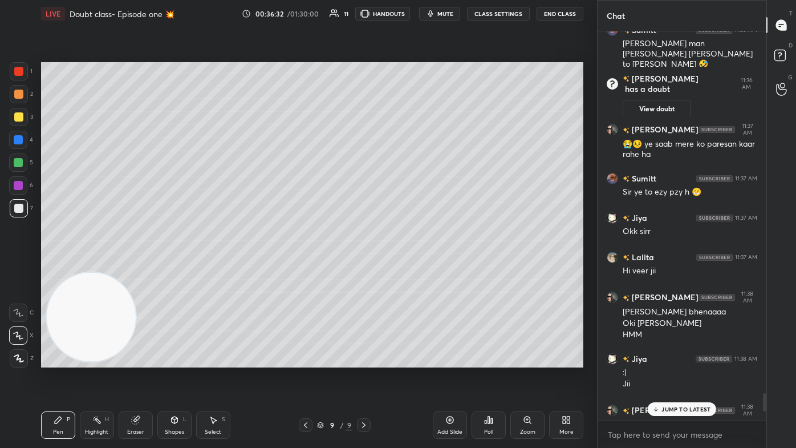
drag, startPoint x: 667, startPoint y: 408, endPoint x: 660, endPoint y: 403, distance: 8.7
click at [409, 268] on p "JUMP TO LATEST" at bounding box center [686, 409] width 49 height 7
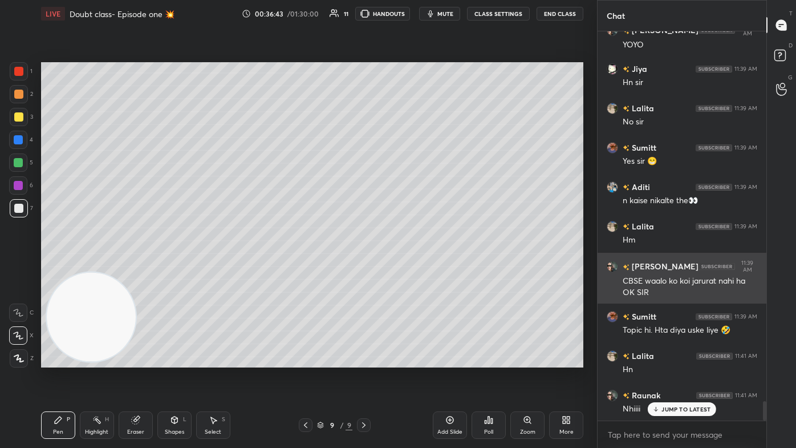
scroll to position [7558, 0]
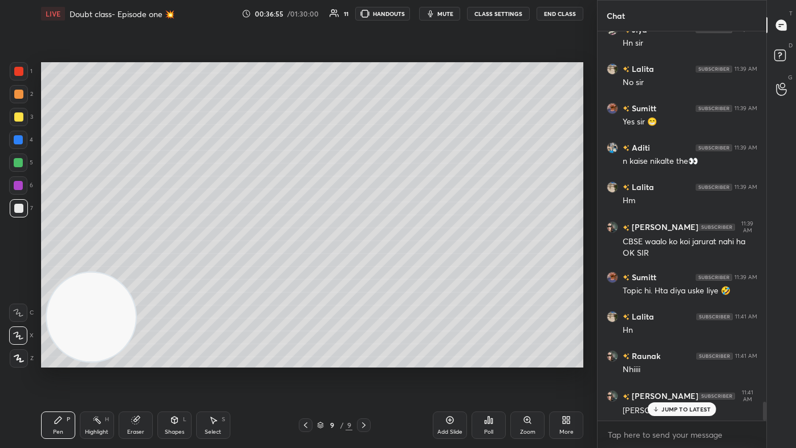
click at [17, 73] on div at bounding box center [18, 71] width 9 height 9
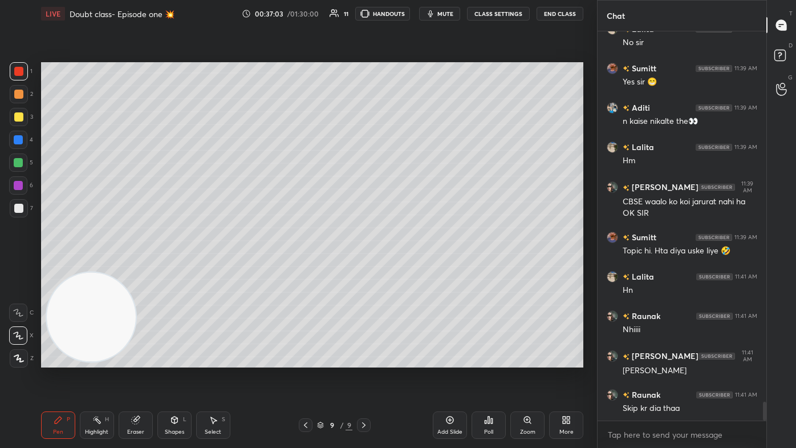
click at [25, 119] on div at bounding box center [19, 117] width 18 height 18
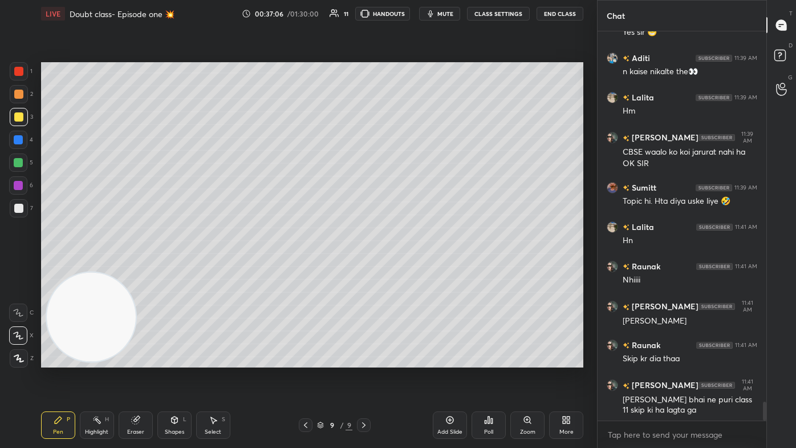
click at [138, 268] on icon at bounding box center [135, 419] width 9 height 9
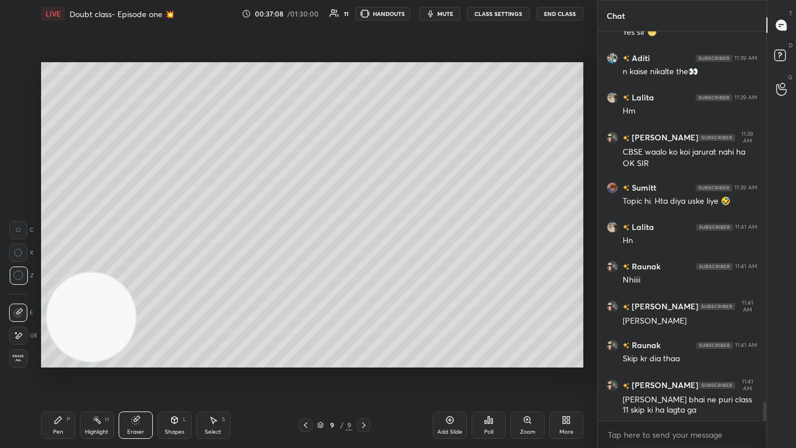
drag, startPoint x: 61, startPoint y: 427, endPoint x: 72, endPoint y: 403, distance: 26.5
click at [63, 268] on div "Pen P" at bounding box center [58, 424] width 34 height 27
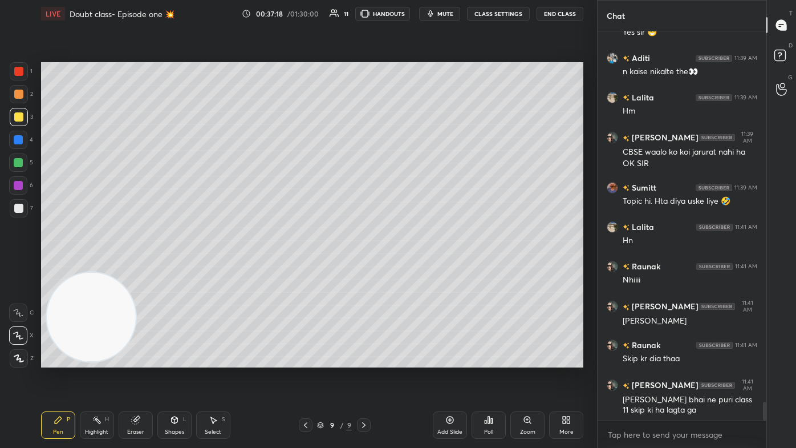
scroll to position [7687, 0]
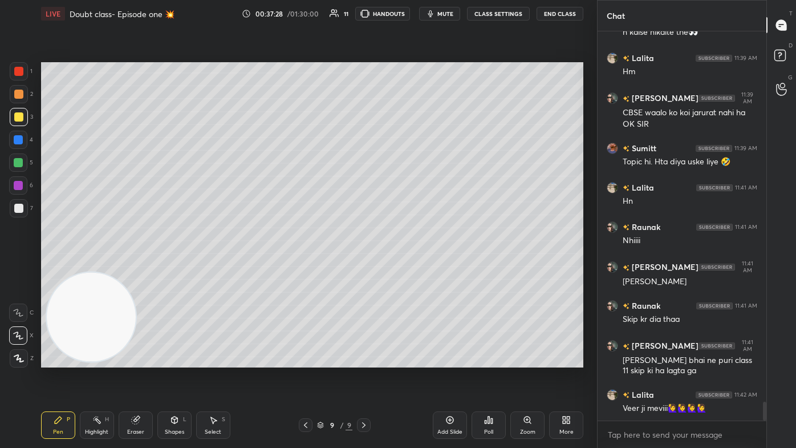
drag, startPoint x: 17, startPoint y: 73, endPoint x: 39, endPoint y: 79, distance: 23.0
click at [17, 72] on div at bounding box center [18, 71] width 9 height 9
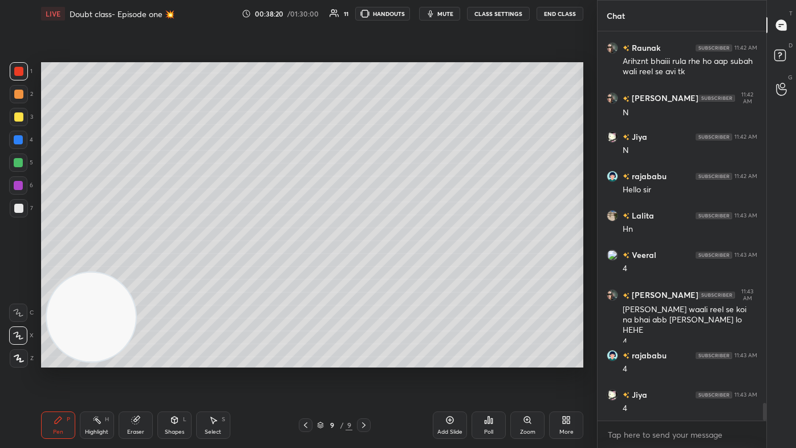
scroll to position [8309, 0]
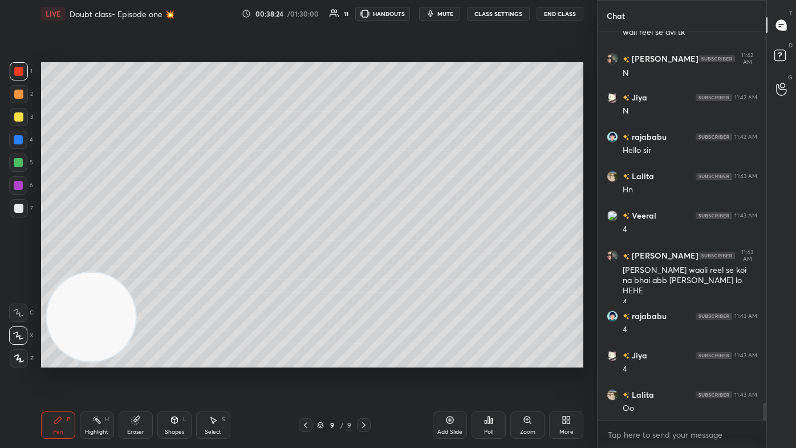
click at [23, 166] on div at bounding box center [18, 162] width 18 height 18
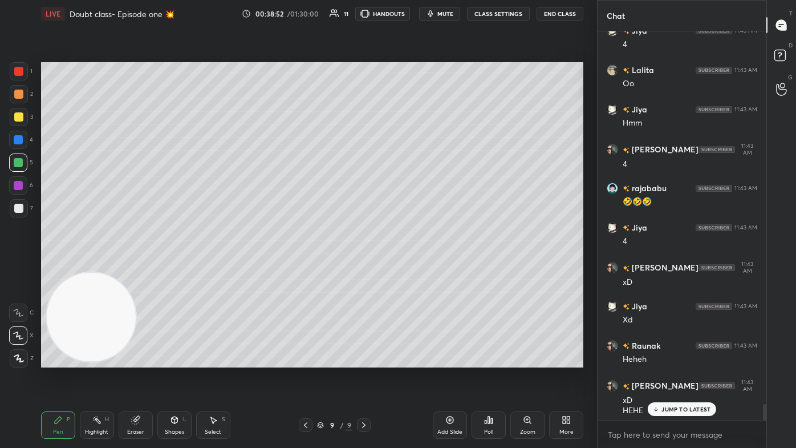
scroll to position [8673, 0]
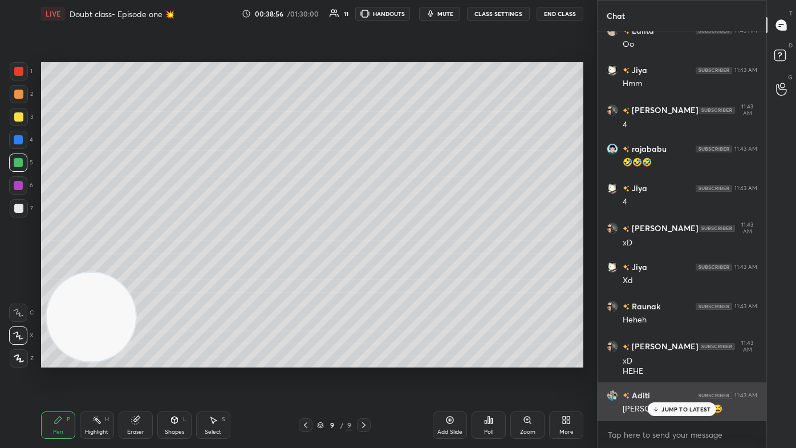
click at [409, 268] on div "JUMP TO LATEST" at bounding box center [682, 409] width 68 height 14
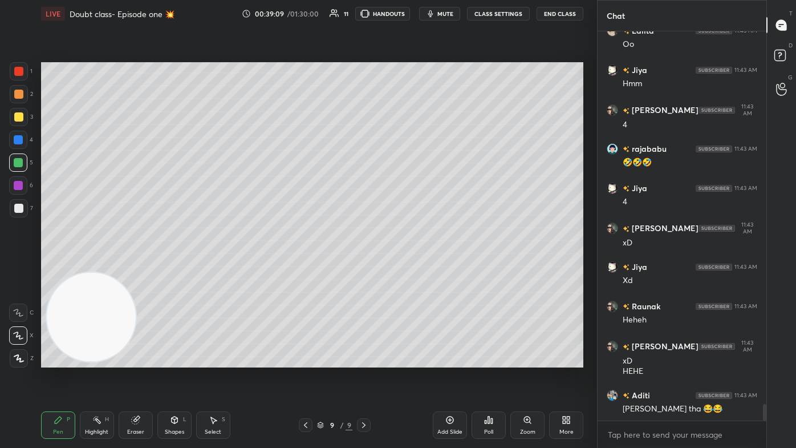
scroll to position [8712, 0]
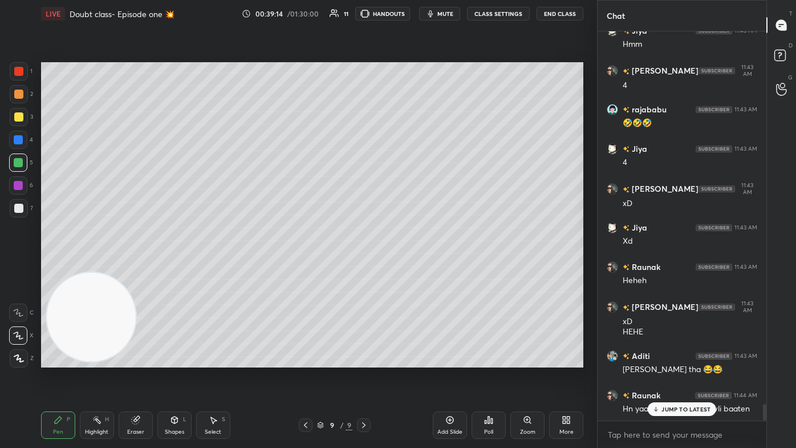
click at [25, 98] on div at bounding box center [19, 94] width 18 height 18
click at [140, 268] on div "Eraser" at bounding box center [136, 424] width 34 height 27
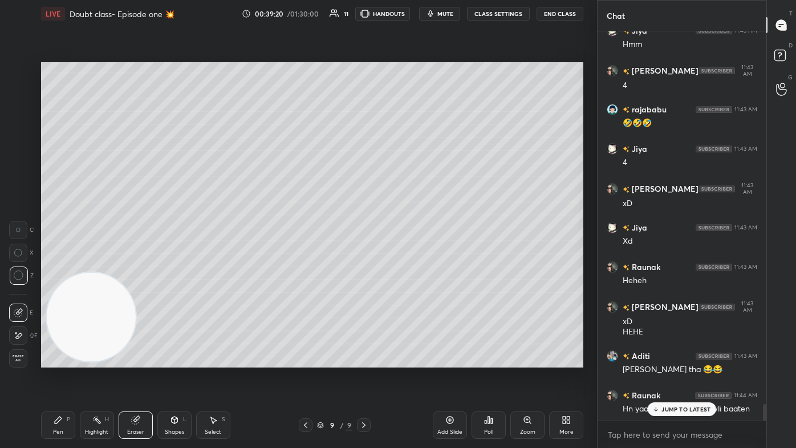
click at [67, 268] on div "Pen P" at bounding box center [58, 424] width 34 height 27
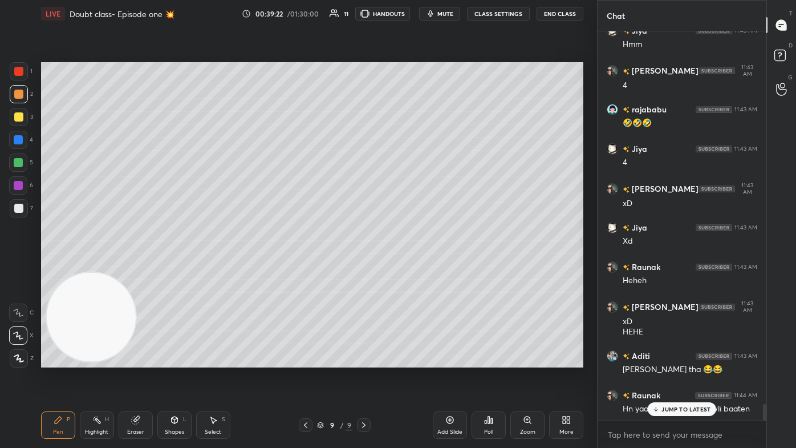
click at [17, 161] on div at bounding box center [18, 162] width 9 height 9
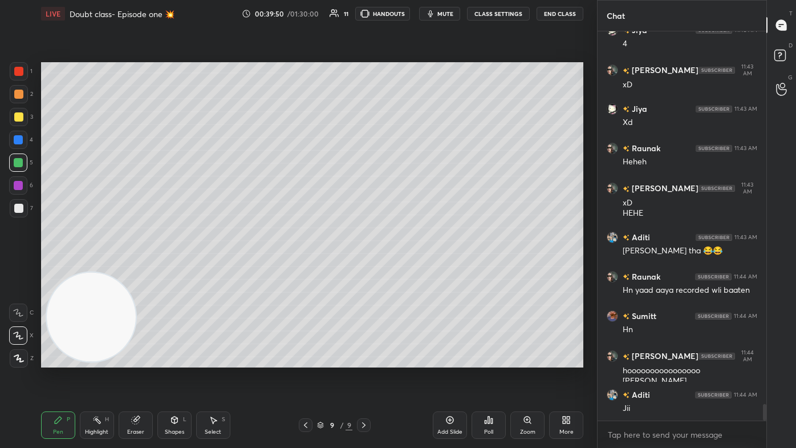
scroll to position [8870, 0]
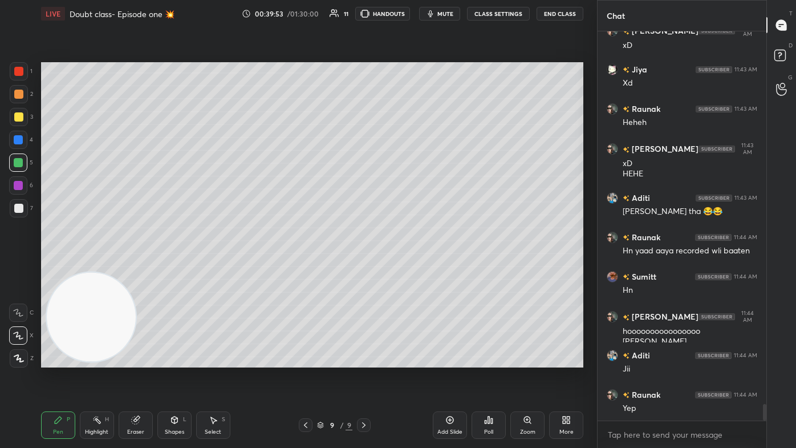
drag, startPoint x: 206, startPoint y: 418, endPoint x: 210, endPoint y: 398, distance: 20.4
click at [205, 268] on div "Select S" at bounding box center [213, 424] width 34 height 27
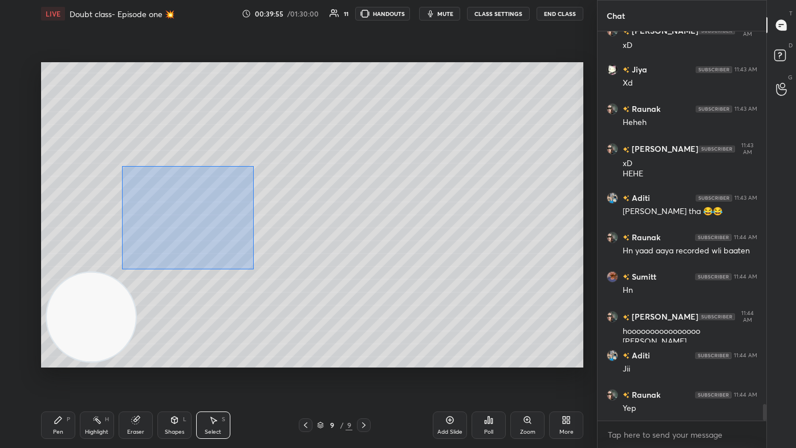
drag, startPoint x: 126, startPoint y: 190, endPoint x: 237, endPoint y: 256, distance: 128.6
click at [254, 268] on div "0 ° Undo Copy Duplicate Duplicate to new slide Delete" at bounding box center [312, 214] width 542 height 305
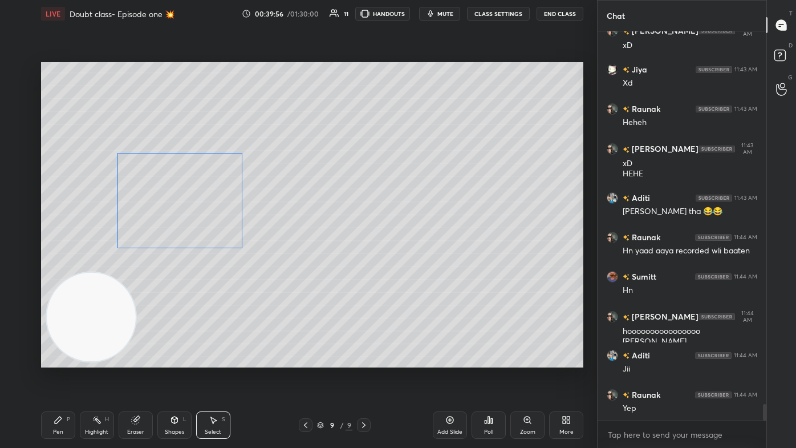
drag, startPoint x: 214, startPoint y: 236, endPoint x: 212, endPoint y: 270, distance: 34.9
click at [199, 226] on div "0 ° Undo Copy Duplicate Duplicate to new slide Delete" at bounding box center [312, 214] width 542 height 305
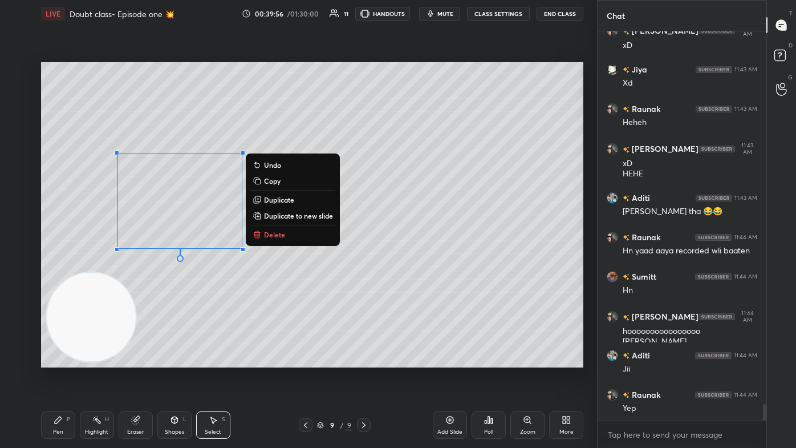
click at [204, 268] on div "0 ° Undo Copy Duplicate Duplicate to new slide Delete" at bounding box center [312, 214] width 542 height 305
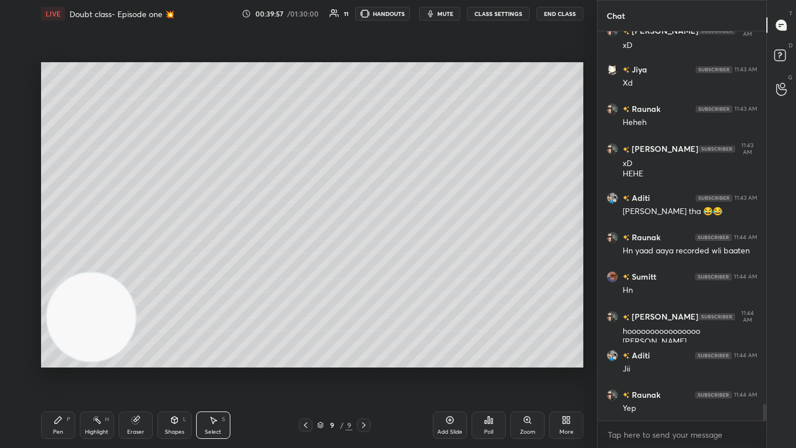
drag, startPoint x: 62, startPoint y: 421, endPoint x: 68, endPoint y: 409, distance: 13.5
click at [62, 268] on icon at bounding box center [58, 419] width 9 height 9
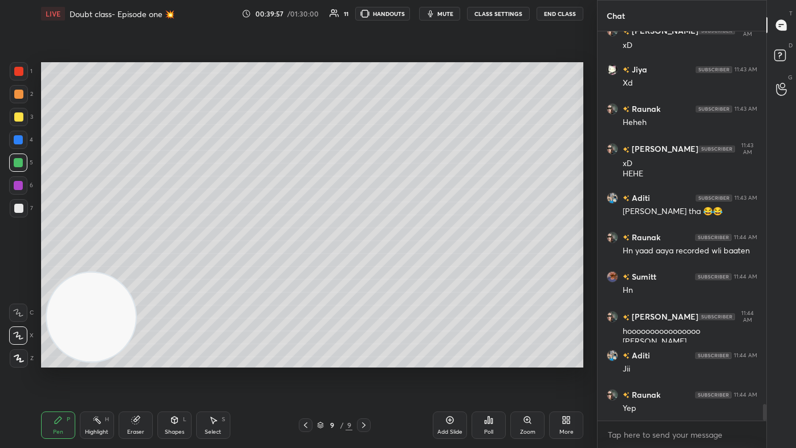
scroll to position [8910, 0]
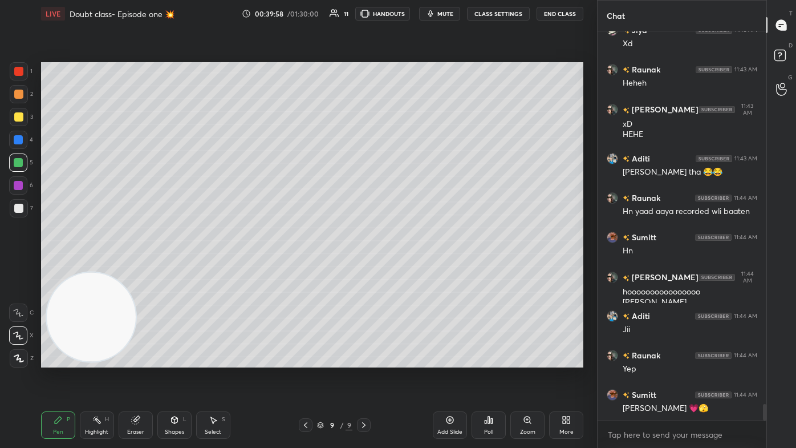
click at [15, 106] on div "2" at bounding box center [21, 96] width 23 height 23
click at [17, 115] on div at bounding box center [18, 116] width 9 height 9
click at [17, 268] on icon at bounding box center [18, 335] width 10 height 8
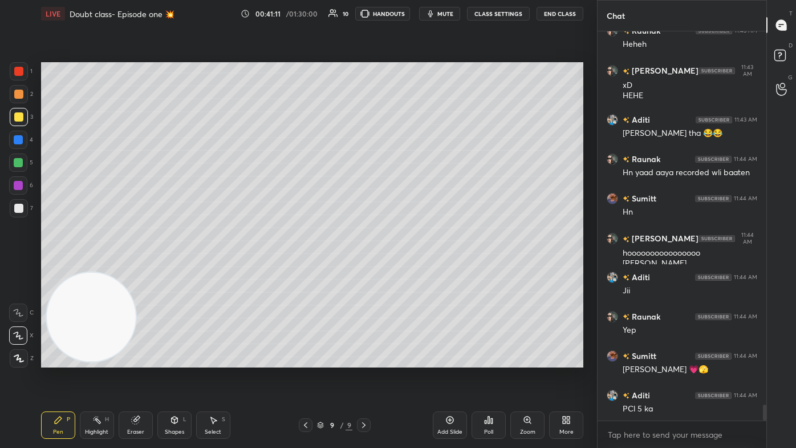
click at [10, 75] on div at bounding box center [19, 71] width 18 height 18
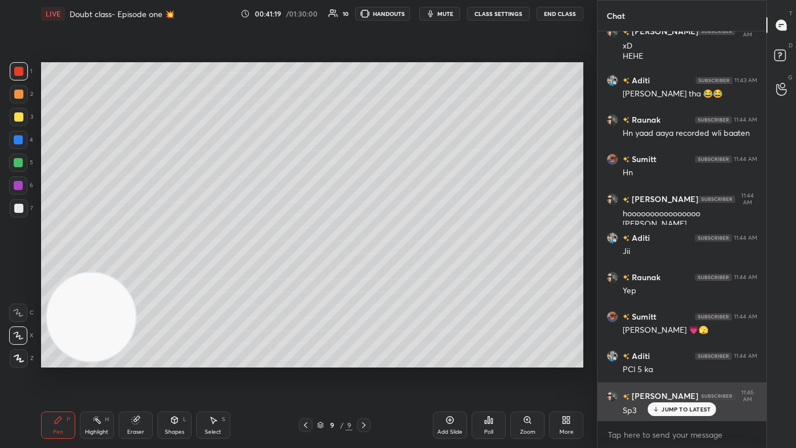
click at [409, 268] on div "JUMP TO LATEST" at bounding box center [682, 409] width 68 height 14
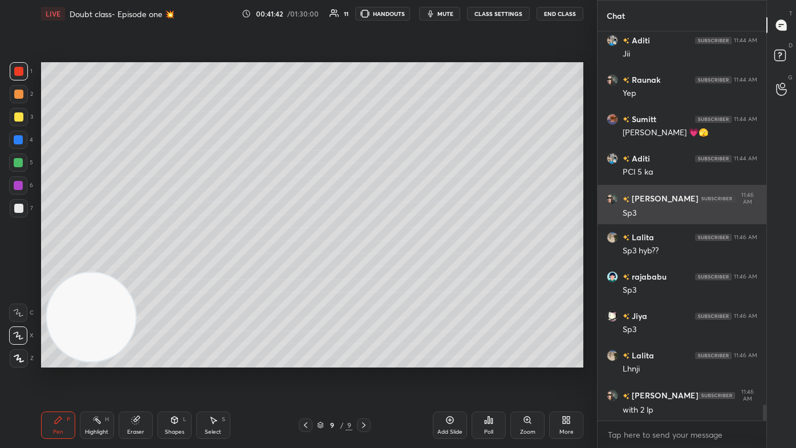
scroll to position [9196, 0]
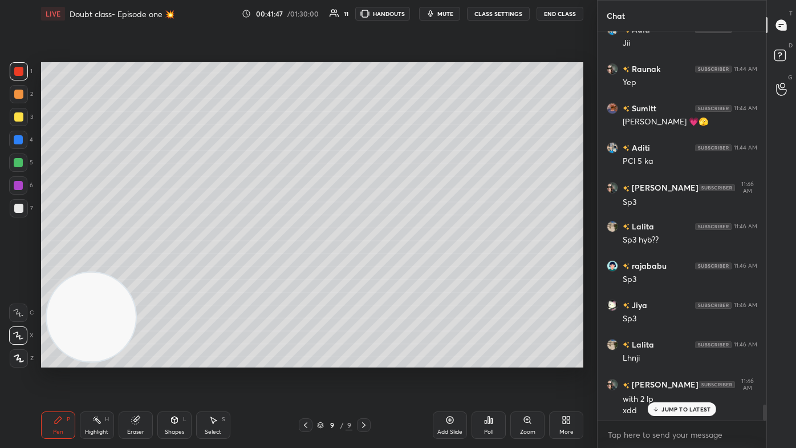
click at [20, 165] on div at bounding box center [18, 162] width 9 height 9
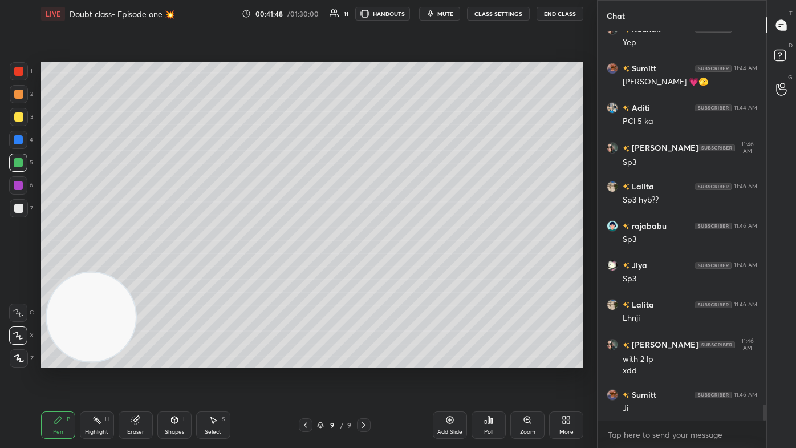
scroll to position [9275, 0]
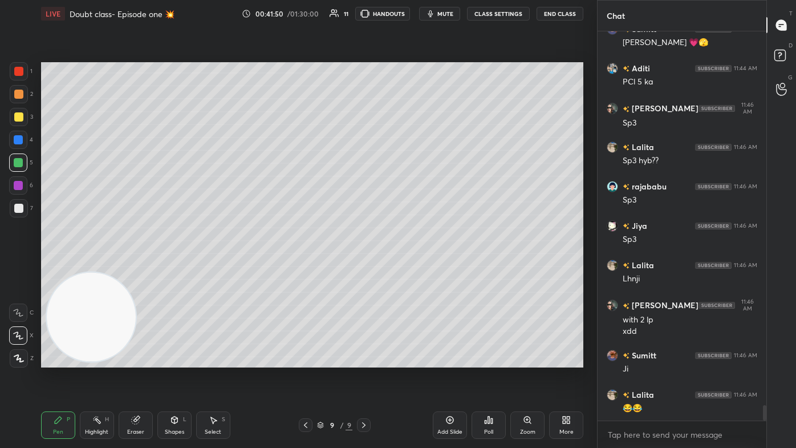
click at [217, 268] on div "Select S" at bounding box center [213, 424] width 34 height 27
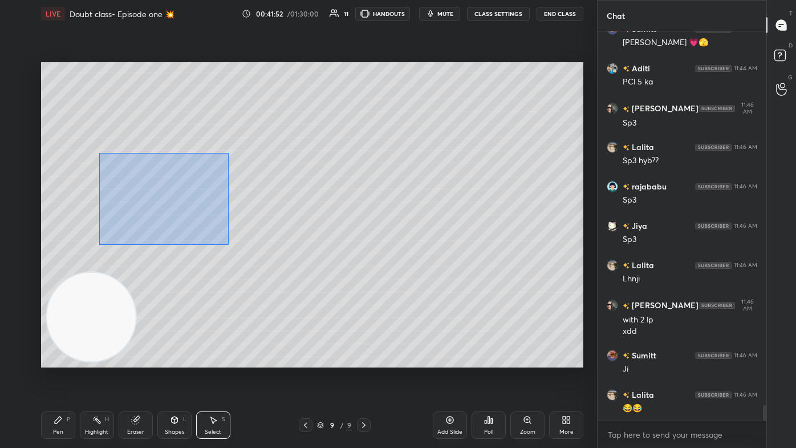
drag, startPoint x: 100, startPoint y: 153, endPoint x: 229, endPoint y: 242, distance: 155.8
click at [231, 243] on div "0 ° Undo Copy Duplicate Duplicate to new slide Delete" at bounding box center [312, 214] width 542 height 305
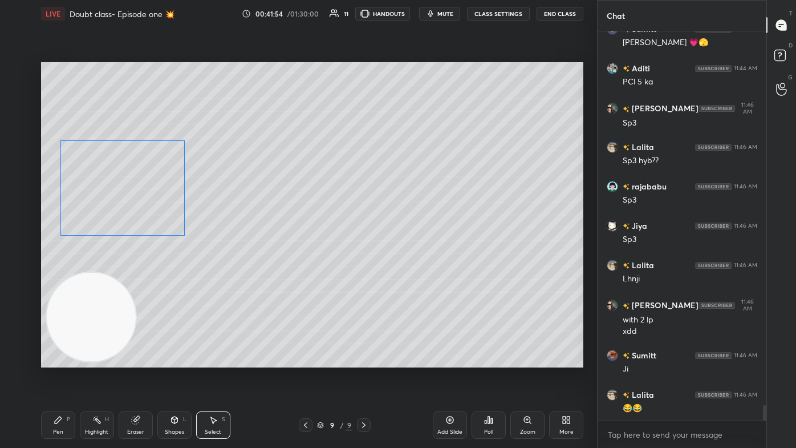
scroll to position [9315, 0]
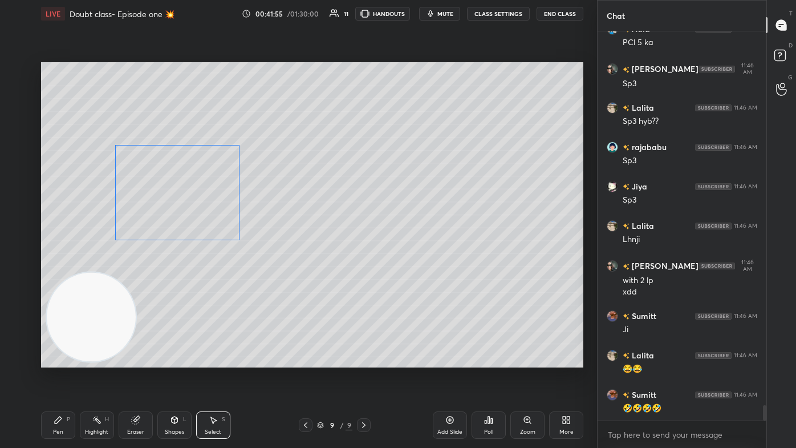
click at [189, 212] on div "0 ° Undo Copy Duplicate Duplicate to new slide Delete" at bounding box center [312, 214] width 542 height 305
drag, startPoint x: 239, startPoint y: 240, endPoint x: 227, endPoint y: 226, distance: 18.6
click at [227, 226] on div at bounding box center [228, 227] width 5 height 5
click at [197, 208] on div "0 ° Undo Copy Duplicate Duplicate to new slide Delete" at bounding box center [312, 214] width 542 height 305
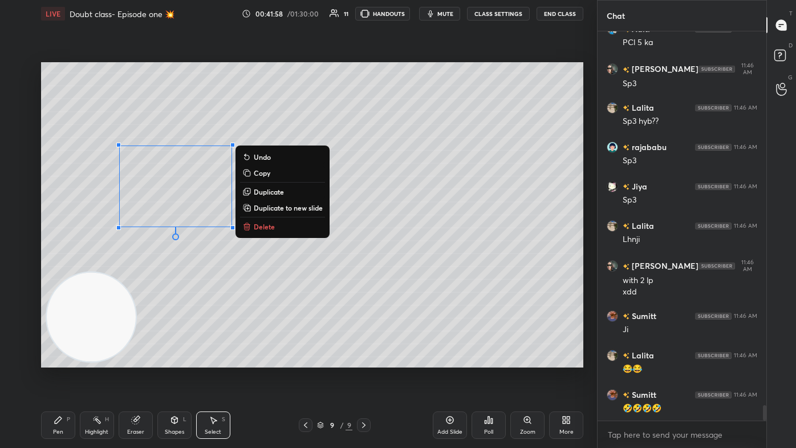
click at [201, 268] on div "0 ° Undo Copy Duplicate Duplicate to new slide Delete" at bounding box center [312, 214] width 542 height 305
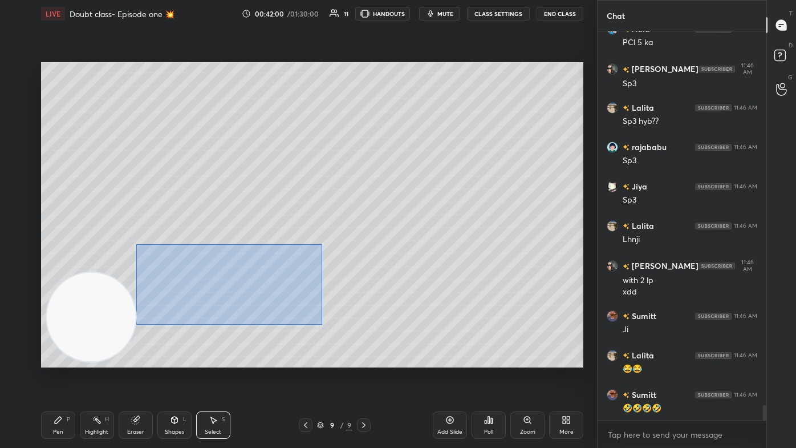
drag, startPoint x: 135, startPoint y: 241, endPoint x: 321, endPoint y: 323, distance: 204.0
click at [323, 268] on div "0 ° Undo Copy Duplicate Duplicate to new slide Delete" at bounding box center [312, 214] width 542 height 305
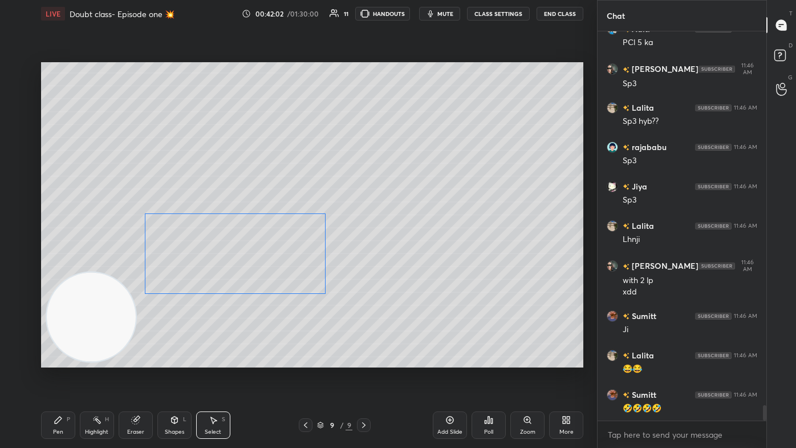
drag, startPoint x: 288, startPoint y: 291, endPoint x: 293, endPoint y: 270, distance: 21.2
click at [293, 268] on div "0 ° Undo Copy Duplicate Duplicate to new slide Delete" at bounding box center [312, 214] width 542 height 305
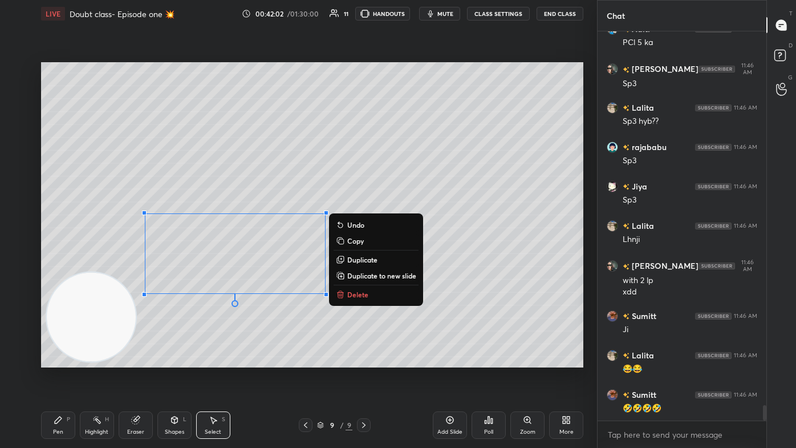
click at [266, 268] on div "0 ° Undo Copy Duplicate Duplicate to new slide Delete" at bounding box center [312, 214] width 542 height 305
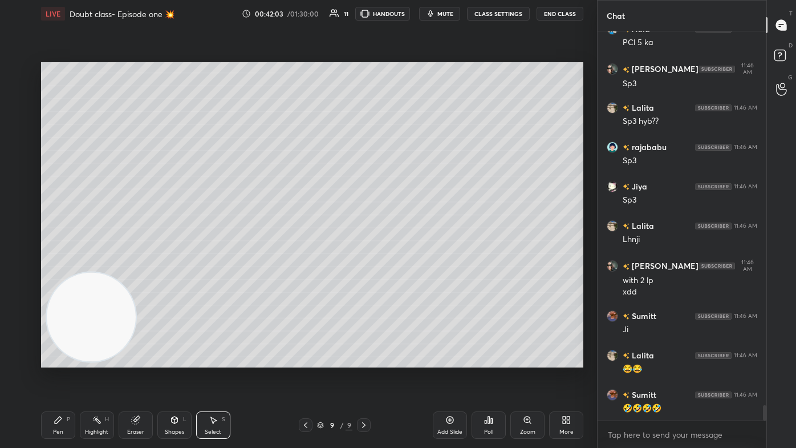
click at [67, 268] on div "Pen P" at bounding box center [58, 424] width 34 height 27
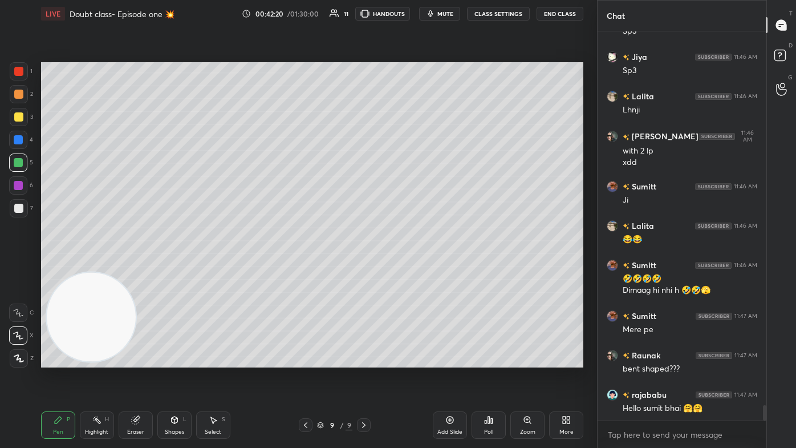
scroll to position [9503, 0]
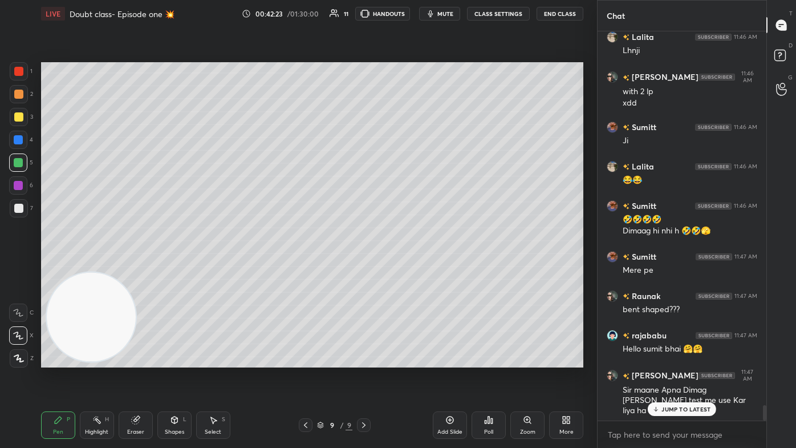
click at [216, 268] on div "Pen P Highlight H Eraser Shapes L Select S 9 / 9 Add Slide Poll Zoom More" at bounding box center [312, 425] width 542 height 46
click at [208, 268] on div "Select" at bounding box center [213, 432] width 17 height 6
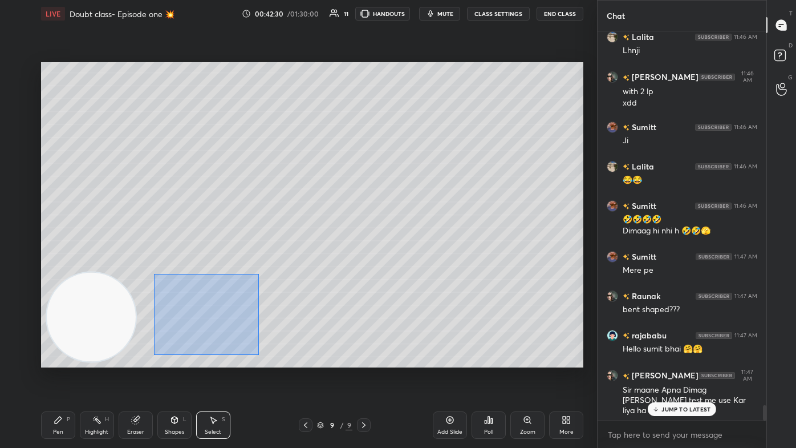
drag, startPoint x: 154, startPoint y: 274, endPoint x: 259, endPoint y: 354, distance: 132.2
click at [259, 268] on div "0 ° Undo Copy Duplicate Duplicate to new slide Delete" at bounding box center [312, 214] width 542 height 305
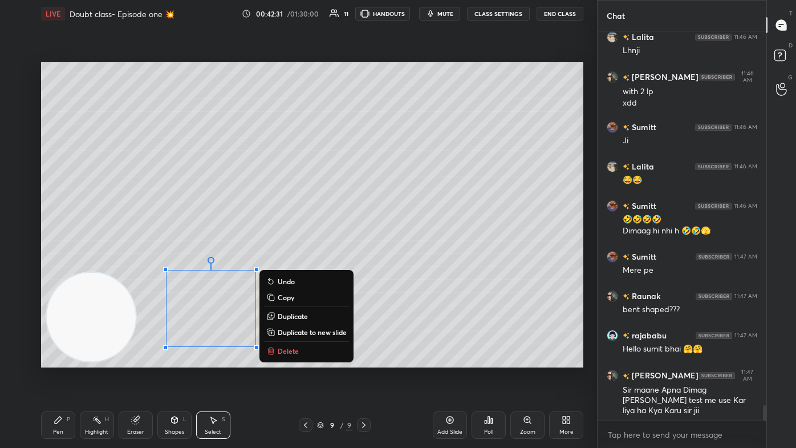
scroll to position [9543, 0]
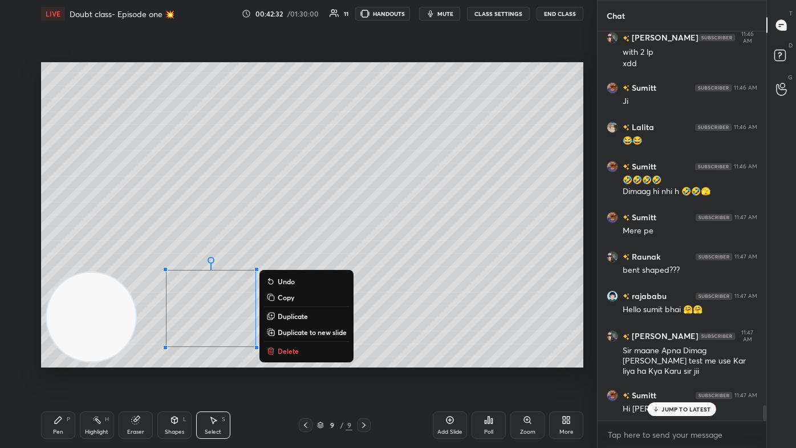
click at [313, 268] on p "Duplicate to new slide" at bounding box center [312, 331] width 69 height 9
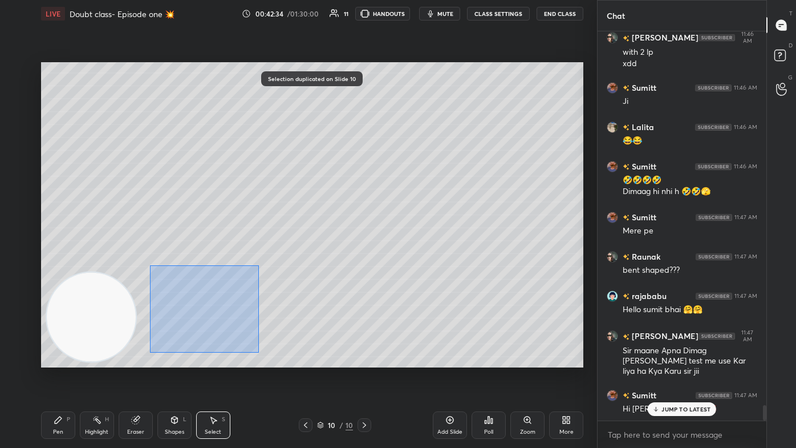
drag, startPoint x: 150, startPoint y: 265, endPoint x: 257, endPoint y: 346, distance: 133.9
click at [262, 268] on div "0 ° Undo Copy Duplicate Duplicate to new slide Delete" at bounding box center [312, 214] width 542 height 305
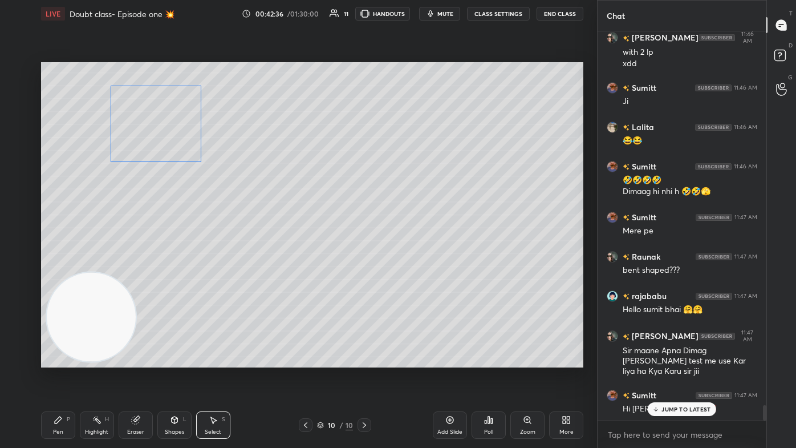
drag, startPoint x: 233, startPoint y: 327, endPoint x: 177, endPoint y: 146, distance: 189.3
click at [178, 144] on div "0 ° Undo Copy Duplicate Duplicate to new slide Delete" at bounding box center [312, 214] width 542 height 305
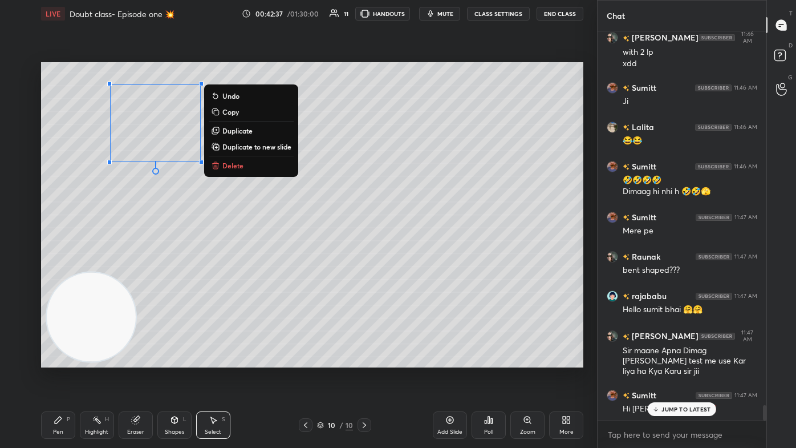
click at [167, 268] on div "0 ° Undo Copy Duplicate Duplicate to new slide Delete" at bounding box center [312, 214] width 542 height 305
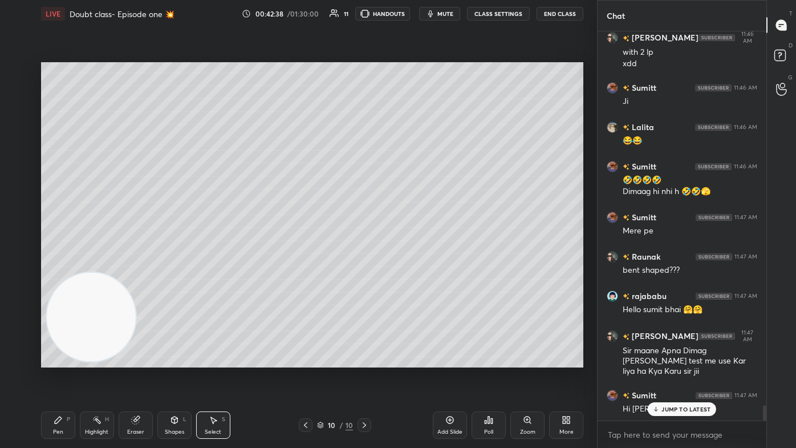
click at [51, 268] on div "Pen P" at bounding box center [58, 424] width 34 height 27
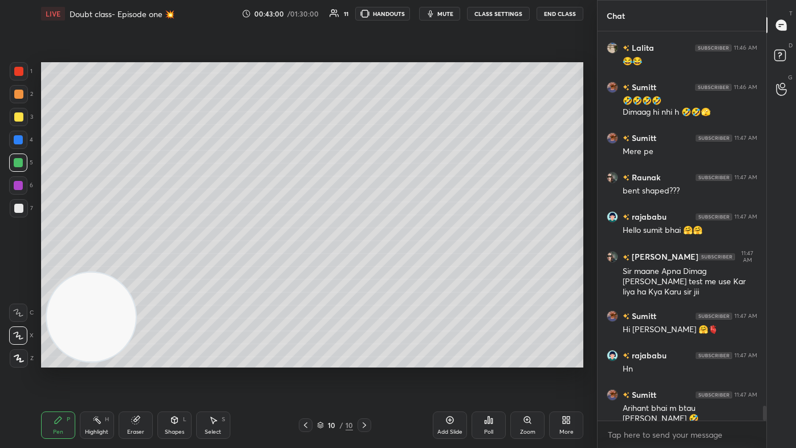
scroll to position [9661, 0]
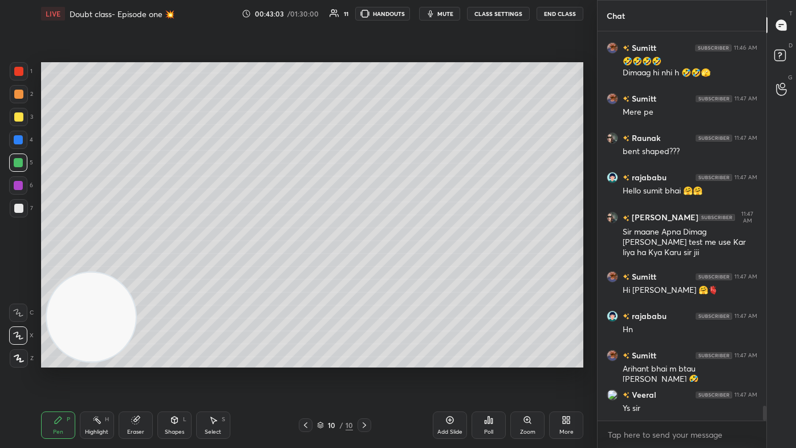
drag, startPoint x: 21, startPoint y: 117, endPoint x: 27, endPoint y: 112, distance: 8.6
click at [21, 118] on div at bounding box center [18, 116] width 9 height 9
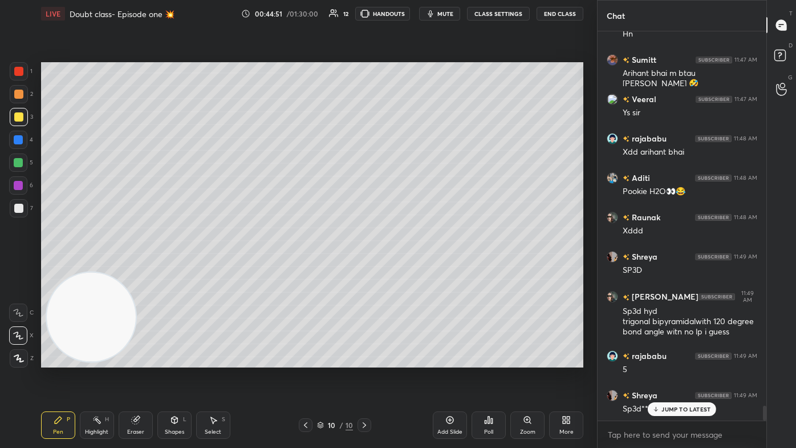
scroll to position [9996, 0]
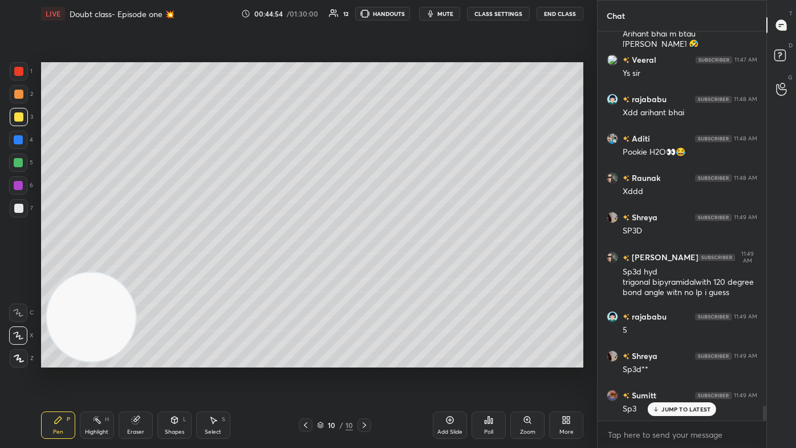
click at [23, 162] on div at bounding box center [18, 162] width 9 height 9
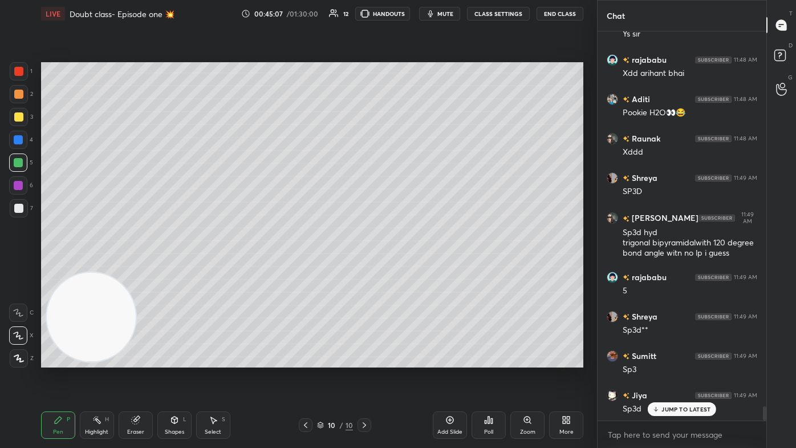
scroll to position [10075, 0]
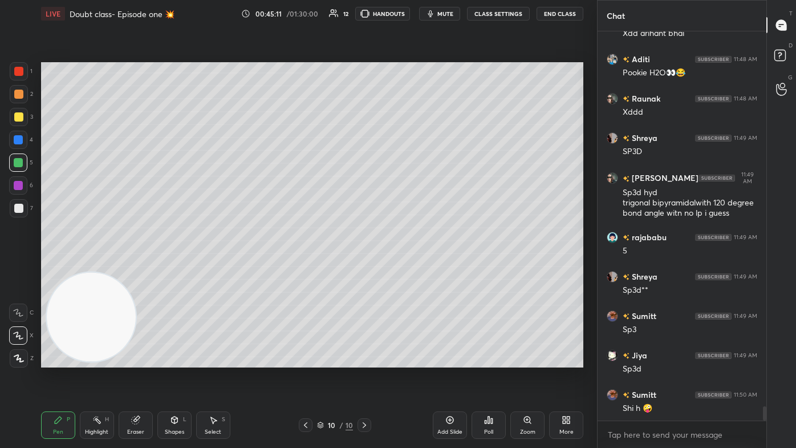
click at [224, 268] on div "Select S" at bounding box center [213, 424] width 34 height 27
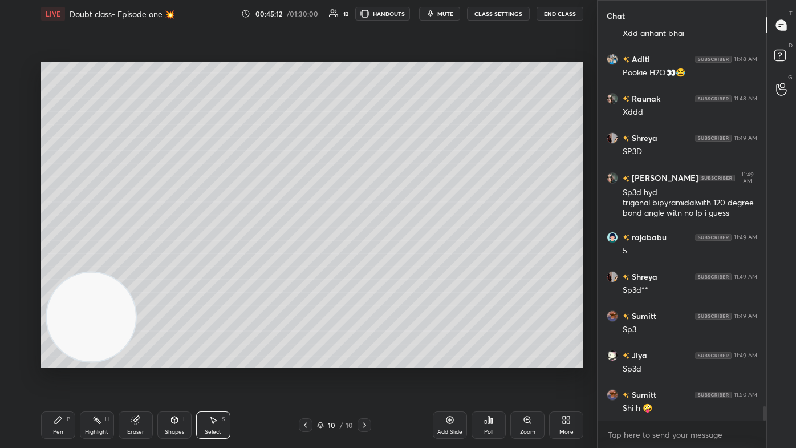
scroll to position [10115, 0]
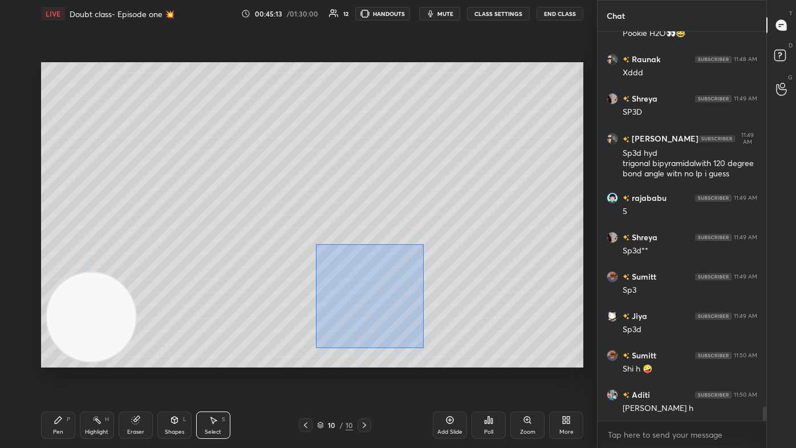
drag, startPoint x: 316, startPoint y: 244, endPoint x: 421, endPoint y: 346, distance: 146.4
click at [409, 268] on div "0 ° Undo Copy Duplicate Duplicate to new slide Delete" at bounding box center [312, 214] width 542 height 305
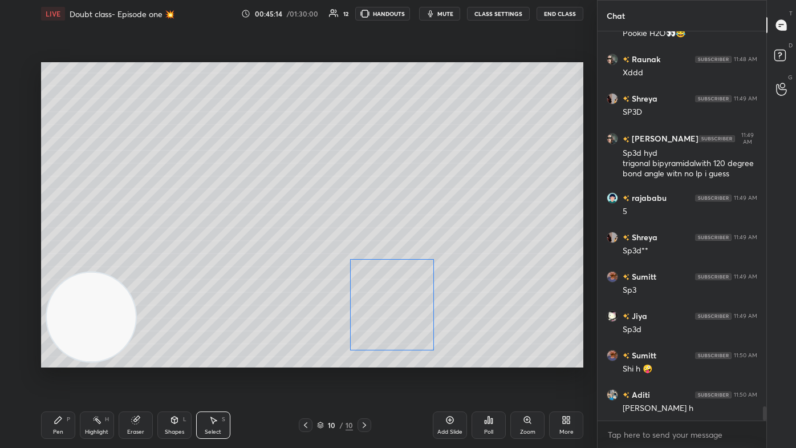
drag, startPoint x: 380, startPoint y: 309, endPoint x: 403, endPoint y: 321, distance: 25.3
click at [403, 268] on div "0 ° Undo Copy Duplicate Duplicate to new slide Delete" at bounding box center [312, 214] width 542 height 305
drag, startPoint x: 184, startPoint y: 337, endPoint x: 146, endPoint y: 365, distance: 47.3
click at [183, 268] on div "0 ° Undo Copy Duplicate Duplicate to new slide Delete" at bounding box center [312, 214] width 542 height 305
drag, startPoint x: 64, startPoint y: 427, endPoint x: 76, endPoint y: 416, distance: 16.5
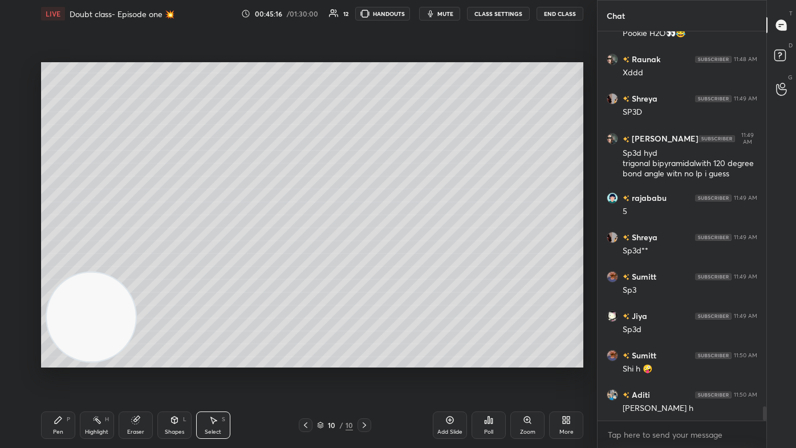
click at [63, 268] on div "Pen P" at bounding box center [58, 424] width 34 height 27
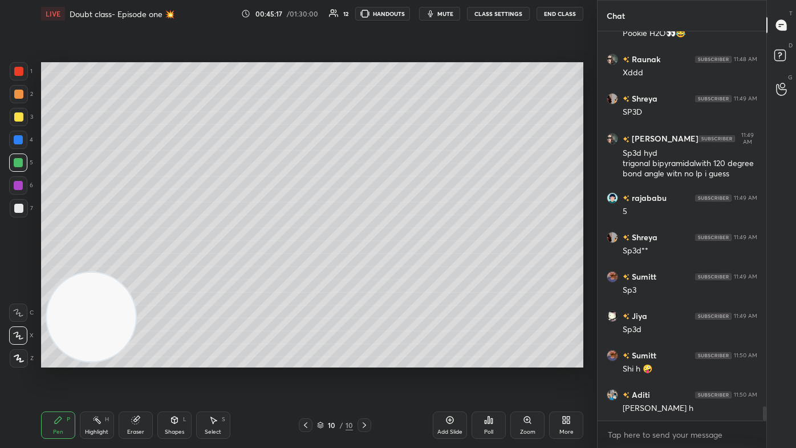
click at [21, 92] on div at bounding box center [18, 94] width 9 height 9
click at [20, 74] on div at bounding box center [18, 71] width 9 height 9
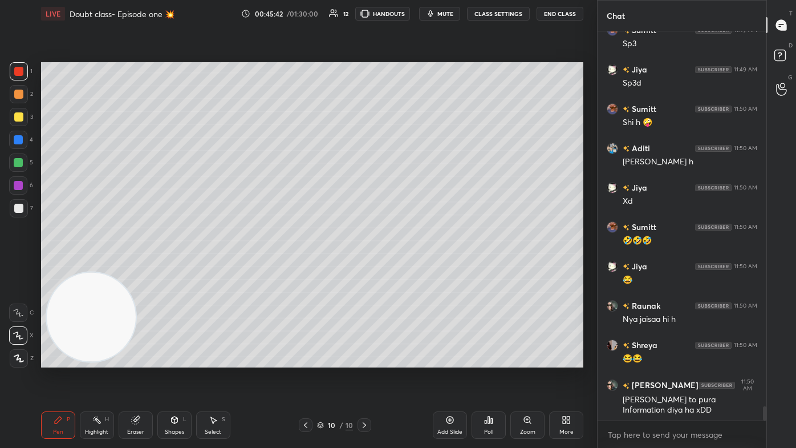
scroll to position [10401, 0]
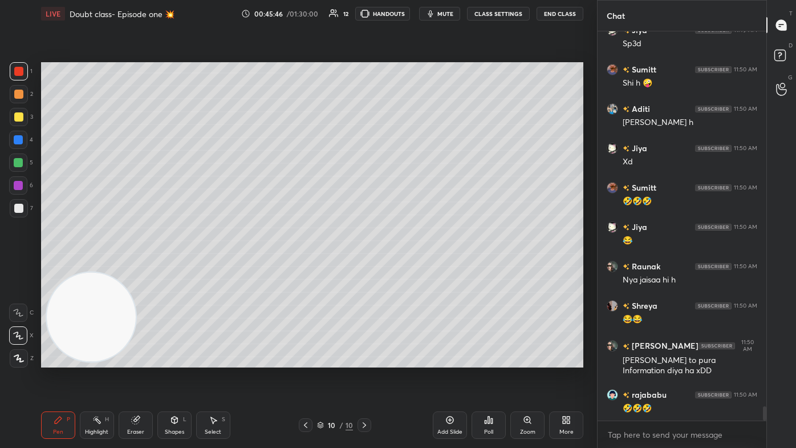
click at [19, 95] on div at bounding box center [18, 94] width 9 height 9
click at [19, 113] on div at bounding box center [19, 117] width 18 height 18
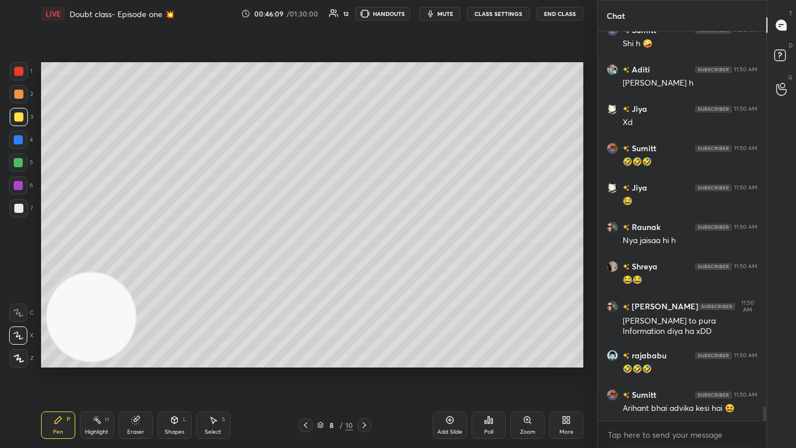
click at [15, 71] on div at bounding box center [18, 71] width 9 height 9
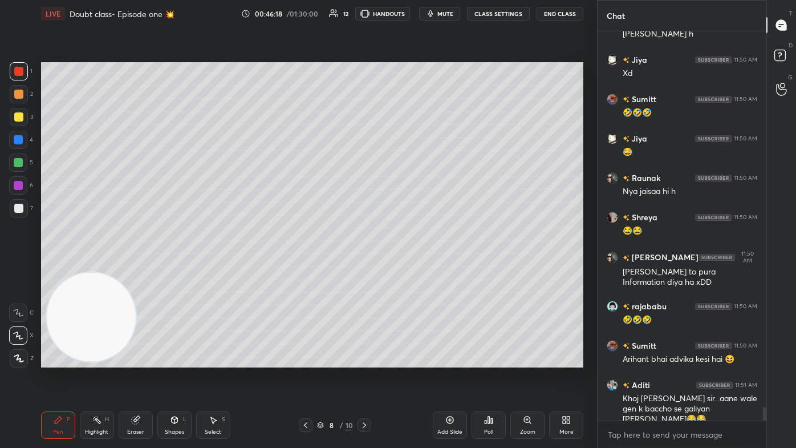
scroll to position [10528, 0]
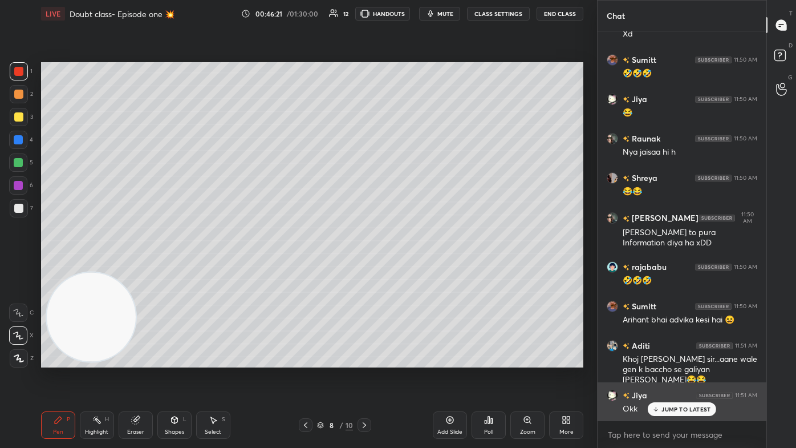
click at [409, 268] on div "JUMP TO LATEST" at bounding box center [682, 409] width 68 height 14
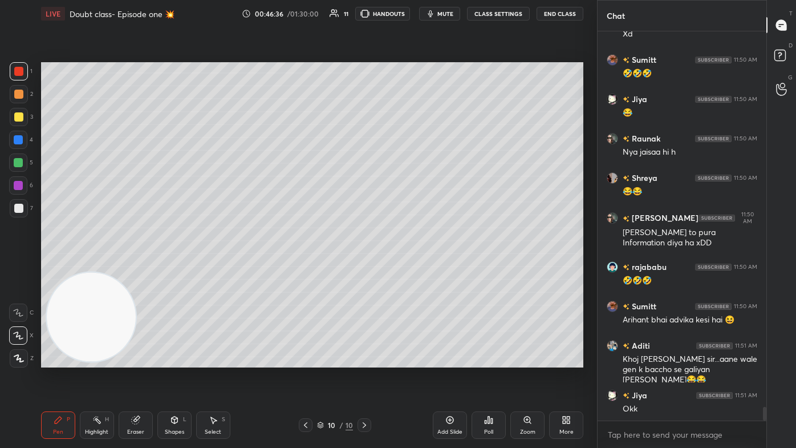
scroll to position [10568, 0]
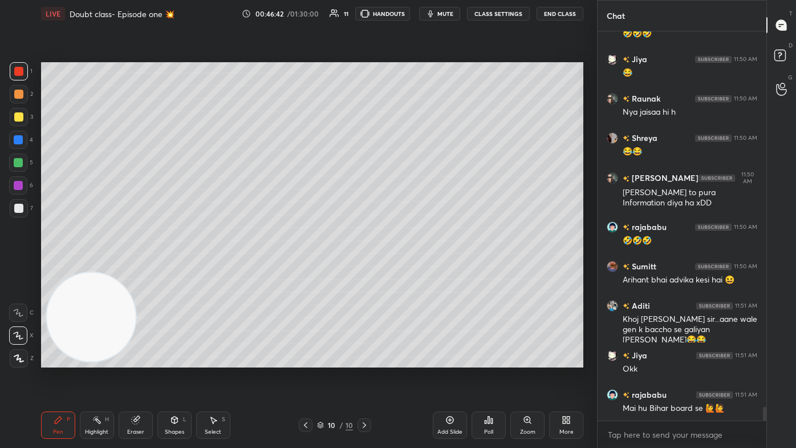
click at [409, 268] on div "Add Slide" at bounding box center [450, 424] width 34 height 27
click at [23, 117] on div at bounding box center [19, 117] width 18 height 18
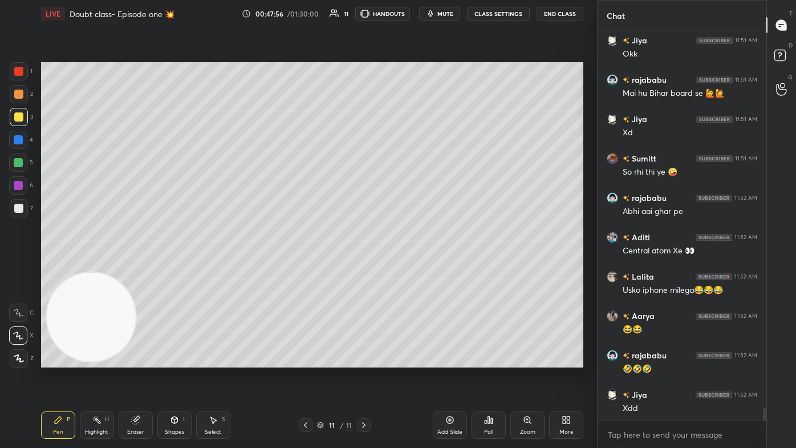
scroll to position [10922, 0]
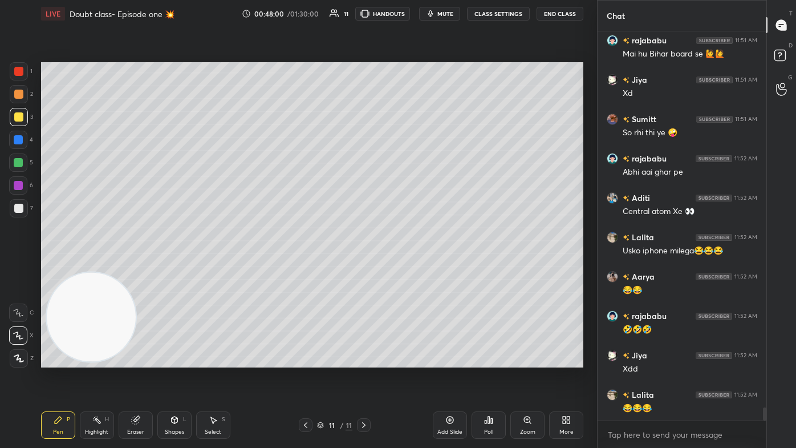
click at [18, 116] on div at bounding box center [18, 116] width 9 height 9
click at [21, 69] on div at bounding box center [19, 71] width 18 height 18
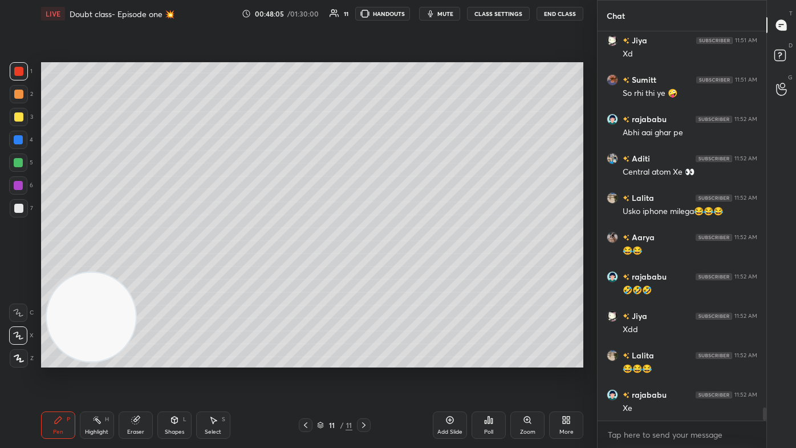
scroll to position [11001, 0]
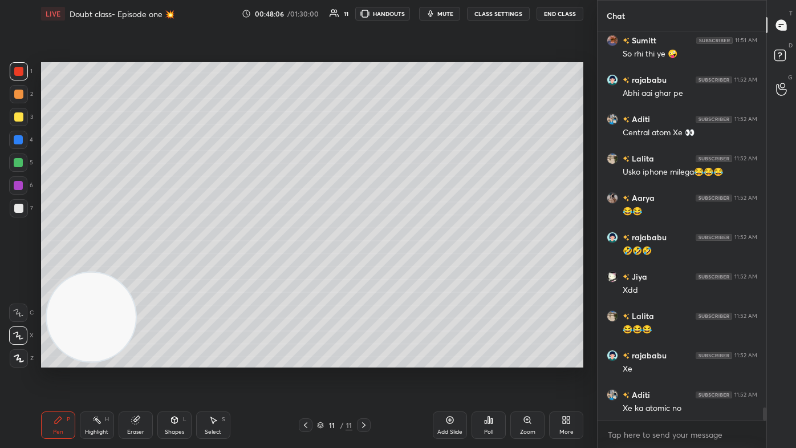
click at [18, 119] on div at bounding box center [18, 116] width 9 height 9
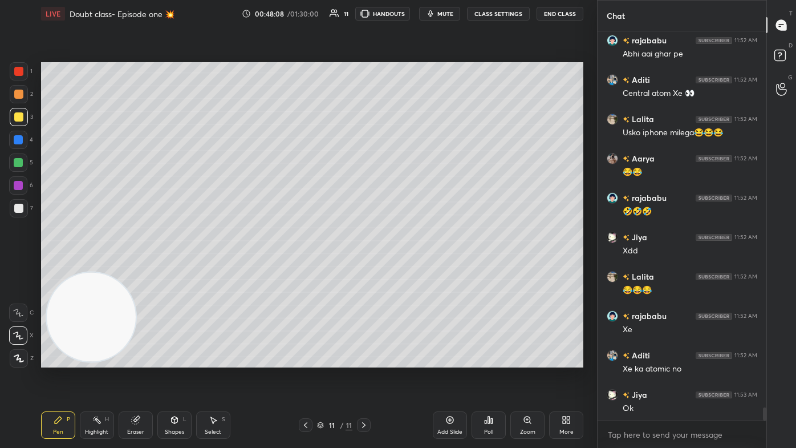
scroll to position [11120, 0]
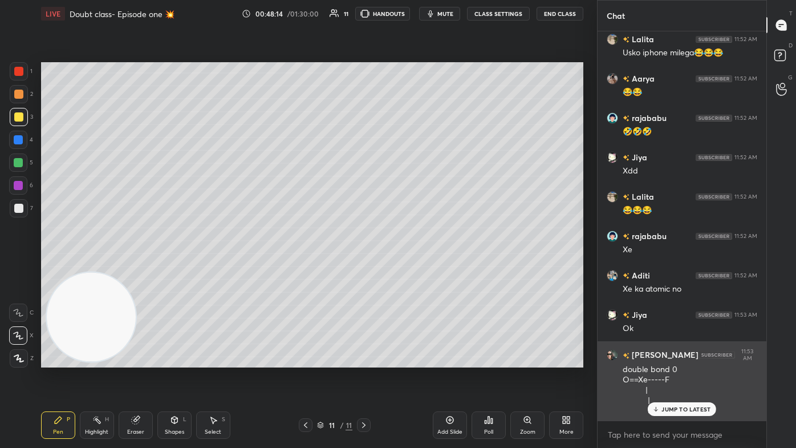
click at [409, 268] on icon at bounding box center [656, 409] width 7 height 7
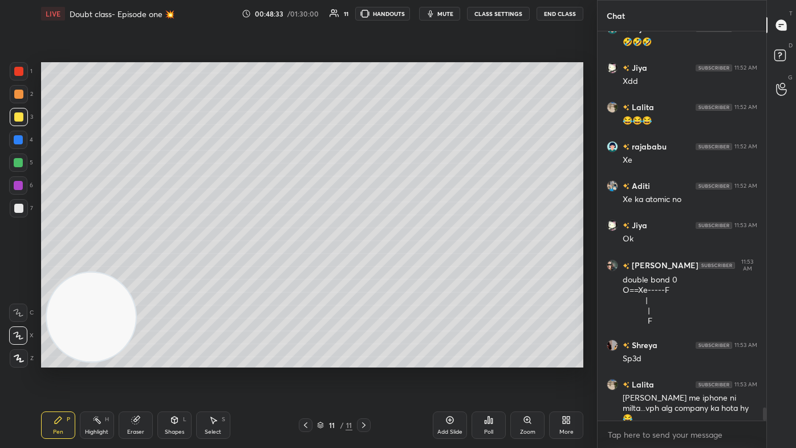
scroll to position [11249, 0]
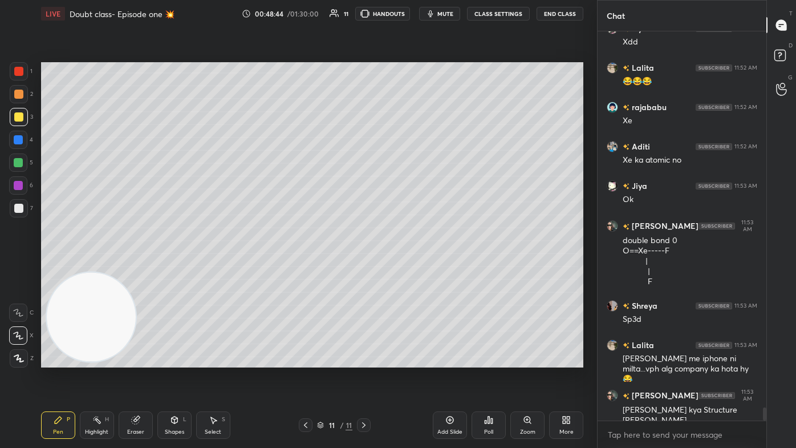
click at [17, 160] on div at bounding box center [18, 162] width 9 height 9
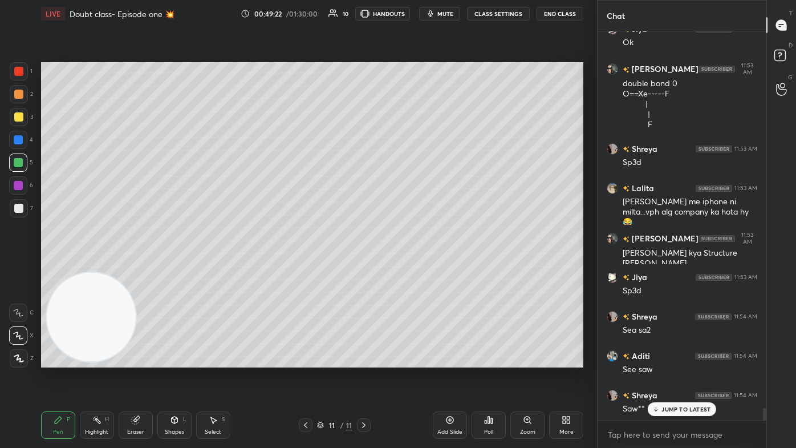
scroll to position [11446, 0]
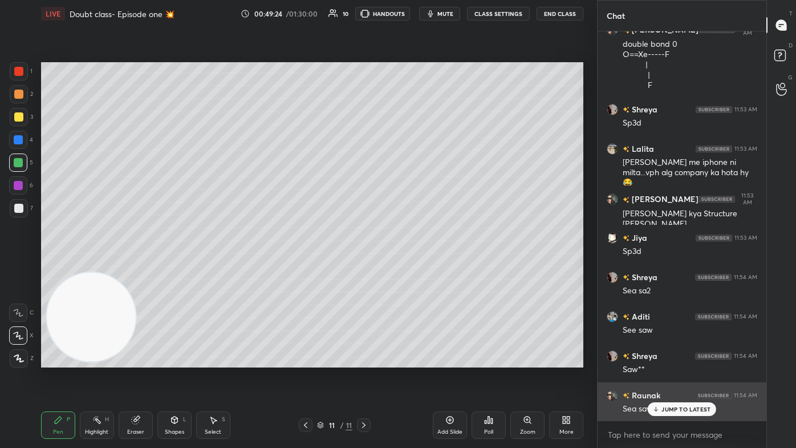
click at [409, 268] on div "JUMP TO LATEST" at bounding box center [682, 409] width 68 height 14
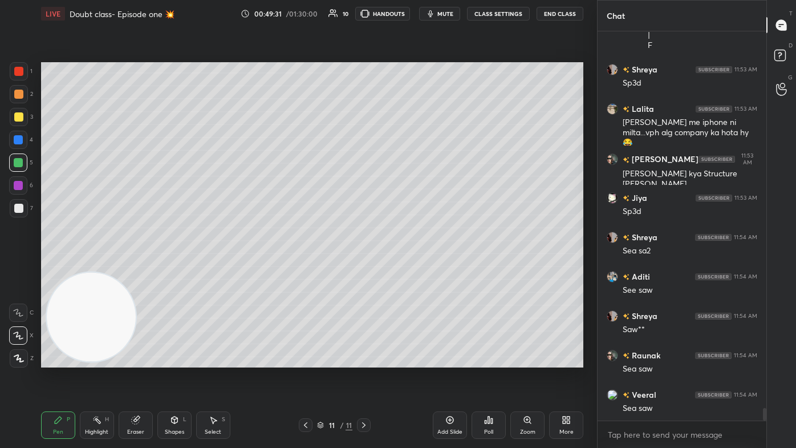
scroll to position [11525, 0]
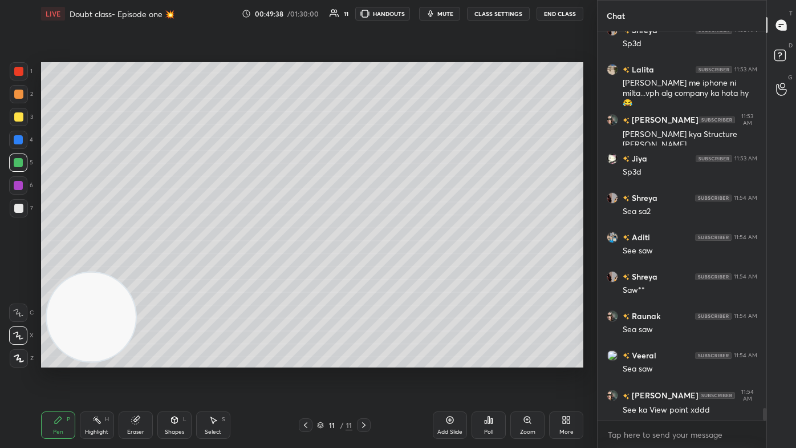
click at [15, 121] on div at bounding box center [19, 117] width 18 height 18
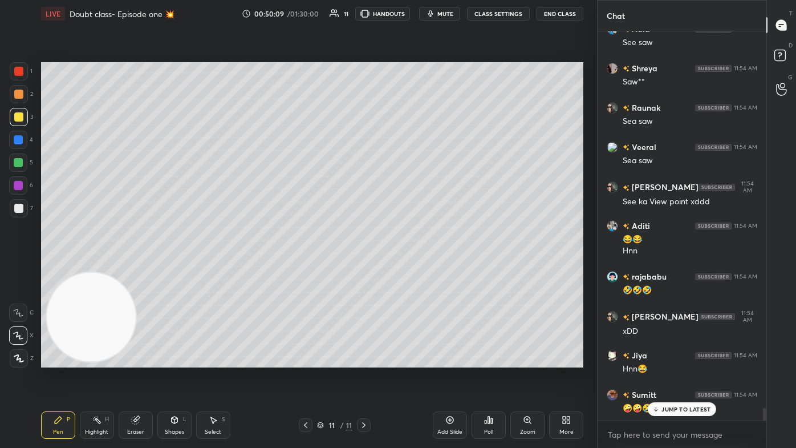
scroll to position [11782, 0]
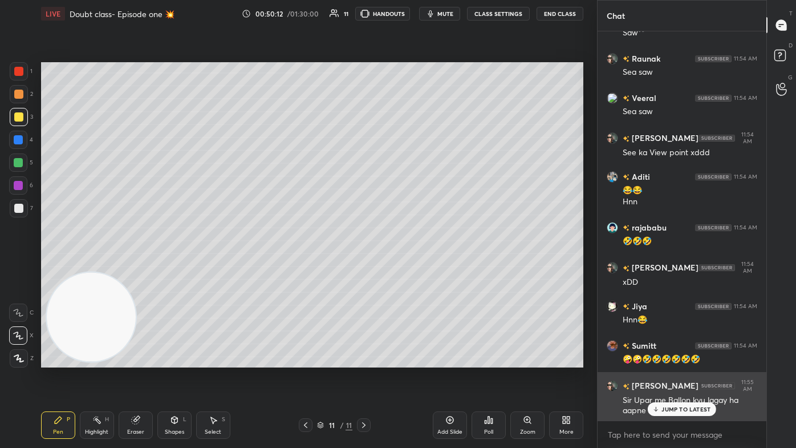
click at [409, 268] on p "JUMP TO LATEST" at bounding box center [686, 409] width 49 height 7
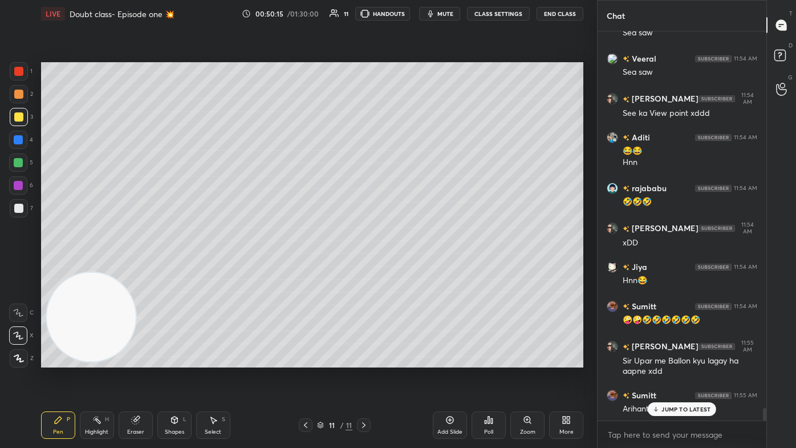
scroll to position [11861, 0]
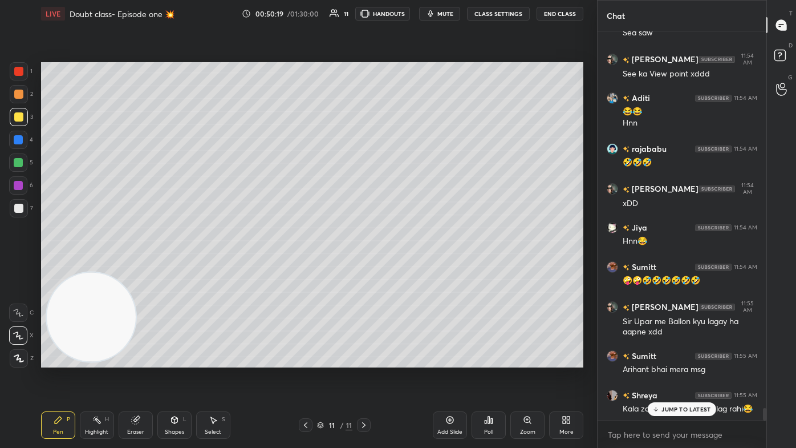
click at [131, 268] on div "Eraser" at bounding box center [135, 432] width 17 height 6
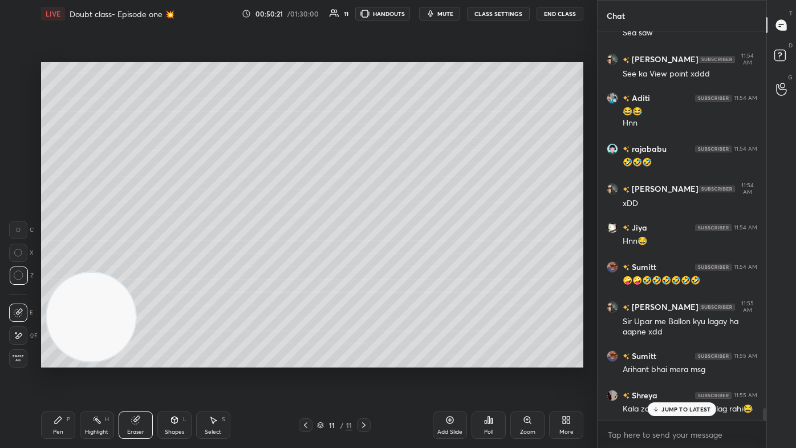
click at [55, 268] on div "Pen P" at bounding box center [58, 424] width 34 height 27
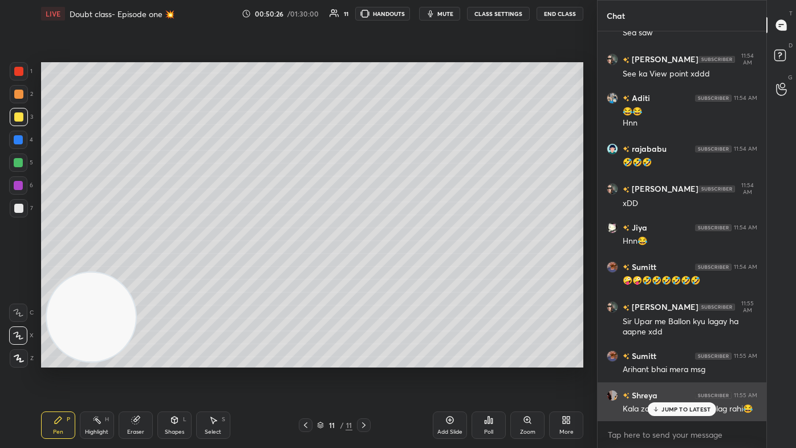
click at [409, 268] on p "JUMP TO LATEST" at bounding box center [686, 409] width 49 height 7
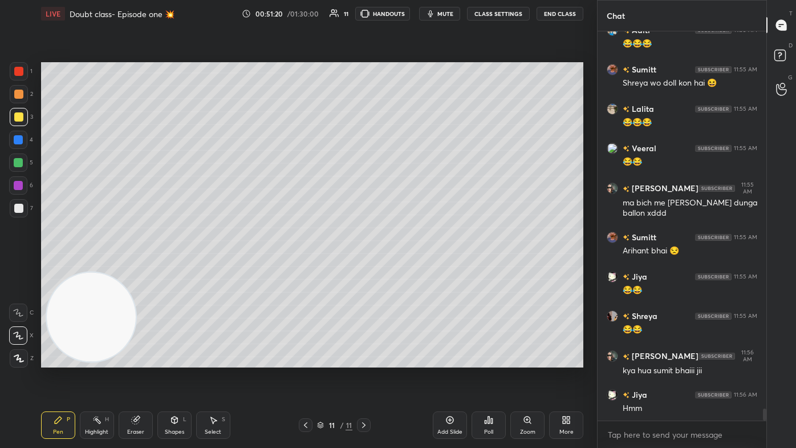
scroll to position [12276, 0]
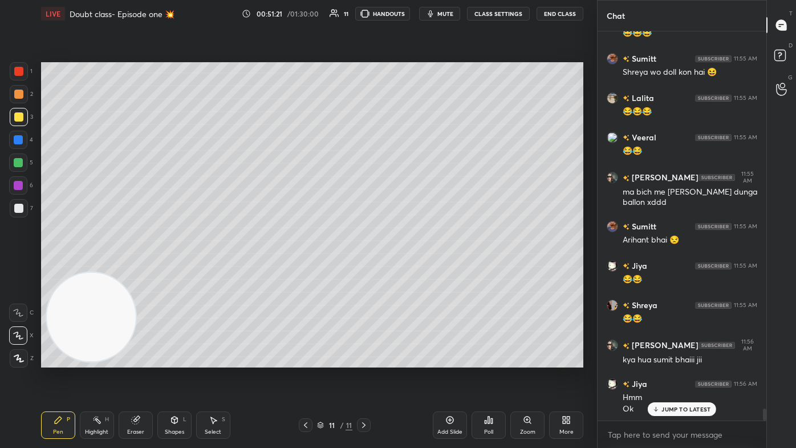
click at [409, 268] on p "JUMP TO LATEST" at bounding box center [686, 409] width 49 height 7
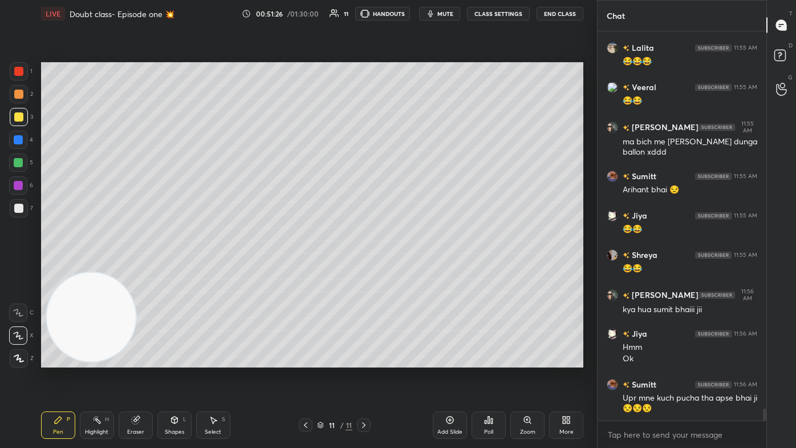
scroll to position [12366, 0]
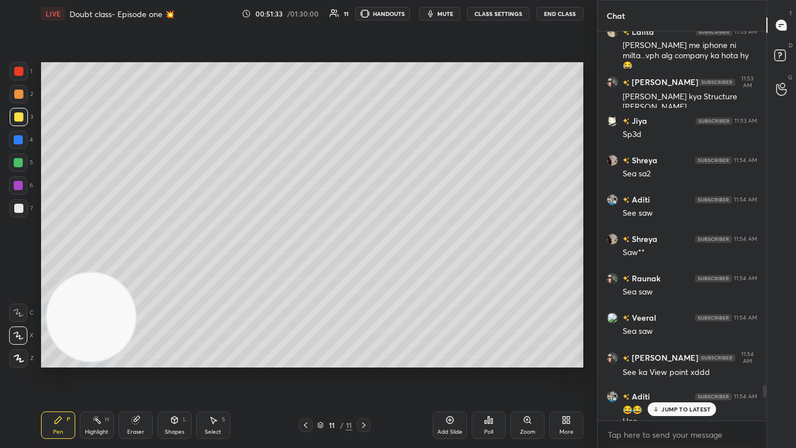
drag, startPoint x: 764, startPoint y: 411, endPoint x: 769, endPoint y: 387, distance: 25.1
click at [409, 268] on div "Chat Aarya 11:52 AM 😂😂 [PERSON_NAME] 11:52 AM 🤣🤣🤣 Jiya 11:52 AM Xdd [PERSON_NAM…" at bounding box center [696, 224] width 199 height 448
click at [409, 268] on p "JUMP TO LATEST" at bounding box center [686, 409] width 49 height 7
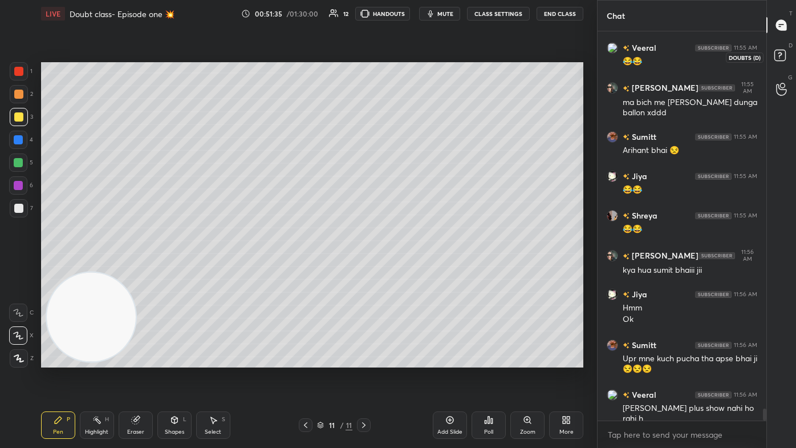
click at [409, 55] on rect at bounding box center [780, 55] width 11 height 11
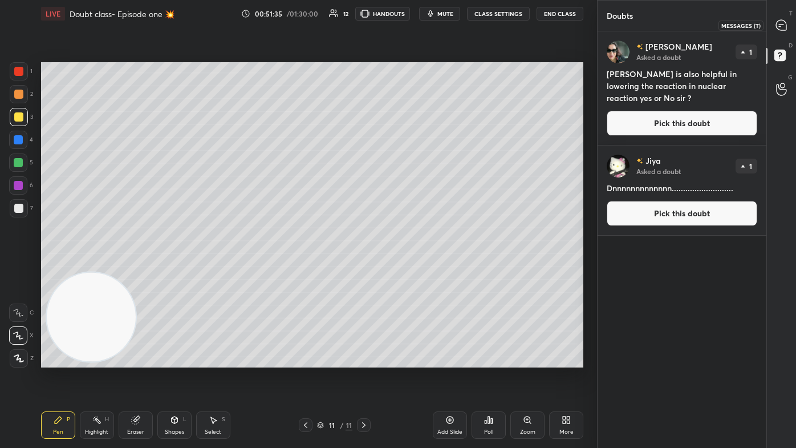
click at [409, 18] on div at bounding box center [782, 25] width 23 height 21
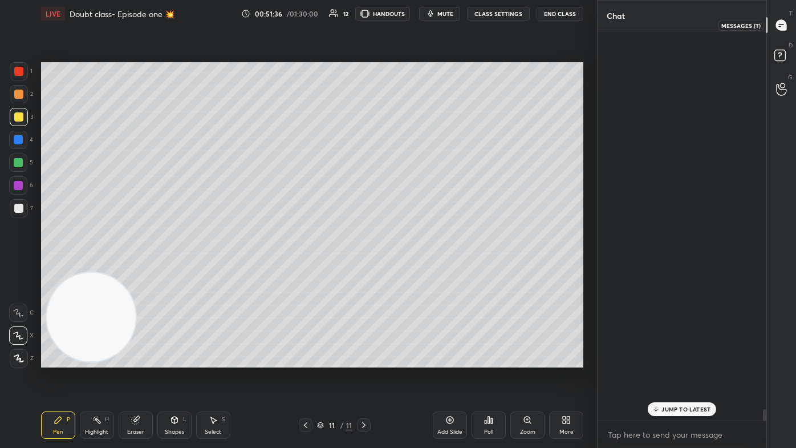
scroll to position [386, 165]
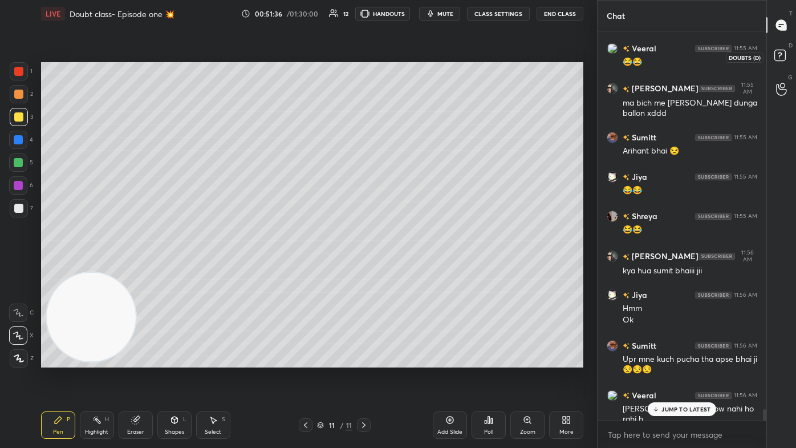
drag, startPoint x: 777, startPoint y: 55, endPoint x: 779, endPoint y: 49, distance: 6.0
click at [409, 54] on rect at bounding box center [780, 55] width 11 height 11
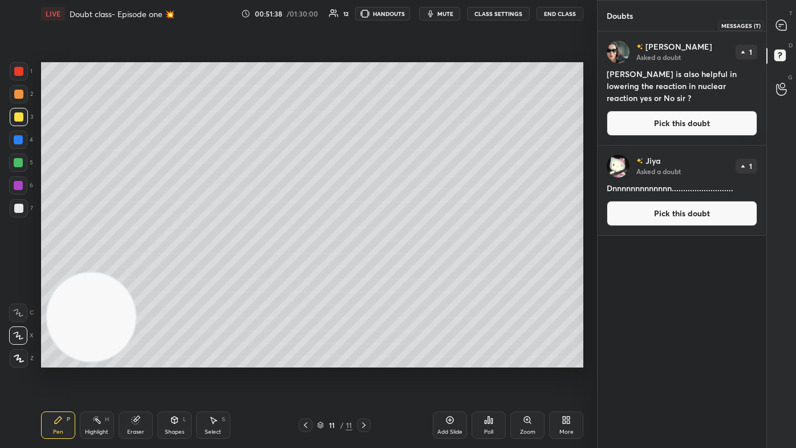
drag, startPoint x: 784, startPoint y: 19, endPoint x: 793, endPoint y: 21, distance: 9.3
click at [409, 19] on icon at bounding box center [782, 25] width 12 height 12
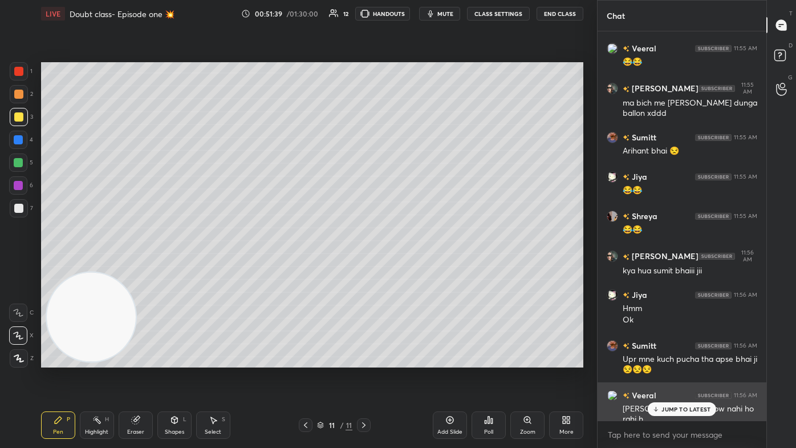
click at [409, 268] on div "JUMP TO LATEST" at bounding box center [682, 409] width 68 height 14
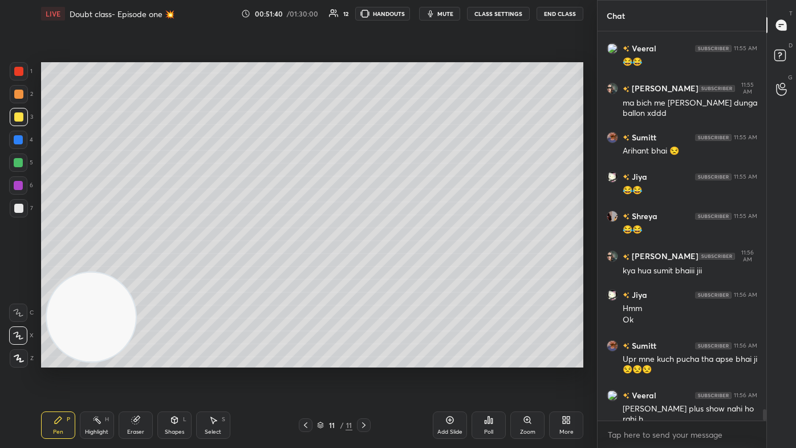
scroll to position [12635, 0]
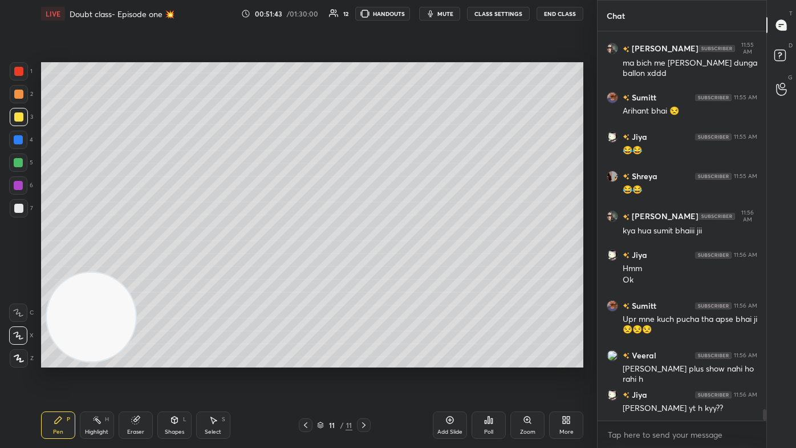
click at [409, 268] on div "More" at bounding box center [566, 424] width 34 height 27
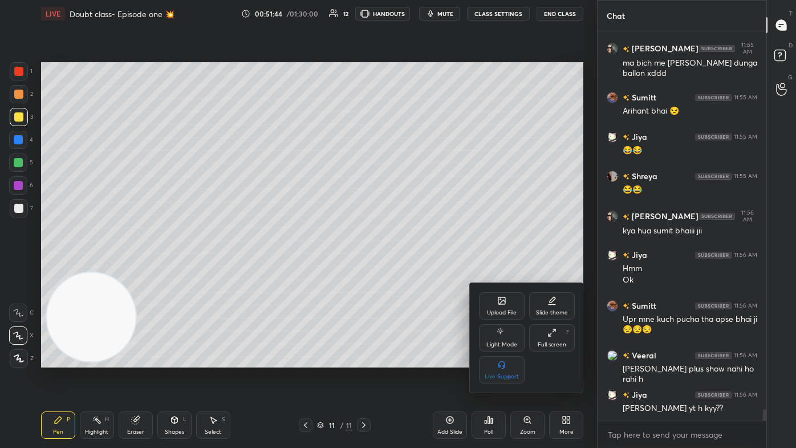
click at [330, 268] on div at bounding box center [398, 224] width 796 height 448
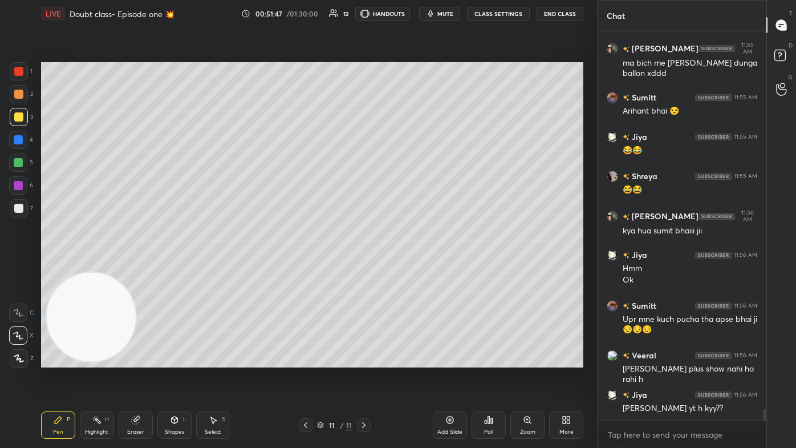
click at [409, 268] on icon at bounding box center [566, 419] width 9 height 9
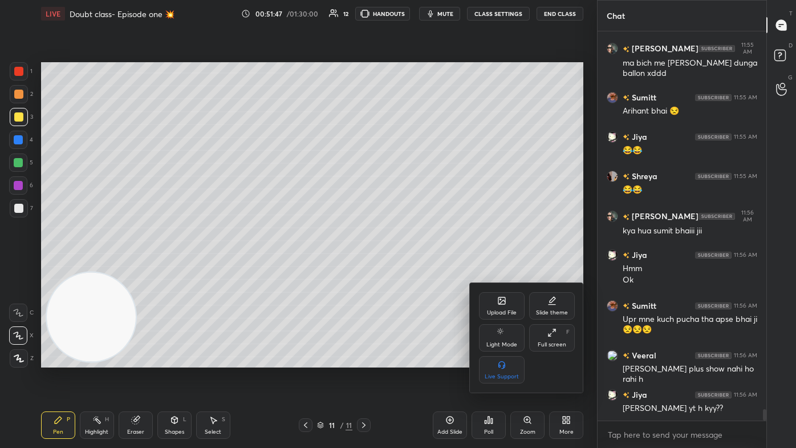
click at [409, 268] on div at bounding box center [398, 224] width 796 height 448
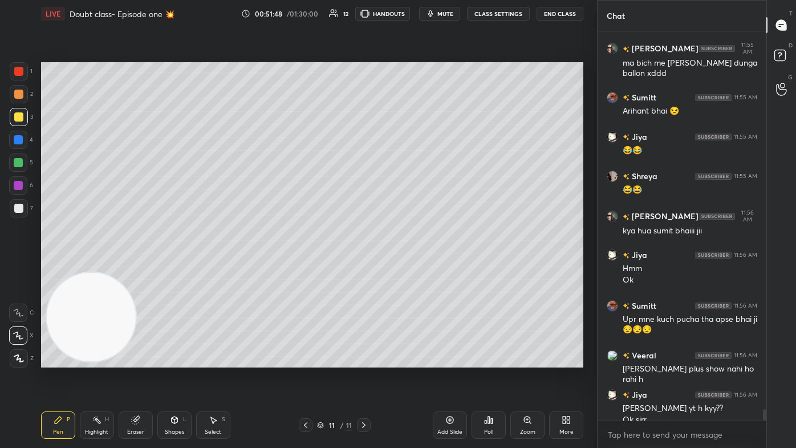
scroll to position [12647, 0]
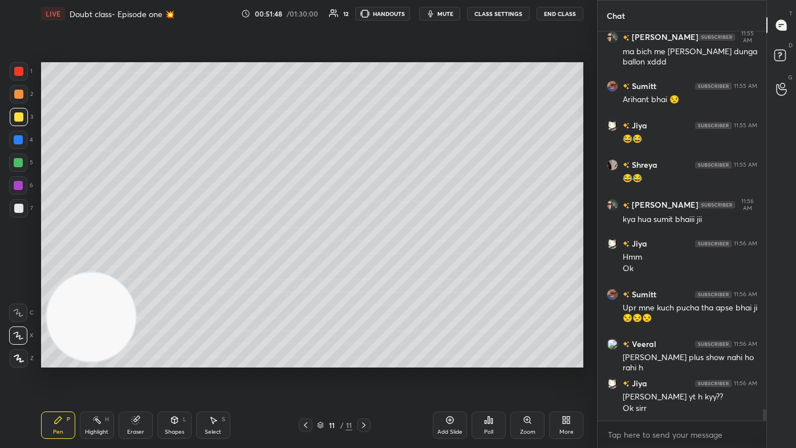
click at [409, 268] on div "Add Slide" at bounding box center [450, 424] width 34 height 27
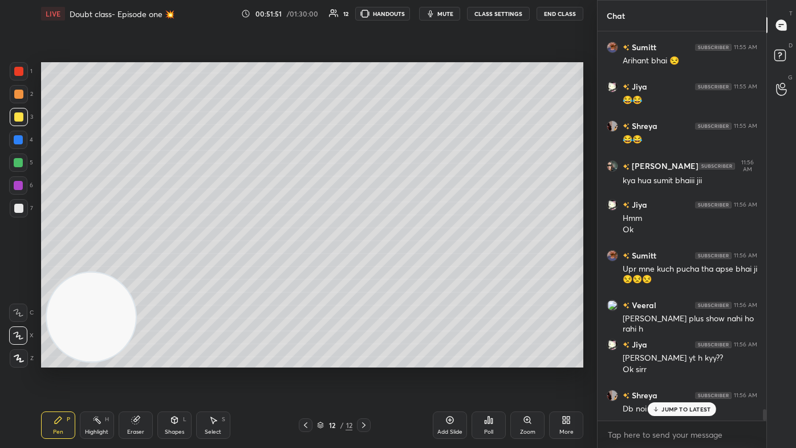
click at [409, 268] on div "More" at bounding box center [566, 424] width 34 height 27
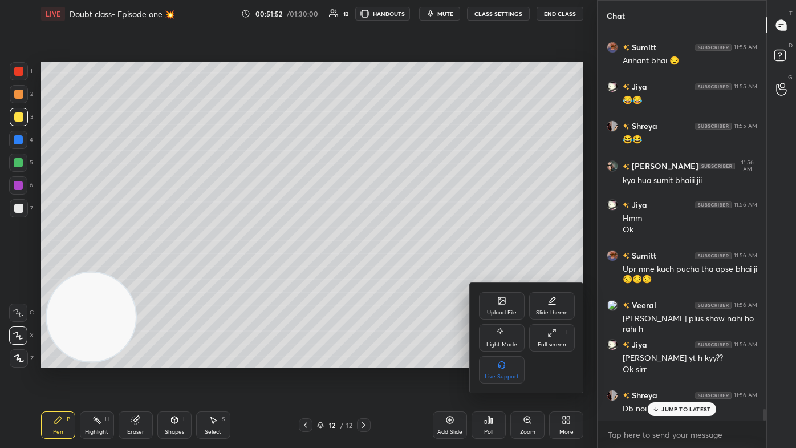
scroll to position [12725, 0]
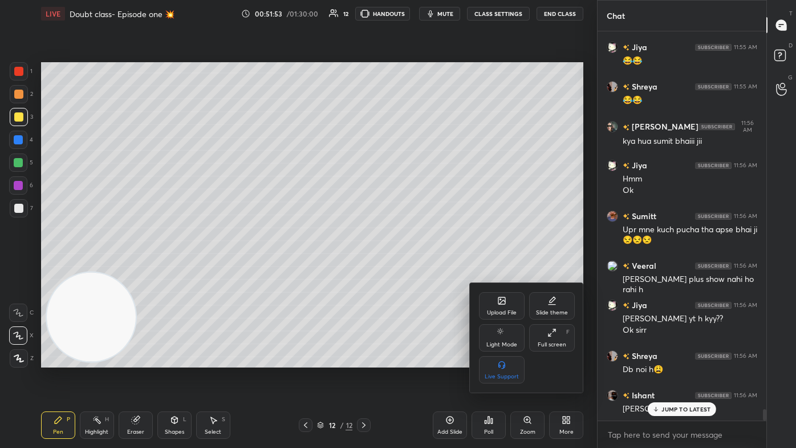
click at [409, 231] on div at bounding box center [398, 224] width 796 height 448
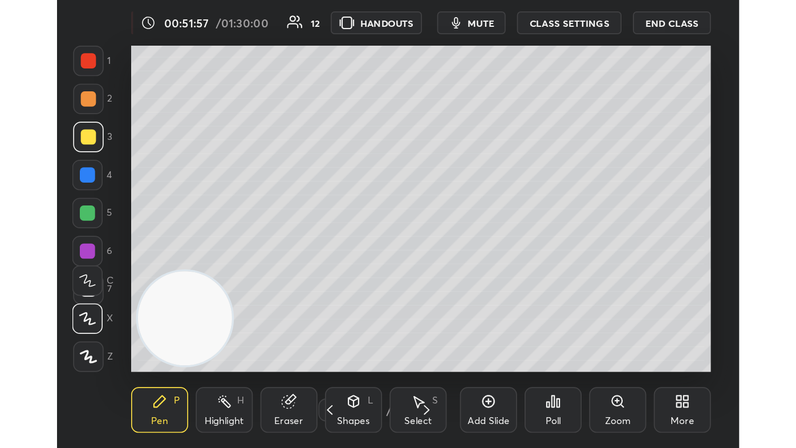
scroll to position [196, 364]
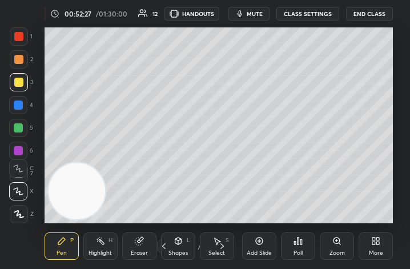
click at [383, 249] on div "More" at bounding box center [375, 245] width 34 height 27
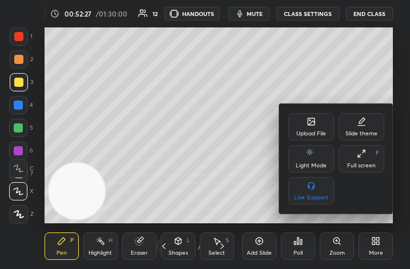
click at [360, 161] on div "Full screen F" at bounding box center [361, 158] width 46 height 27
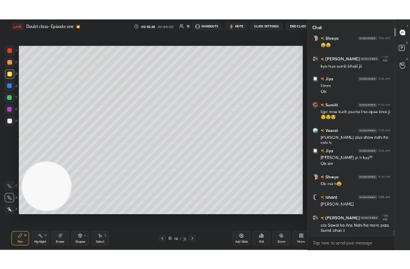
scroll to position [56664, 56487]
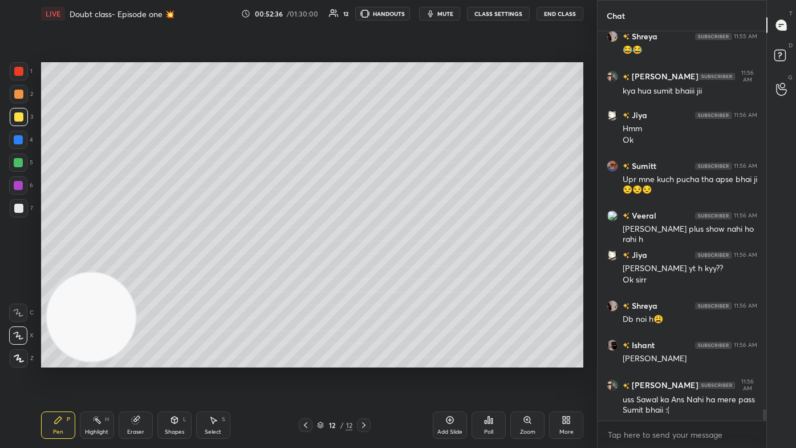
click at [409, 268] on icon at bounding box center [564, 417] width 3 height 3
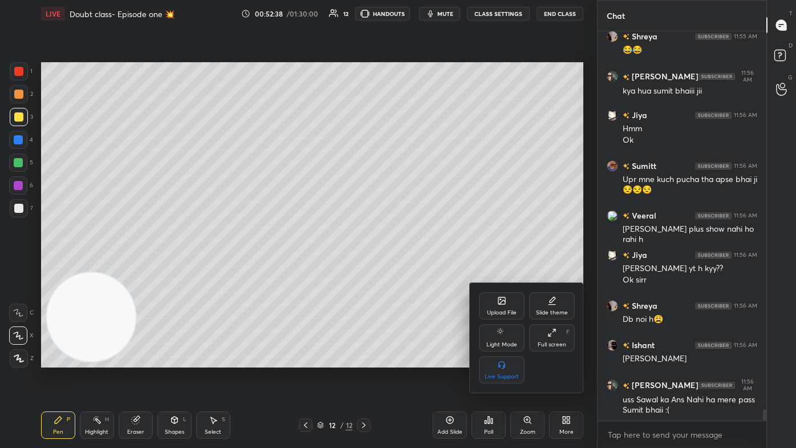
click at [409, 268] on div "Upload File" at bounding box center [502, 305] width 46 height 27
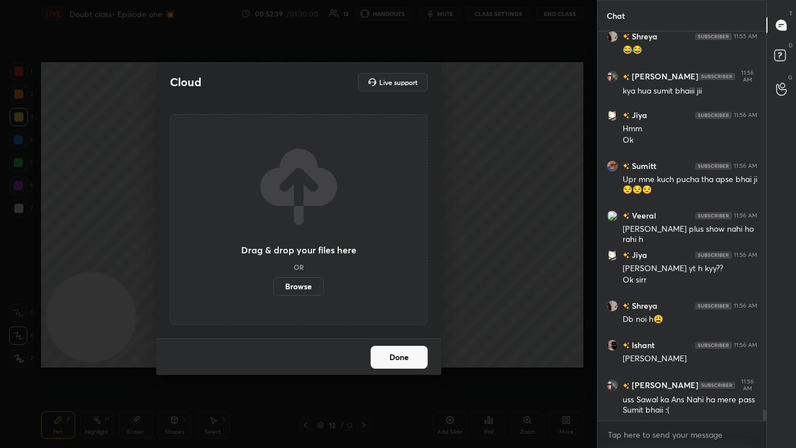
click at [310, 268] on label "Browse" at bounding box center [298, 286] width 51 height 18
click at [273, 268] on input "Browse" at bounding box center [273, 286] width 0 height 18
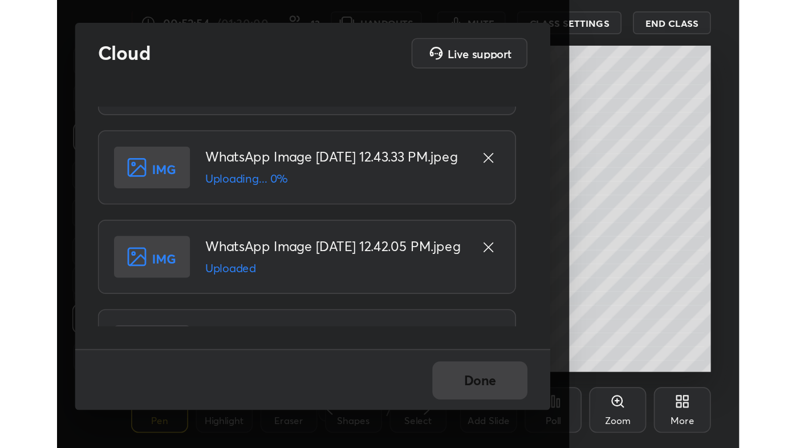
scroll to position [0, 0]
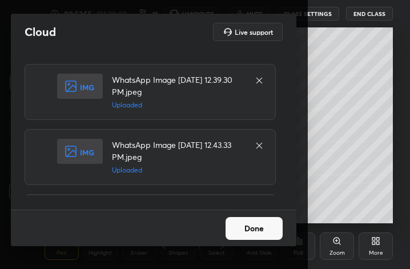
click at [253, 226] on button "Done" at bounding box center [253, 228] width 57 height 23
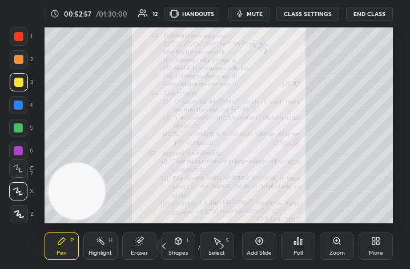
click at [379, 251] on div "More" at bounding box center [375, 253] width 14 height 6
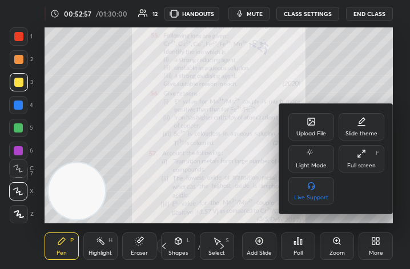
click at [361, 165] on div "Full screen" at bounding box center [361, 166] width 29 height 6
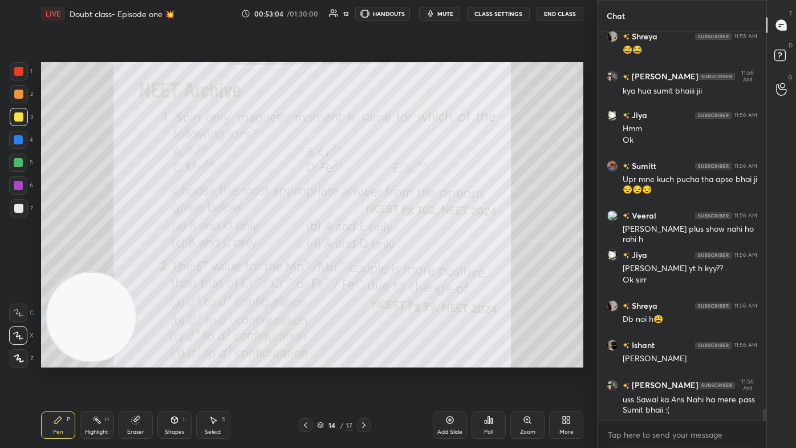
scroll to position [12814, 0]
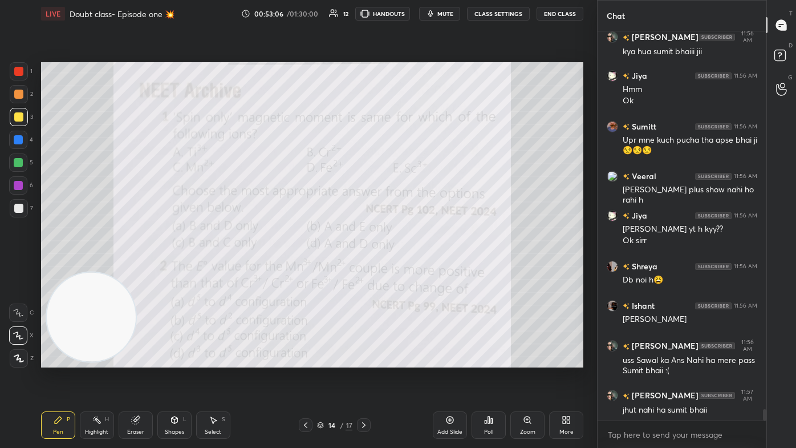
click at [17, 116] on div at bounding box center [18, 116] width 9 height 9
click at [18, 268] on div at bounding box center [19, 358] width 18 height 18
click at [19, 268] on icon at bounding box center [18, 335] width 10 height 8
click at [14, 268] on icon at bounding box center [19, 358] width 10 height 8
click at [141, 268] on div "Eraser" at bounding box center [136, 424] width 34 height 27
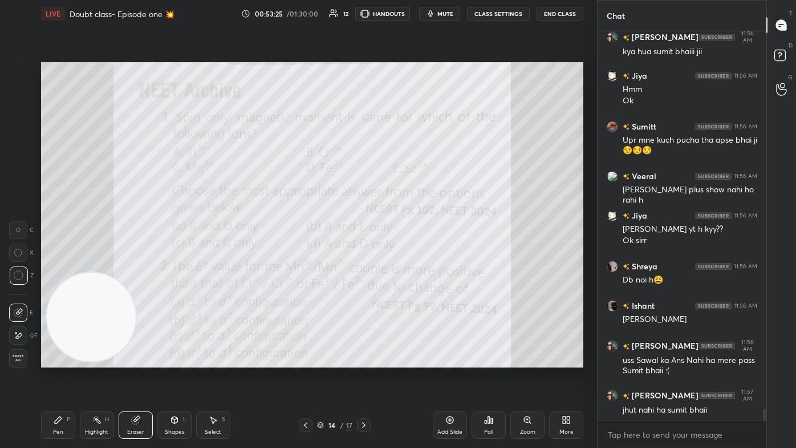
click at [59, 268] on div "Pen P" at bounding box center [58, 424] width 34 height 27
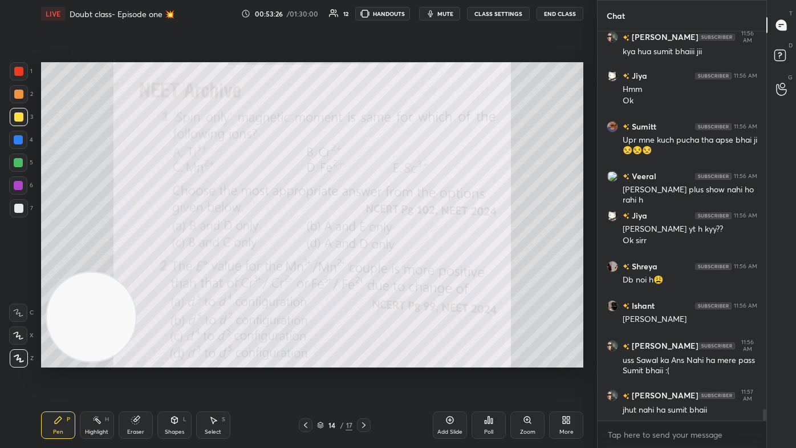
drag, startPoint x: 19, startPoint y: 339, endPoint x: 39, endPoint y: 310, distance: 35.3
click at [19, 268] on div at bounding box center [18, 335] width 18 height 18
click at [409, 15] on icon "button" at bounding box center [430, 13] width 9 height 9
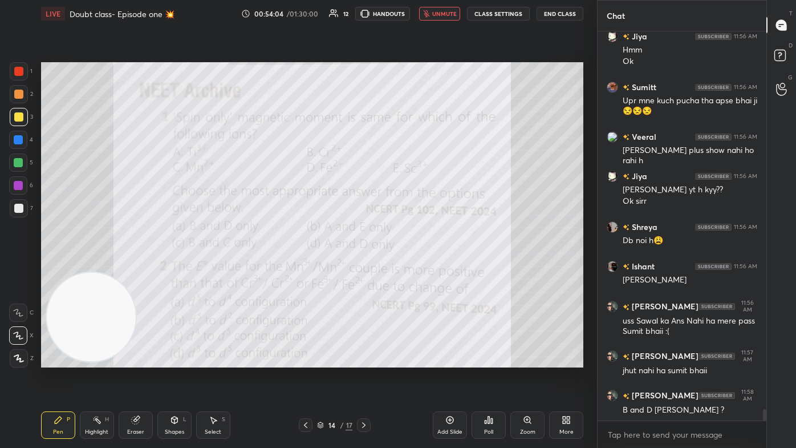
scroll to position [12893, 0]
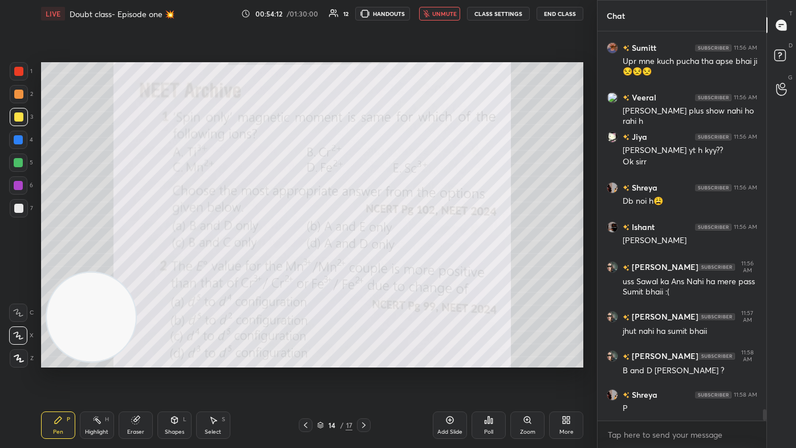
click at [409, 11] on span "unmute" at bounding box center [444, 14] width 25 height 8
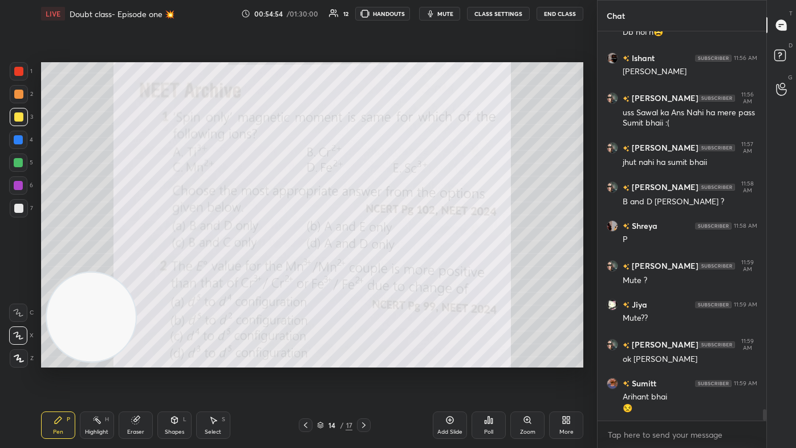
scroll to position [13073, 0]
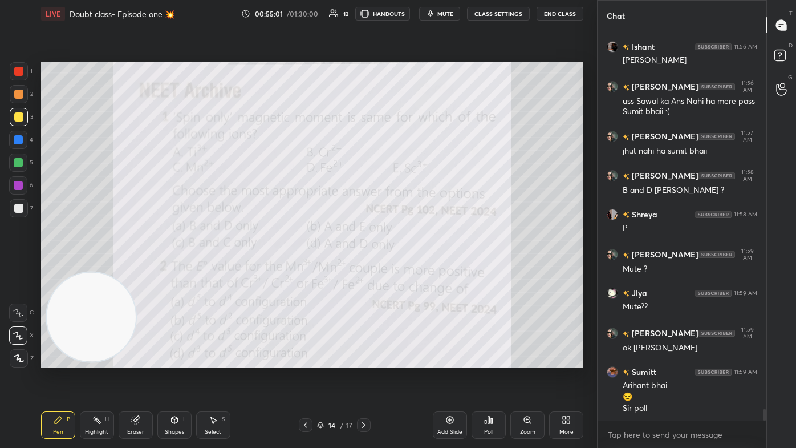
click at [409, 268] on div "Poll" at bounding box center [489, 424] width 34 height 27
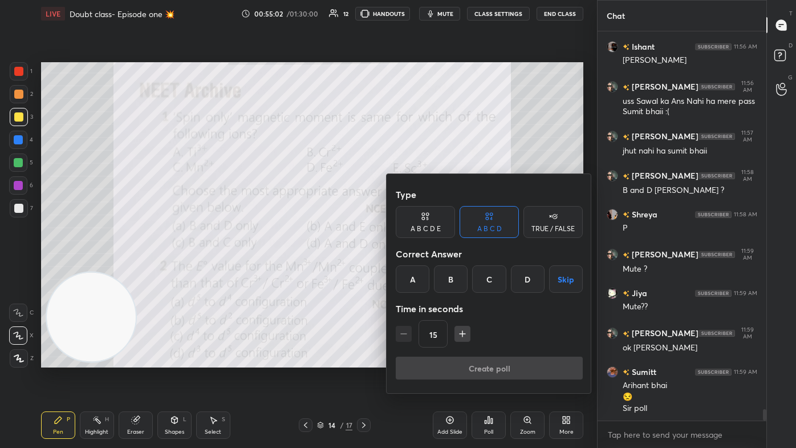
click at [407, 268] on div "A" at bounding box center [413, 278] width 34 height 27
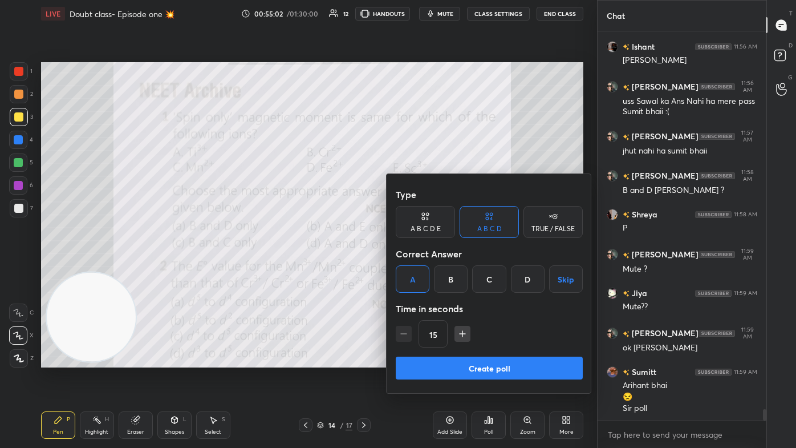
click at [409, 268] on button "Create poll" at bounding box center [489, 367] width 187 height 23
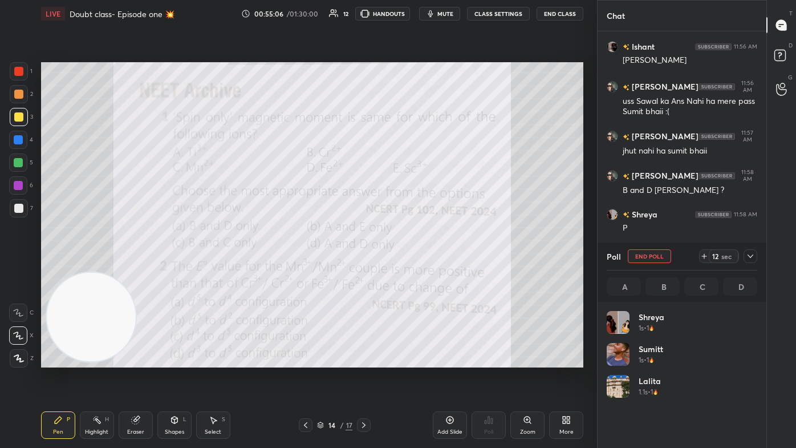
scroll to position [13192, 0]
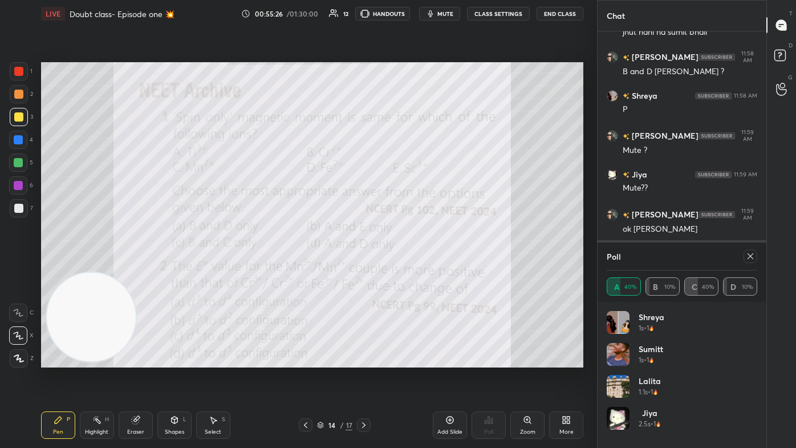
click at [409, 254] on icon at bounding box center [750, 256] width 9 height 9
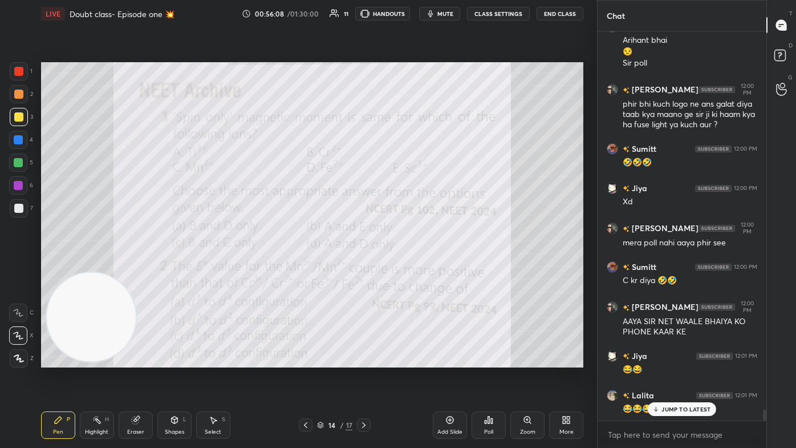
scroll to position [13458, 0]
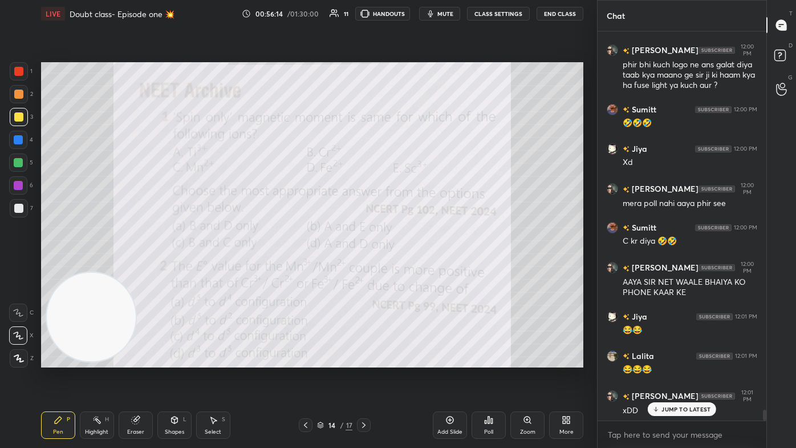
click at [23, 268] on icon at bounding box center [19, 358] width 10 height 8
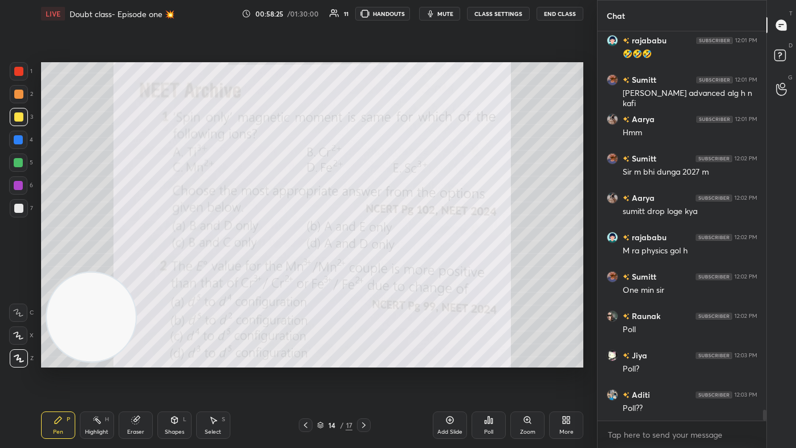
scroll to position [13891, 0]
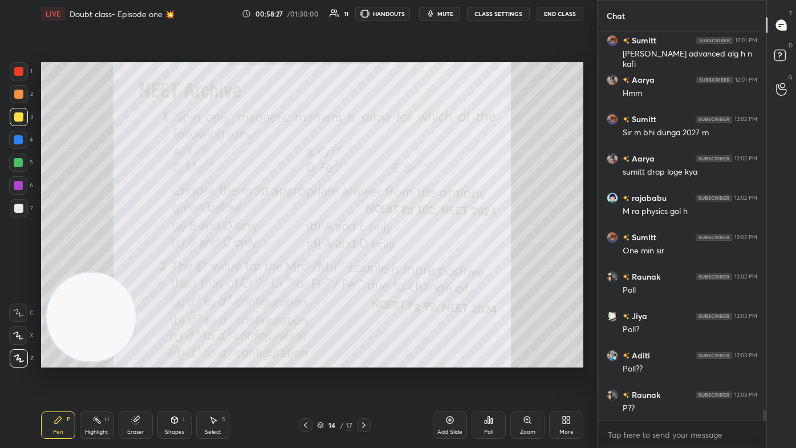
click at [409, 268] on div "Zoom" at bounding box center [528, 424] width 34 height 27
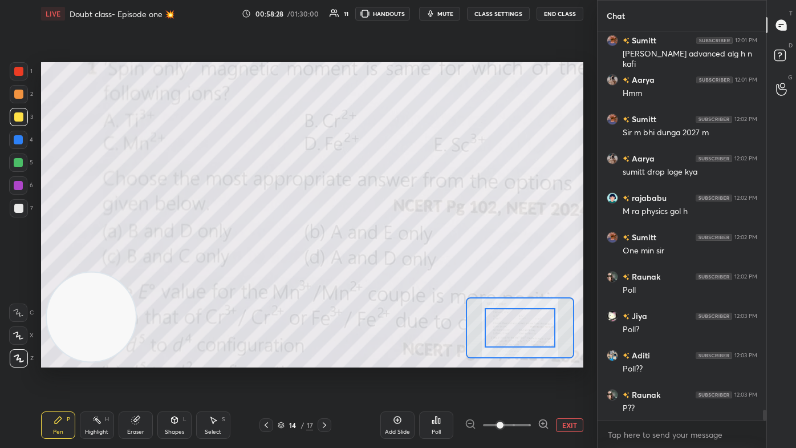
click at [409, 268] on button "EXIT" at bounding box center [569, 425] width 27 height 14
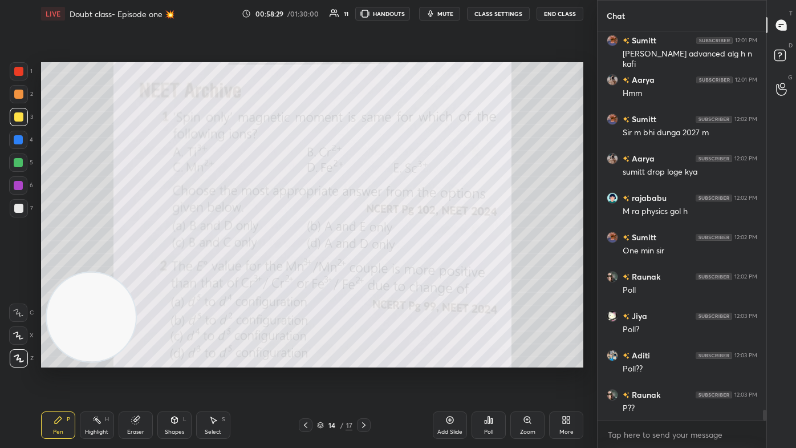
click at [409, 268] on div "Poll" at bounding box center [489, 424] width 34 height 27
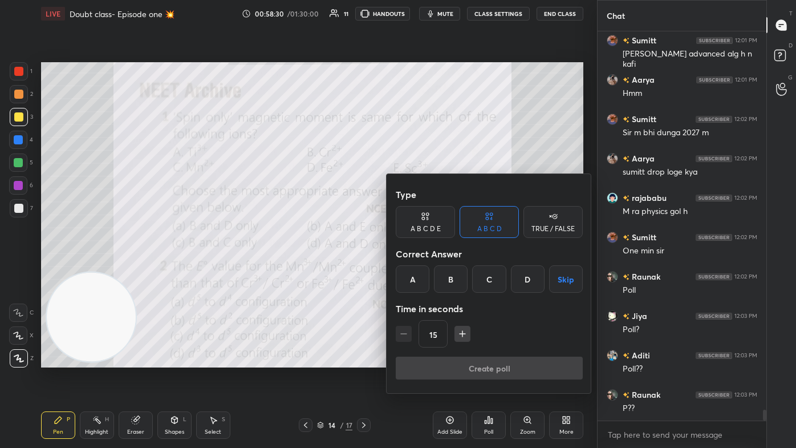
click at [409, 268] on div "A" at bounding box center [413, 278] width 34 height 27
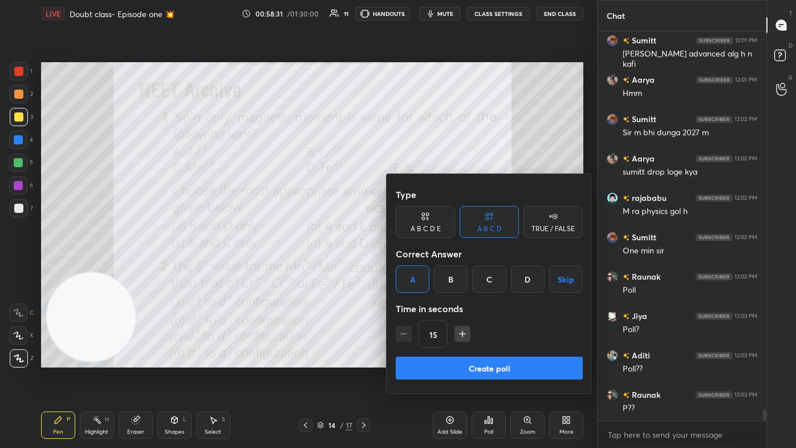
click at [409, 268] on button "Create poll" at bounding box center [489, 367] width 187 height 23
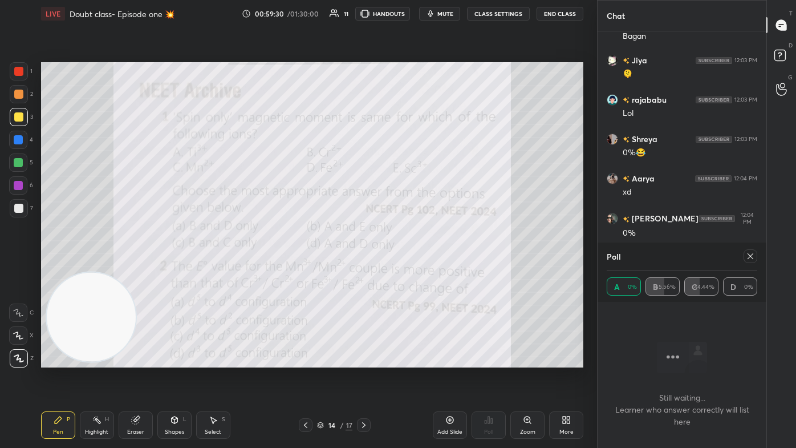
scroll to position [14462, 0]
click at [14, 142] on div at bounding box center [18, 139] width 9 height 9
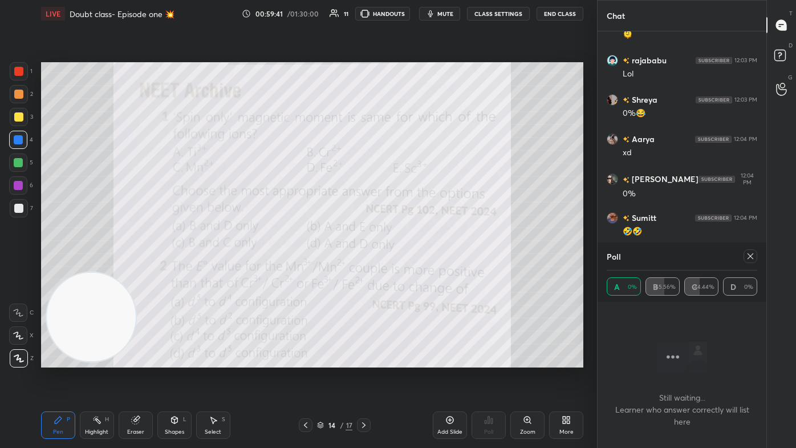
scroll to position [14512, 0]
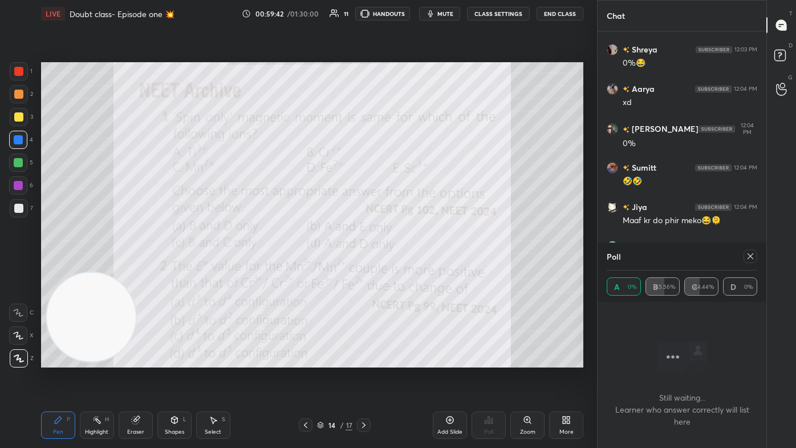
click at [18, 206] on div at bounding box center [18, 208] width 9 height 9
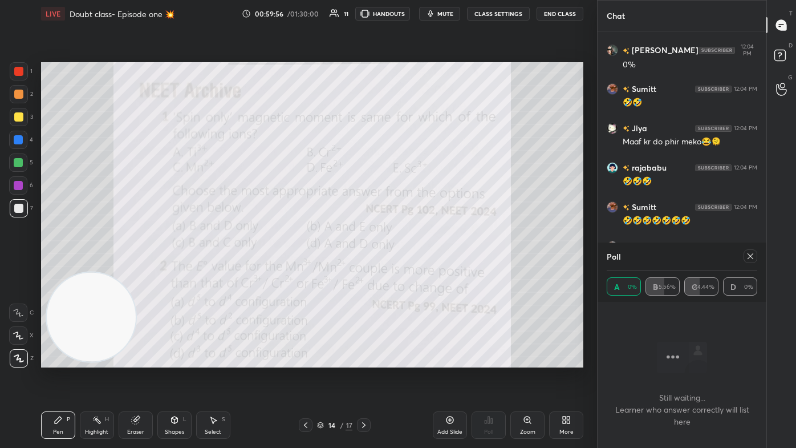
scroll to position [14629, 0]
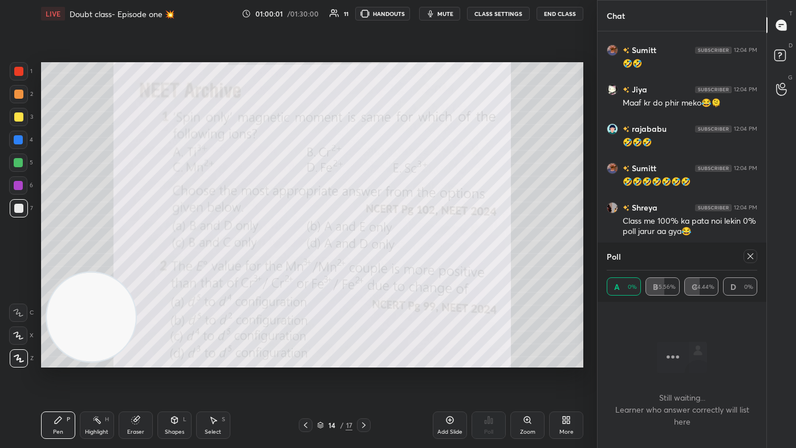
click at [372, 268] on div "Setting up your live class Poll for secs No correct answer Start poll" at bounding box center [313, 214] width 552 height 375
click at [371, 268] on div "Setting up your live class Poll for secs No correct answer Start poll" at bounding box center [313, 214] width 552 height 375
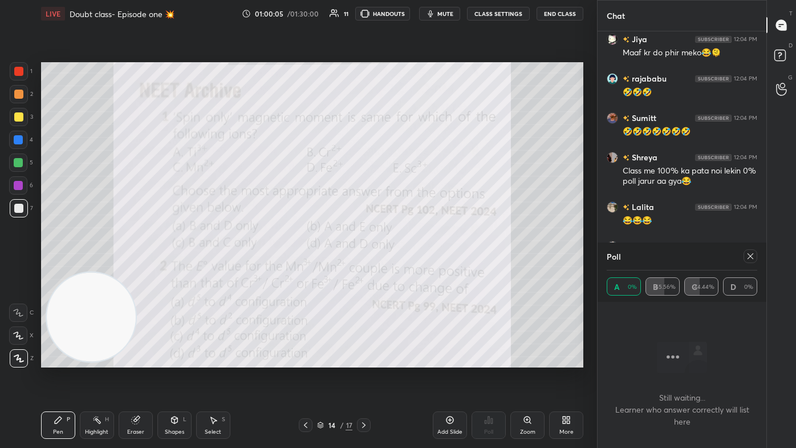
click at [129, 268] on div "Eraser" at bounding box center [136, 424] width 34 height 27
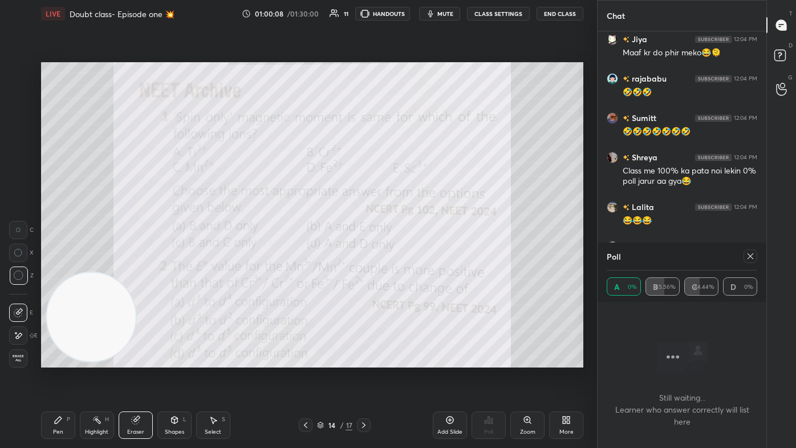
click at [86, 268] on div "Highlight H" at bounding box center [97, 424] width 34 height 27
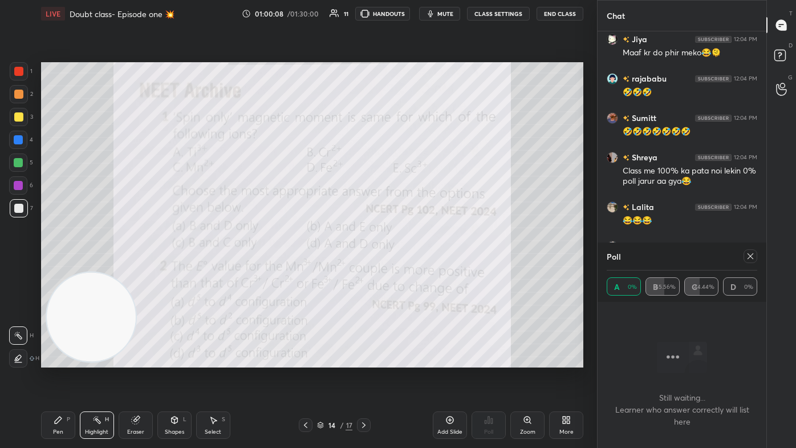
click at [62, 268] on div "Pen P" at bounding box center [58, 424] width 34 height 27
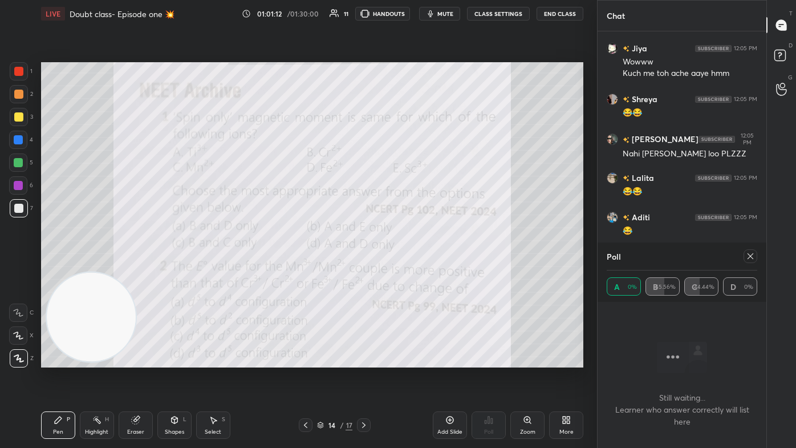
scroll to position [15291, 0]
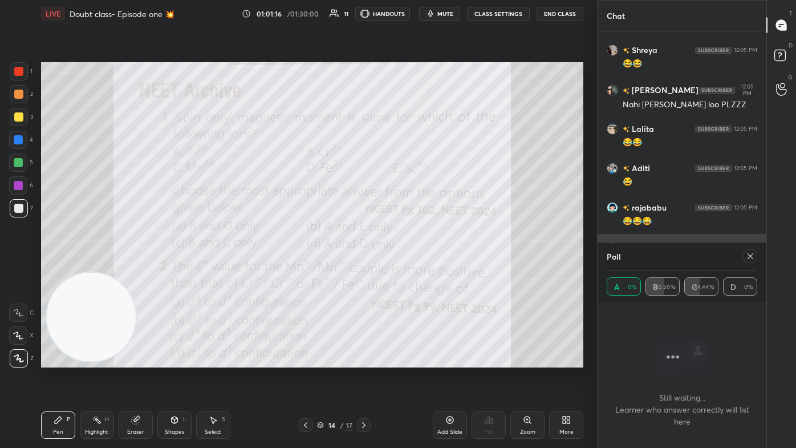
click at [409, 254] on icon at bounding box center [750, 256] width 9 height 9
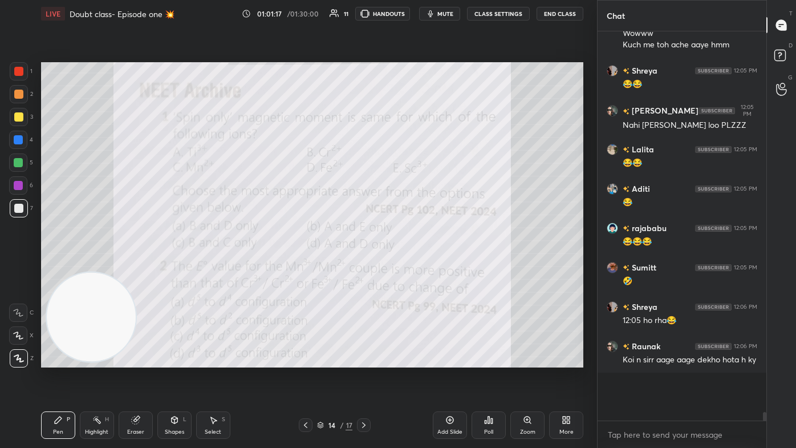
scroll to position [3, 3]
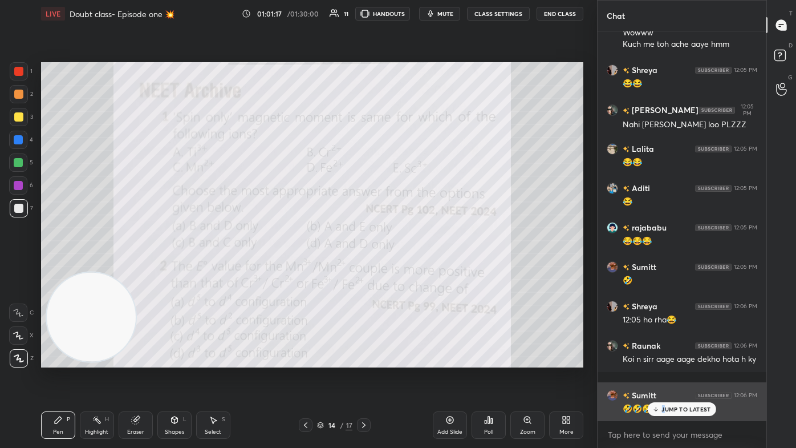
click at [409, 268] on div "JUMP TO LATEST" at bounding box center [682, 409] width 68 height 14
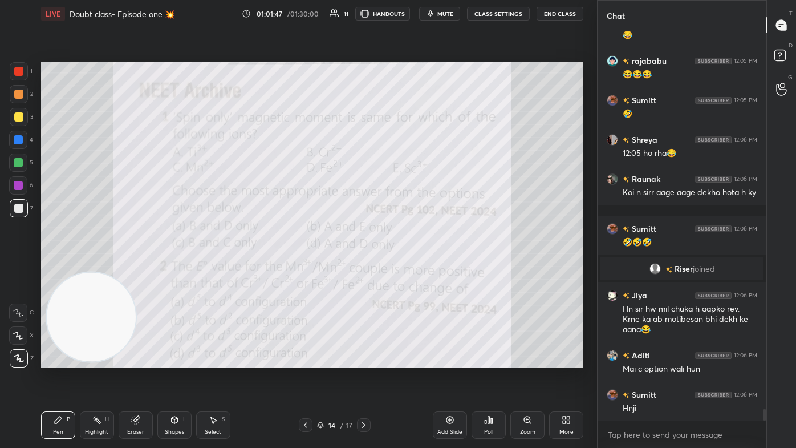
scroll to position [12926, 0]
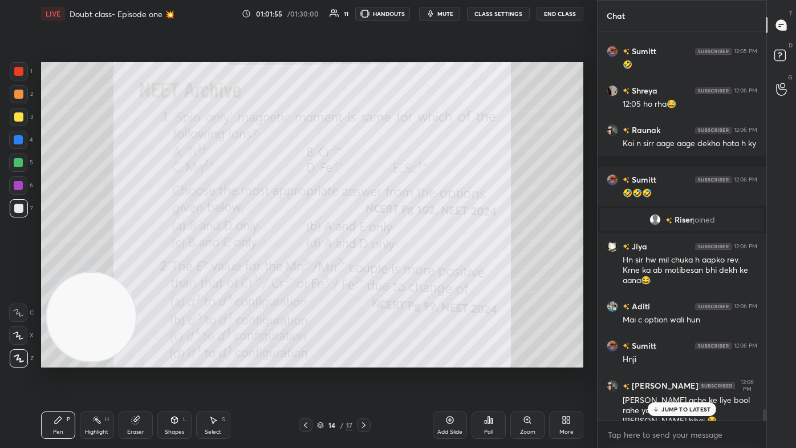
click at [409, 268] on p "JUMP TO LATEST" at bounding box center [686, 409] width 49 height 7
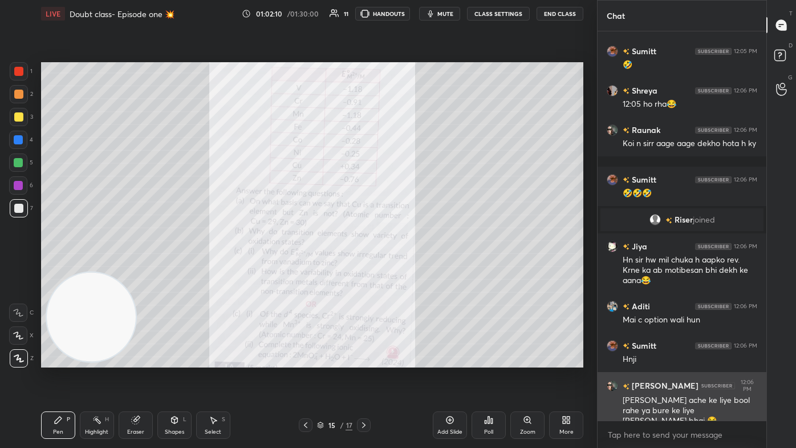
scroll to position [12965, 0]
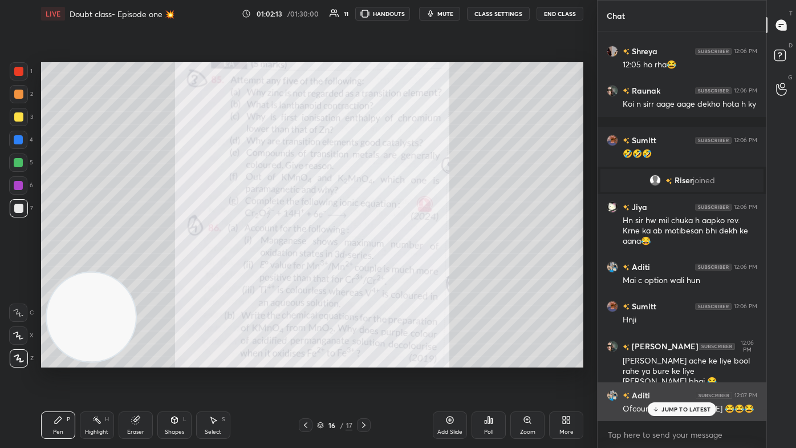
click at [409, 268] on icon at bounding box center [656, 409] width 7 height 7
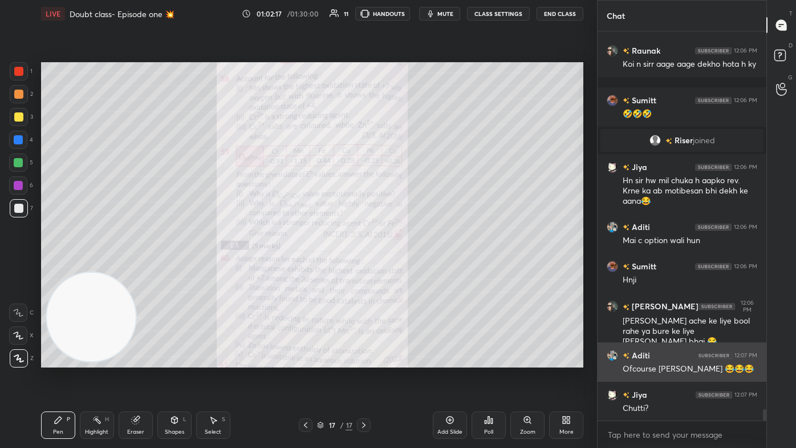
scroll to position [13064, 0]
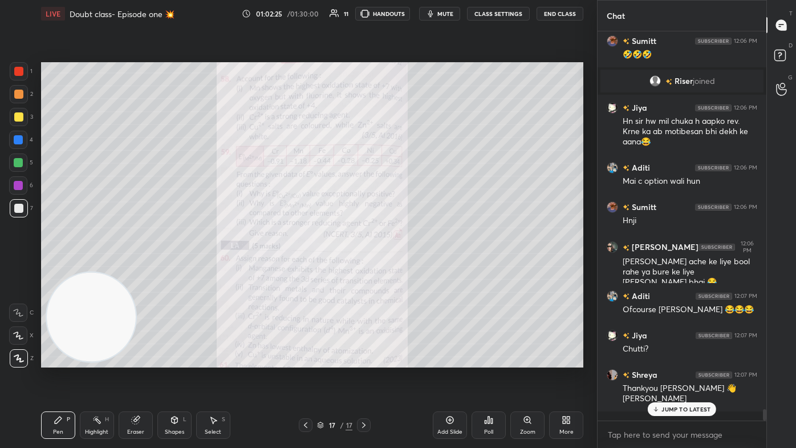
click at [409, 268] on div "Zoom" at bounding box center [528, 424] width 34 height 27
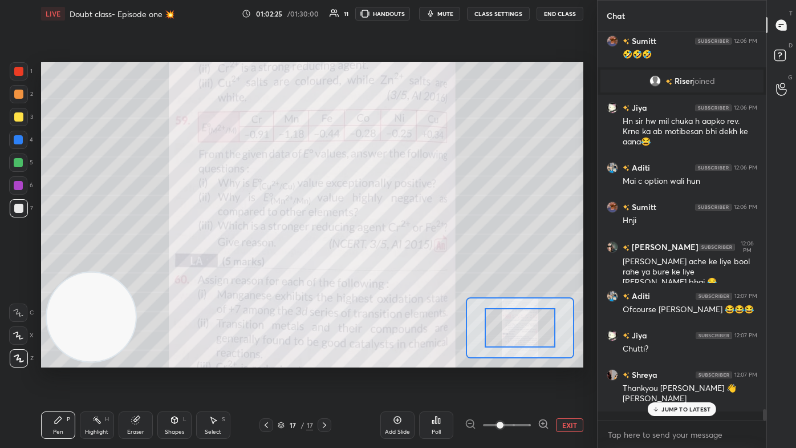
scroll to position [13104, 0]
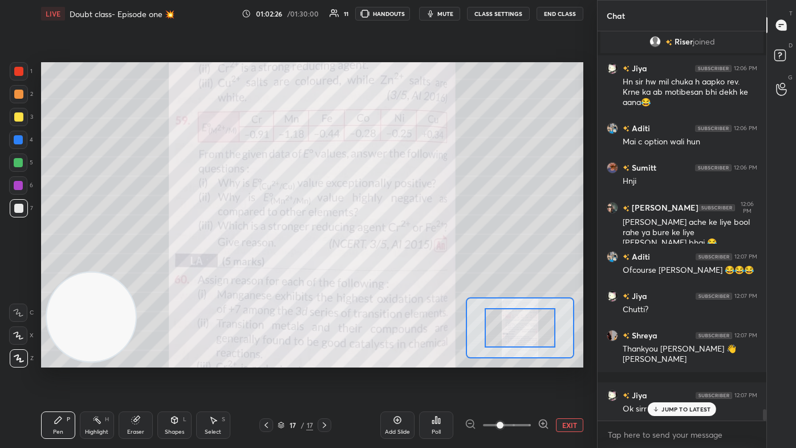
click at [409, 268] on span at bounding box center [500, 425] width 7 height 7
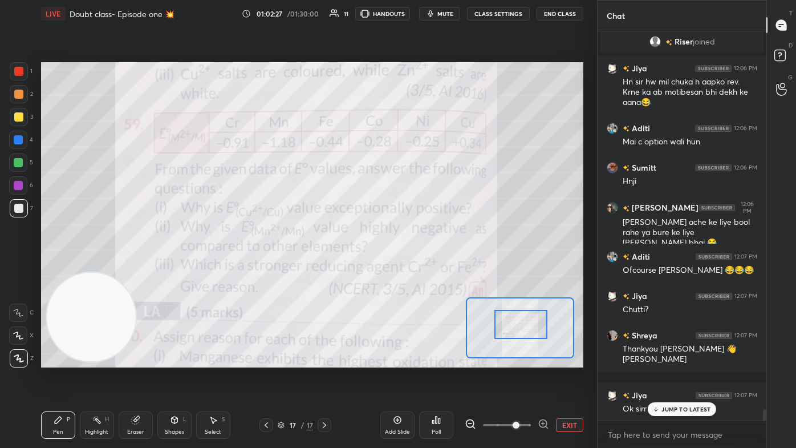
drag, startPoint x: 521, startPoint y: 328, endPoint x: 525, endPoint y: 317, distance: 12.1
click at [409, 268] on div at bounding box center [521, 325] width 53 height 30
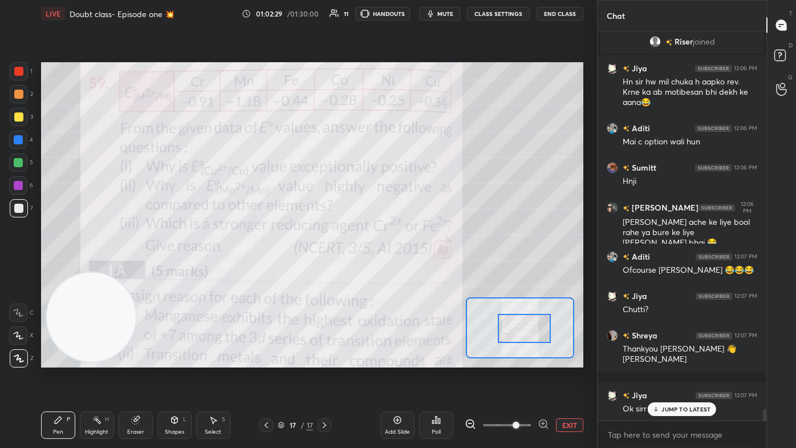
scroll to position [13143, 0]
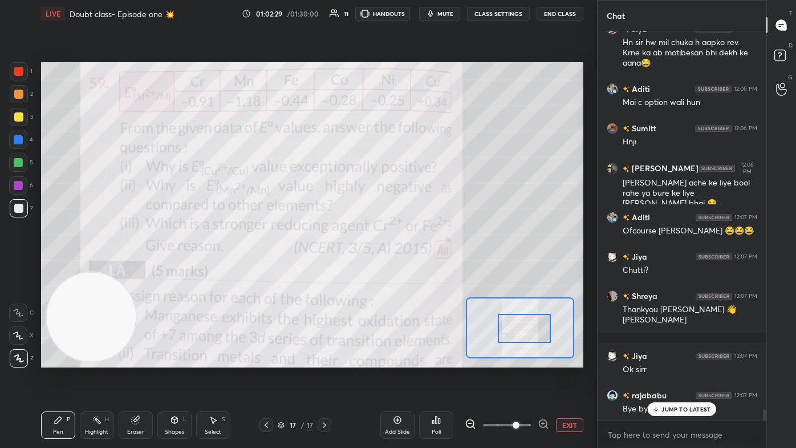
drag, startPoint x: 528, startPoint y: 317, endPoint x: 524, endPoint y: 325, distance: 8.7
click at [409, 268] on div at bounding box center [524, 329] width 53 height 30
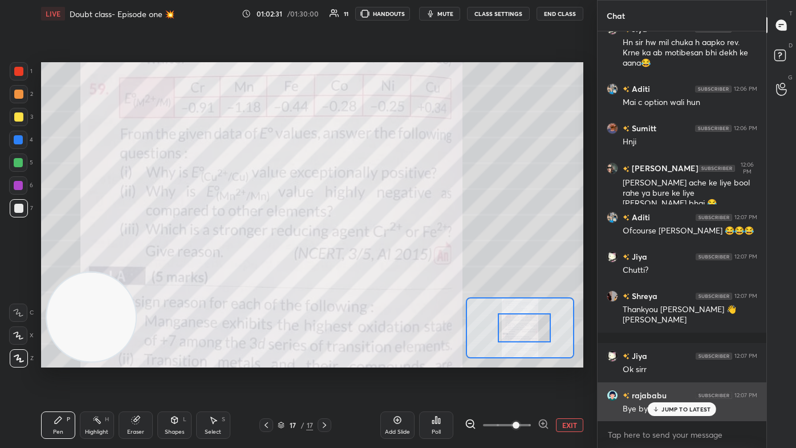
click at [409, 268] on div "[PERSON_NAME] 12:07 PM Bye bye sir" at bounding box center [682, 401] width 169 height 39
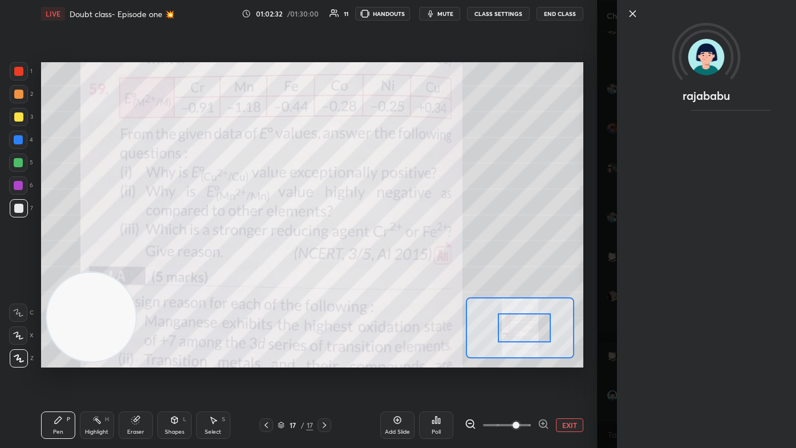
click at [409, 268] on div "rajababu" at bounding box center [696, 224] width 199 height 448
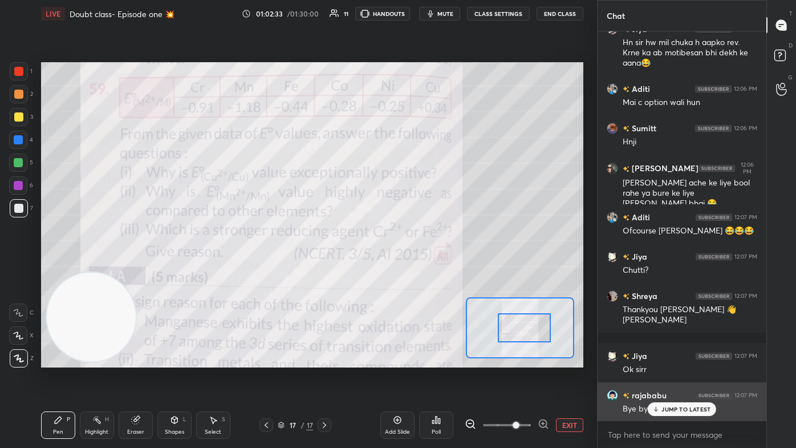
click at [409, 268] on p "JUMP TO LATEST" at bounding box center [686, 409] width 49 height 7
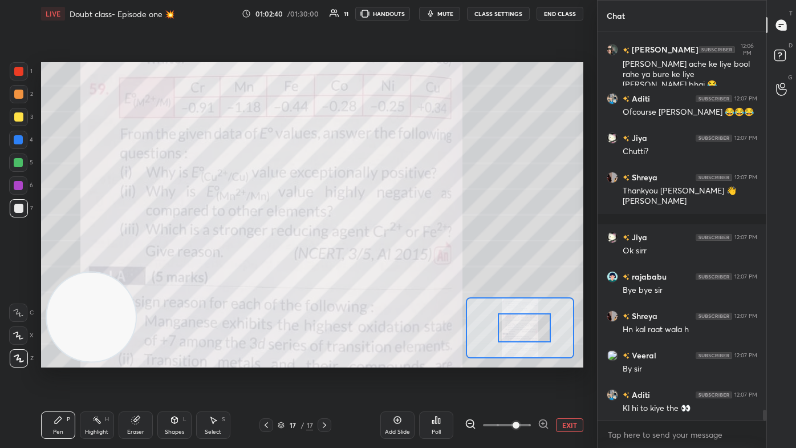
scroll to position [13311, 0]
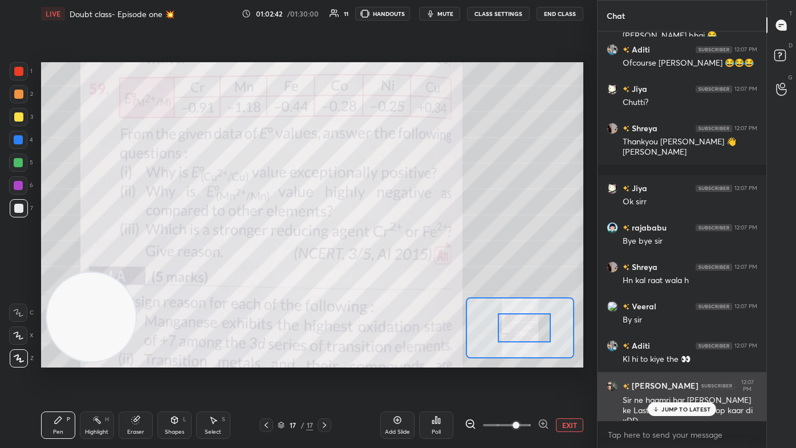
drag, startPoint x: 684, startPoint y: 415, endPoint x: 678, endPoint y: 416, distance: 6.5
click at [409, 268] on div "JUMP TO LATEST" at bounding box center [682, 409] width 68 height 14
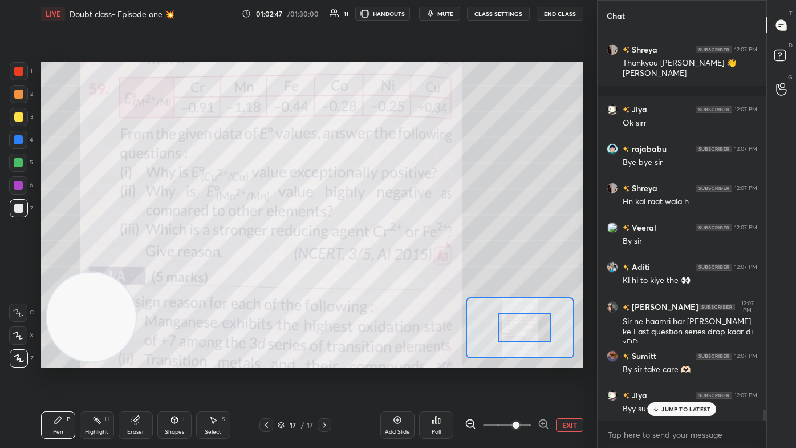
scroll to position [13429, 0]
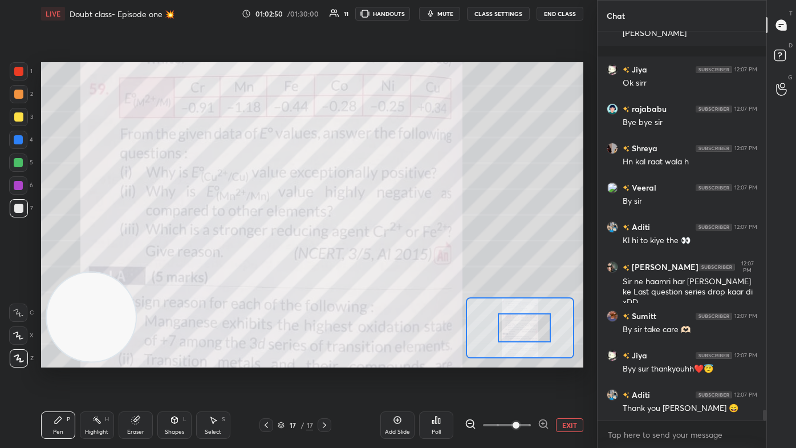
click at [409, 10] on button "End Class" at bounding box center [560, 14] width 47 height 14
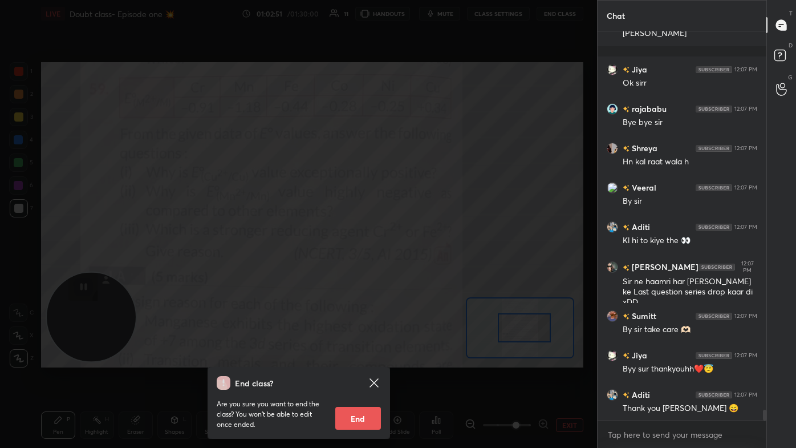
click at [365, 268] on button "End" at bounding box center [358, 418] width 46 height 23
type textarea "x"
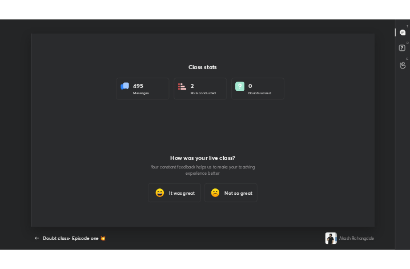
scroll to position [56843, 56638]
